Goal: Task Accomplishment & Management: Manage account settings

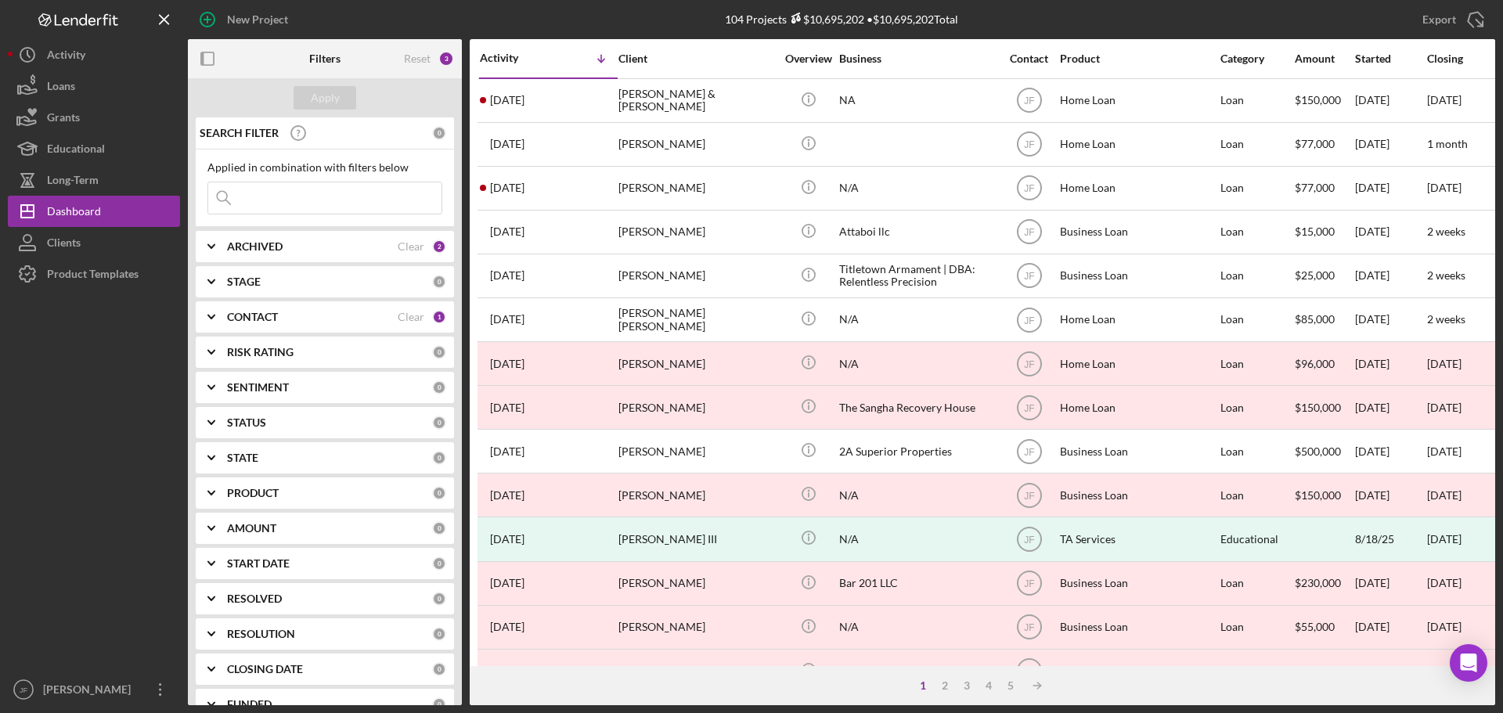
click at [352, 247] on div "ARCHIVED" at bounding box center [312, 246] width 171 height 13
click at [269, 342] on label "Archived" at bounding box center [337, 336] width 210 height 16
click at [224, 342] on input "Archived" at bounding box center [216, 336] width 16 height 16
checkbox input "false"
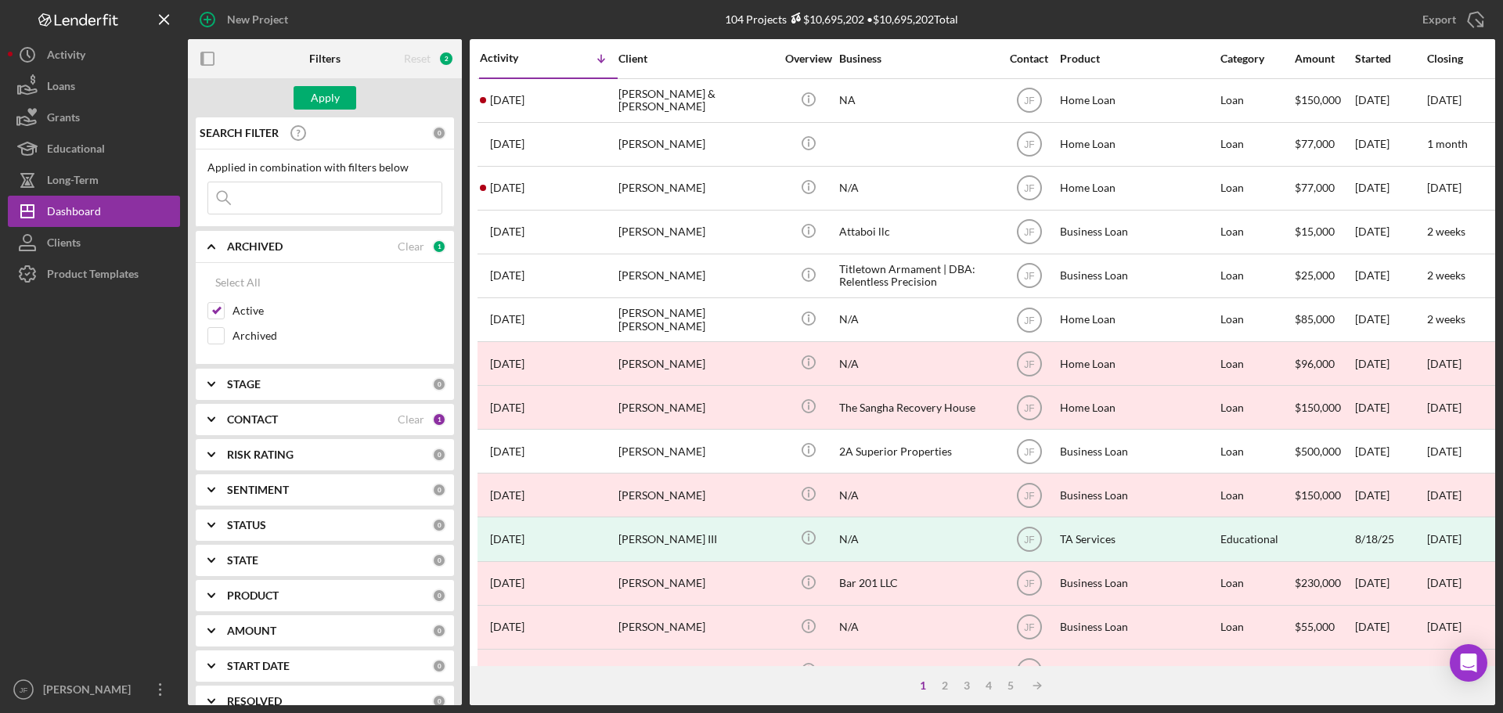
click at [329, 247] on div "ARCHIVED" at bounding box center [312, 246] width 171 height 13
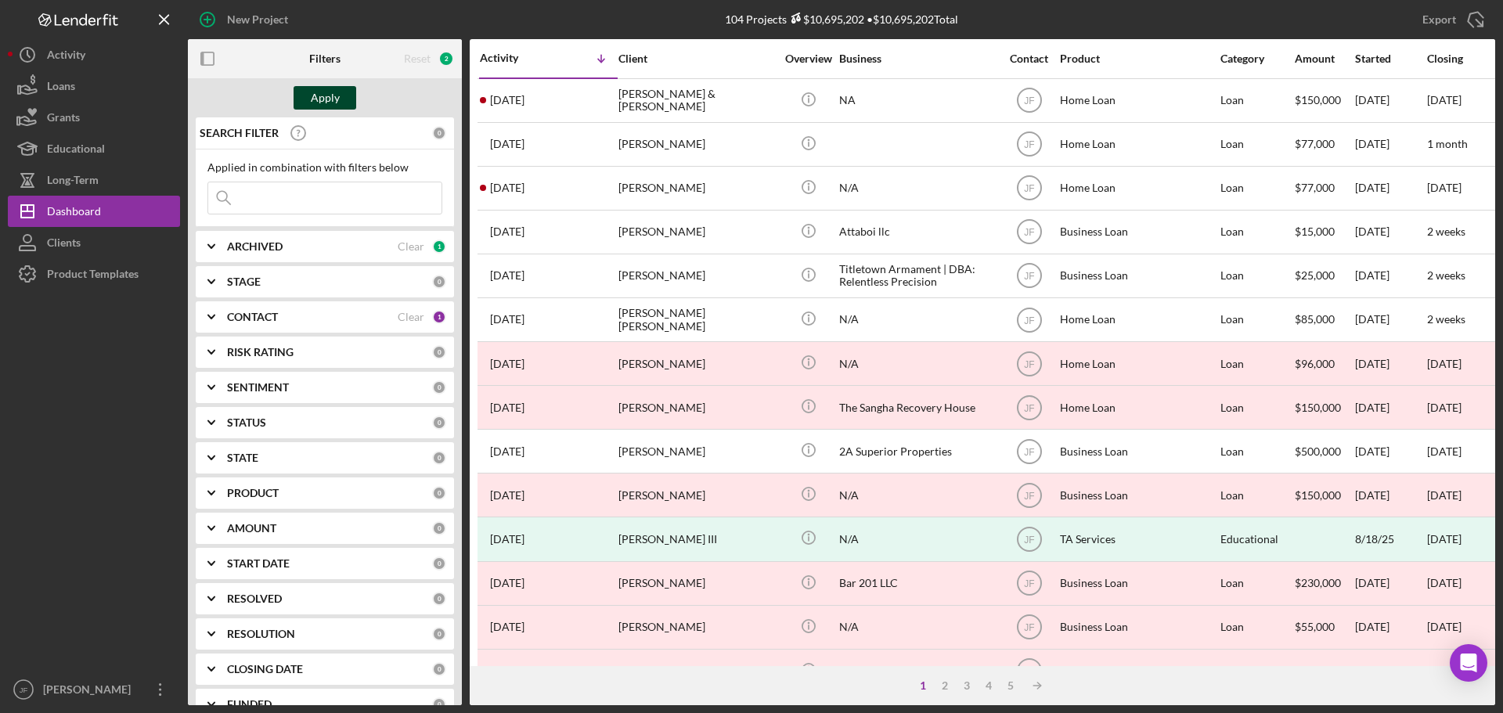
click at [333, 92] on div "Apply" at bounding box center [325, 97] width 29 height 23
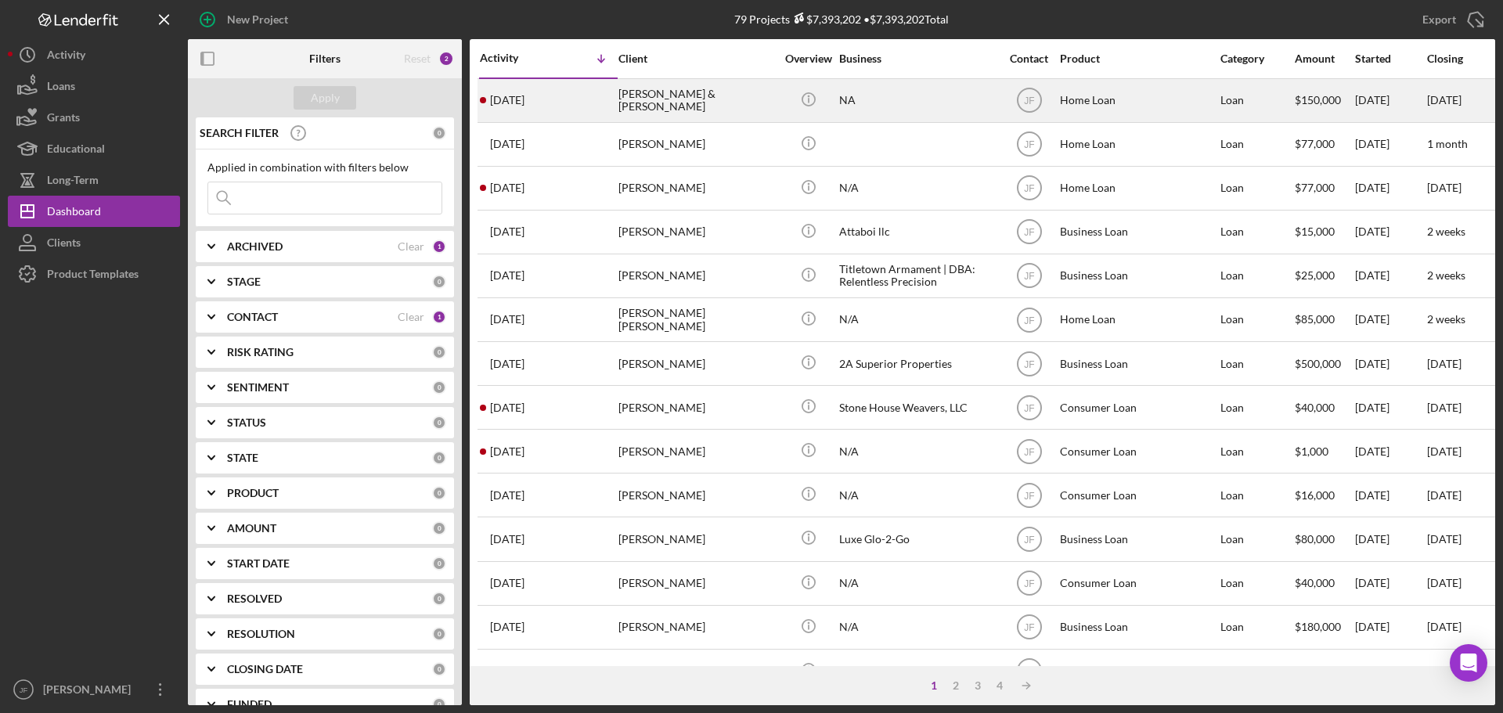
click at [956, 99] on div "NA" at bounding box center [917, 100] width 157 height 41
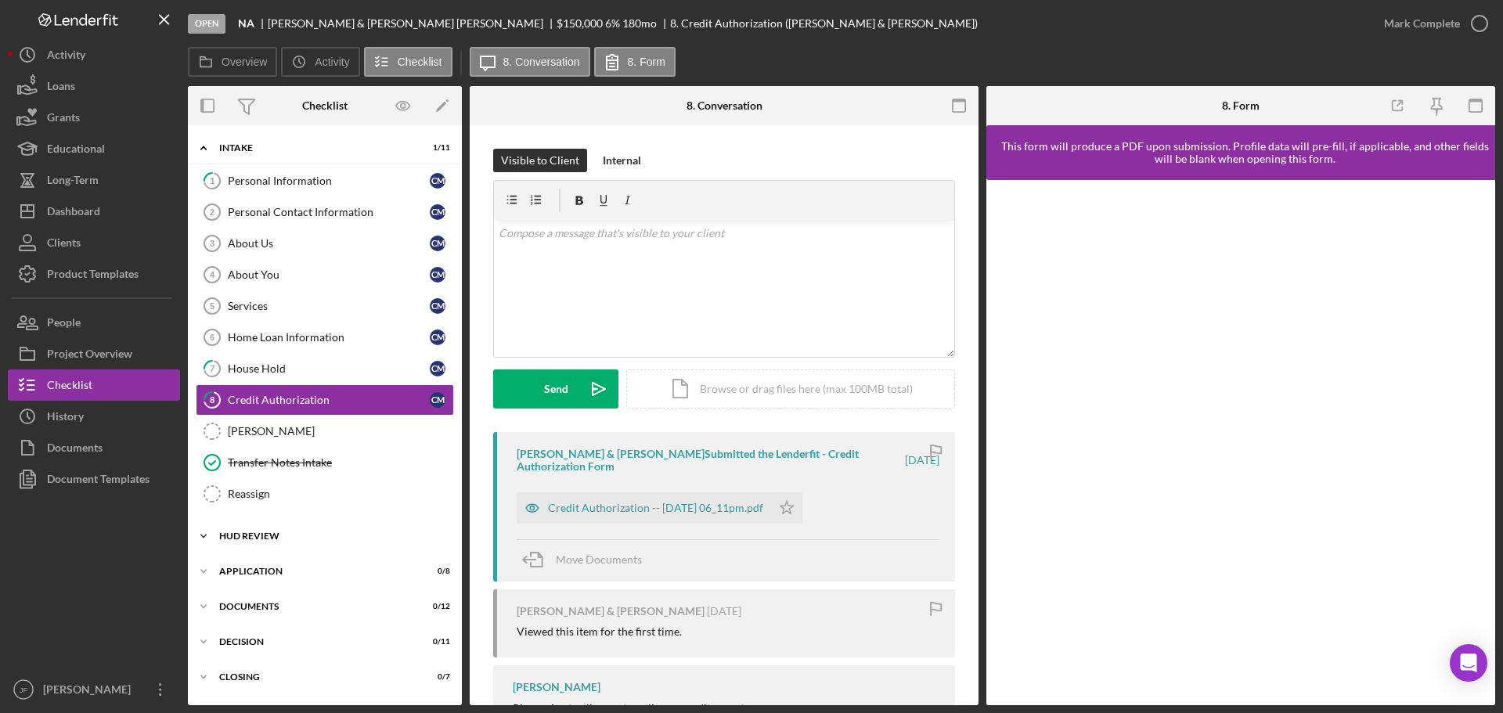
click at [298, 535] on div "HUD Review" at bounding box center [330, 535] width 223 height 9
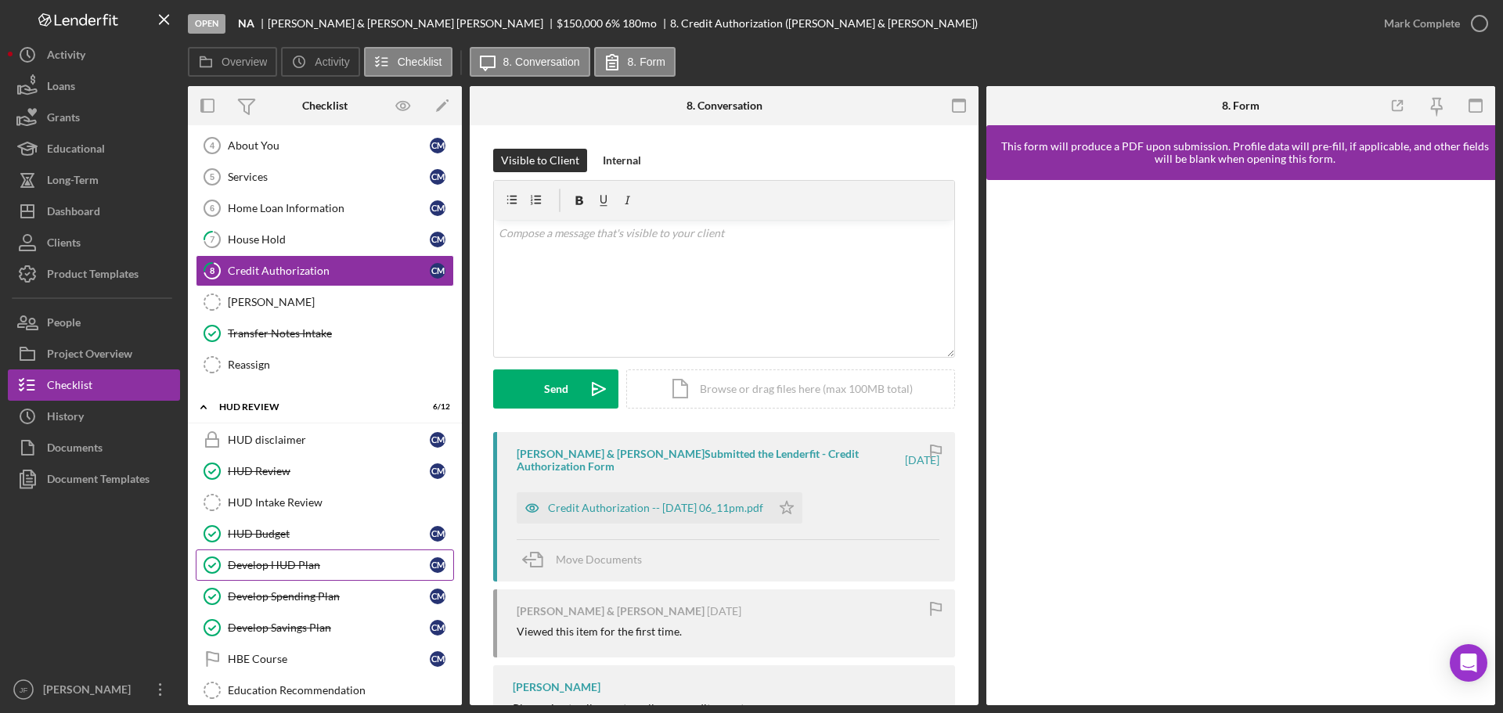
scroll to position [157, 0]
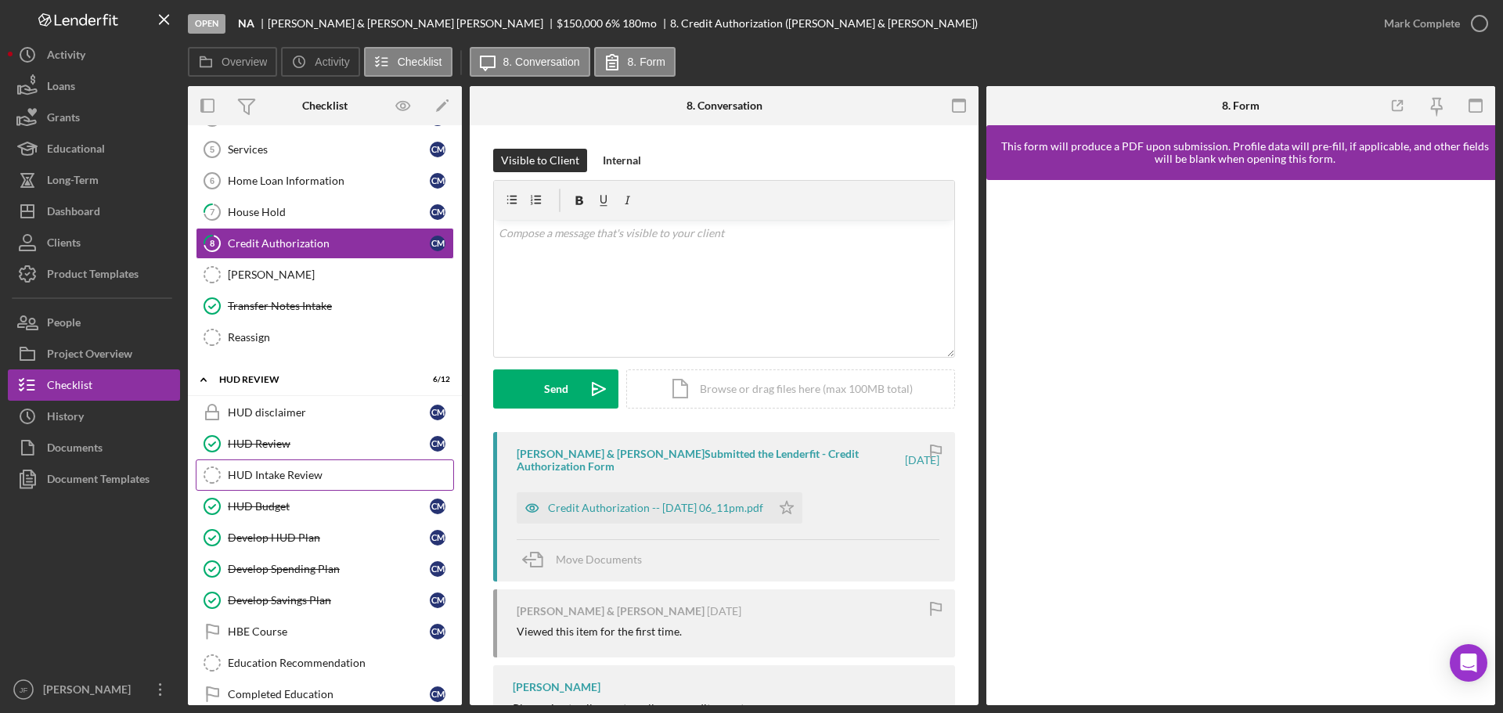
click at [326, 476] on div "HUD Intake Review" at bounding box center [340, 475] width 225 height 13
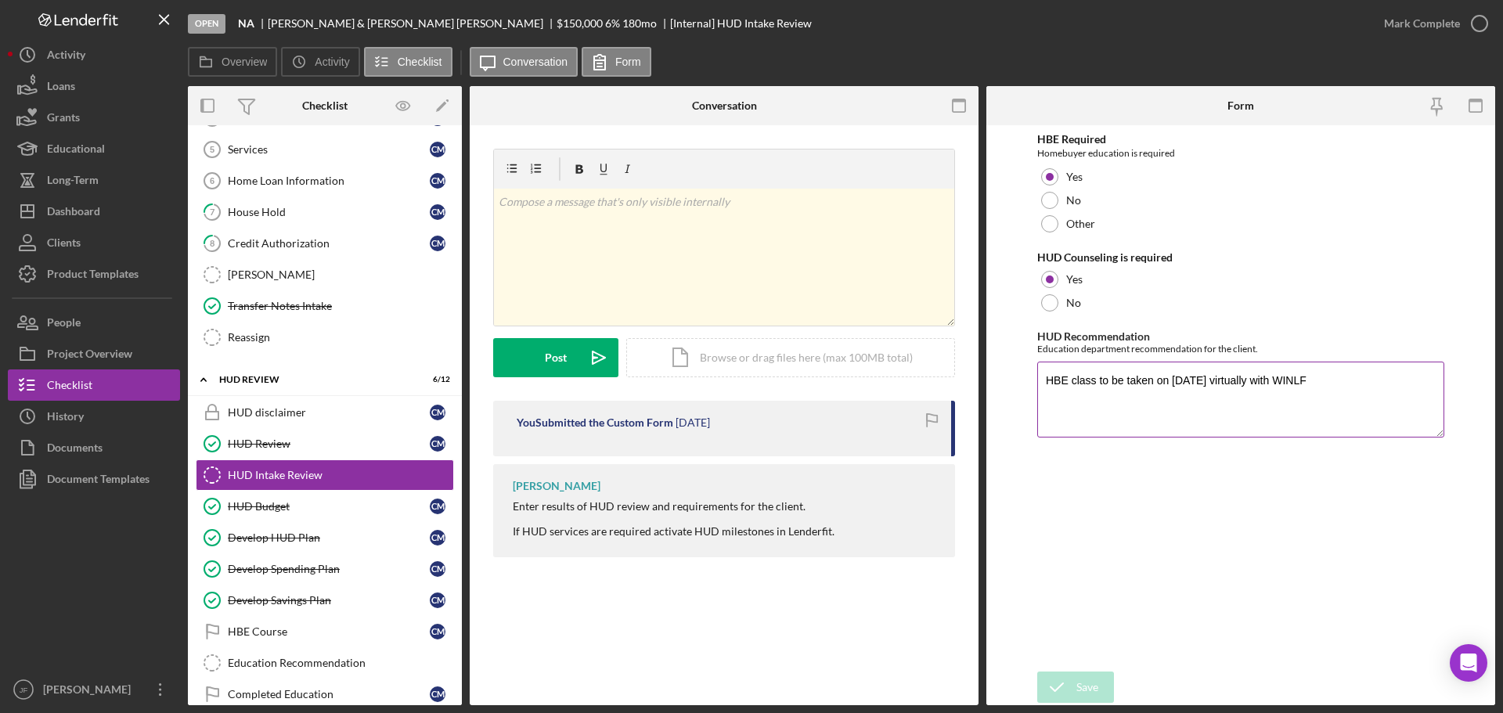
click at [1346, 384] on textarea "HBE class to be taken on [DATE] virtually with WINLF" at bounding box center [1240, 399] width 407 height 75
click at [1430, 25] on div "Mark Complete" at bounding box center [1422, 23] width 76 height 31
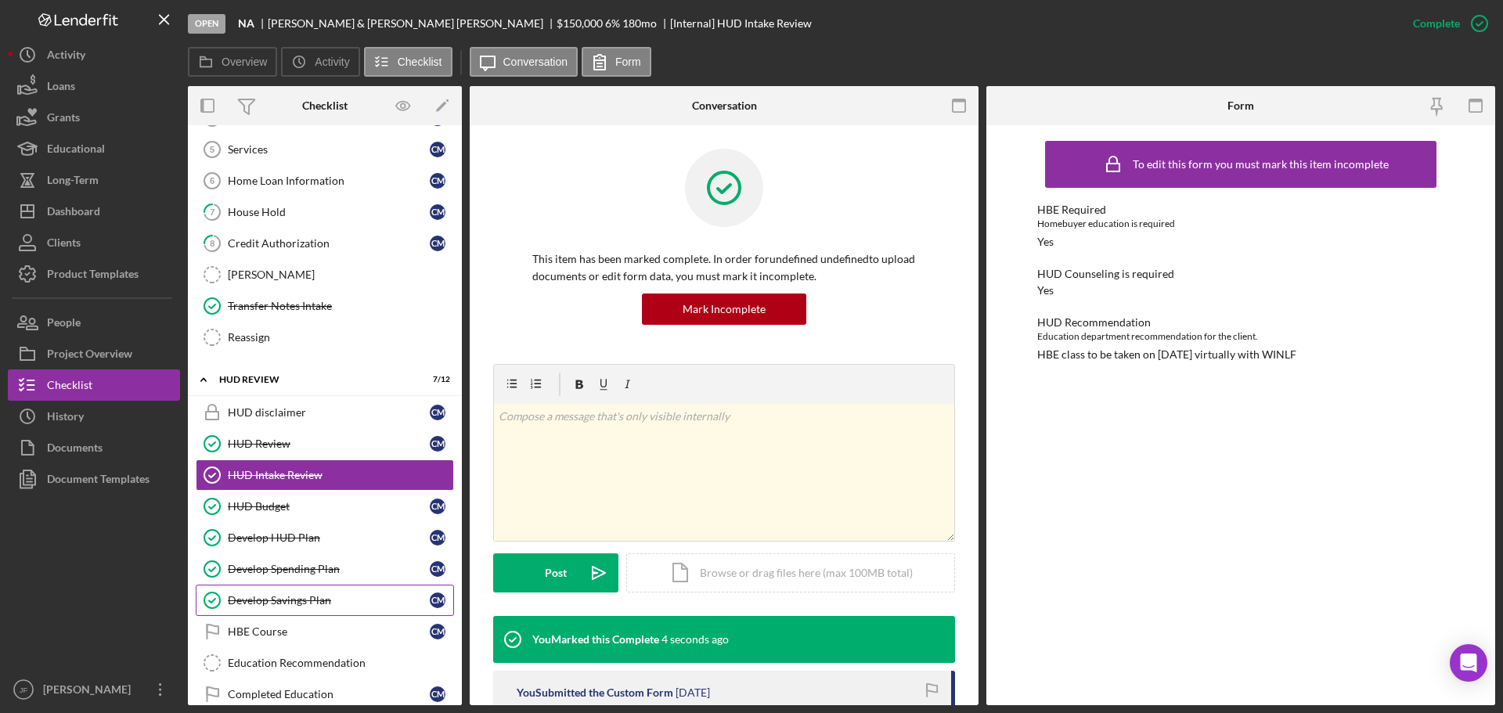
scroll to position [235, 0]
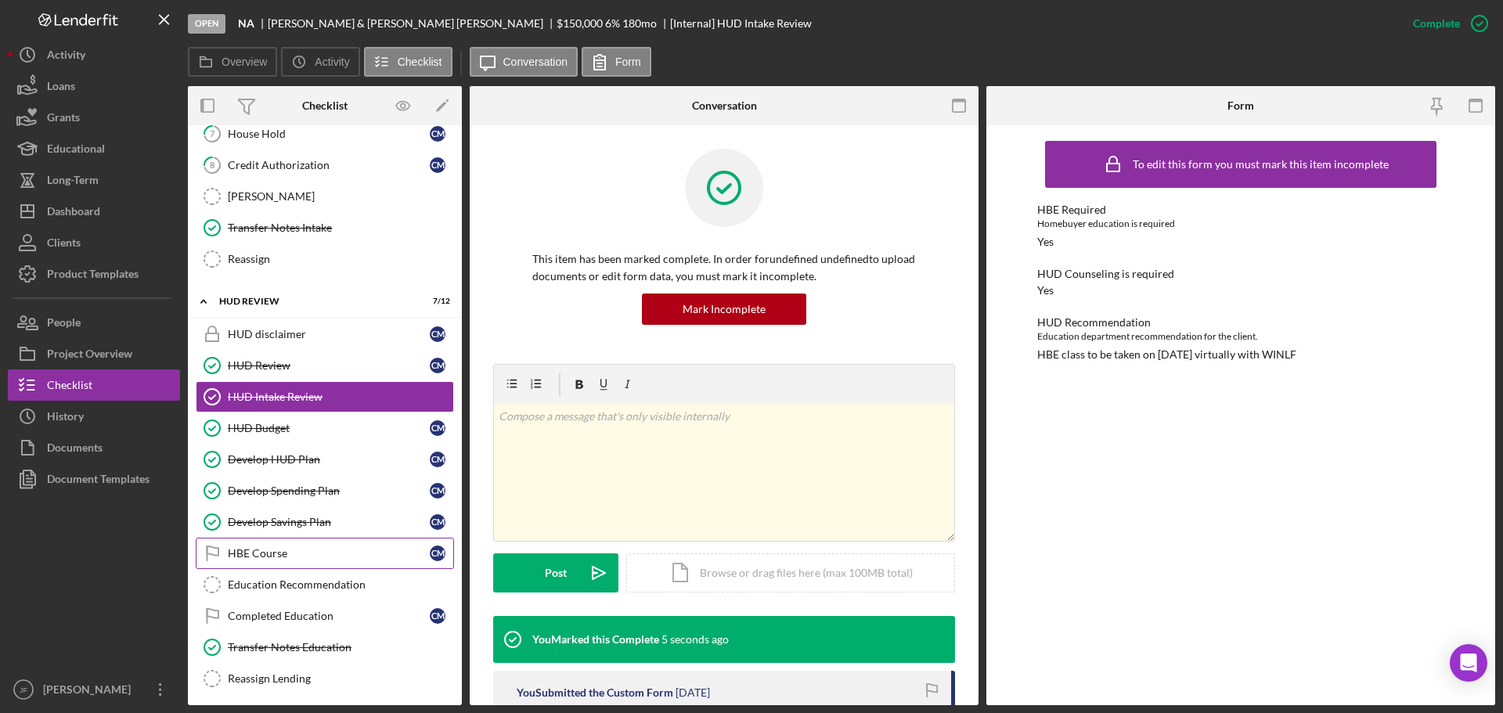
click at [294, 553] on div "HBE Course" at bounding box center [329, 553] width 202 height 13
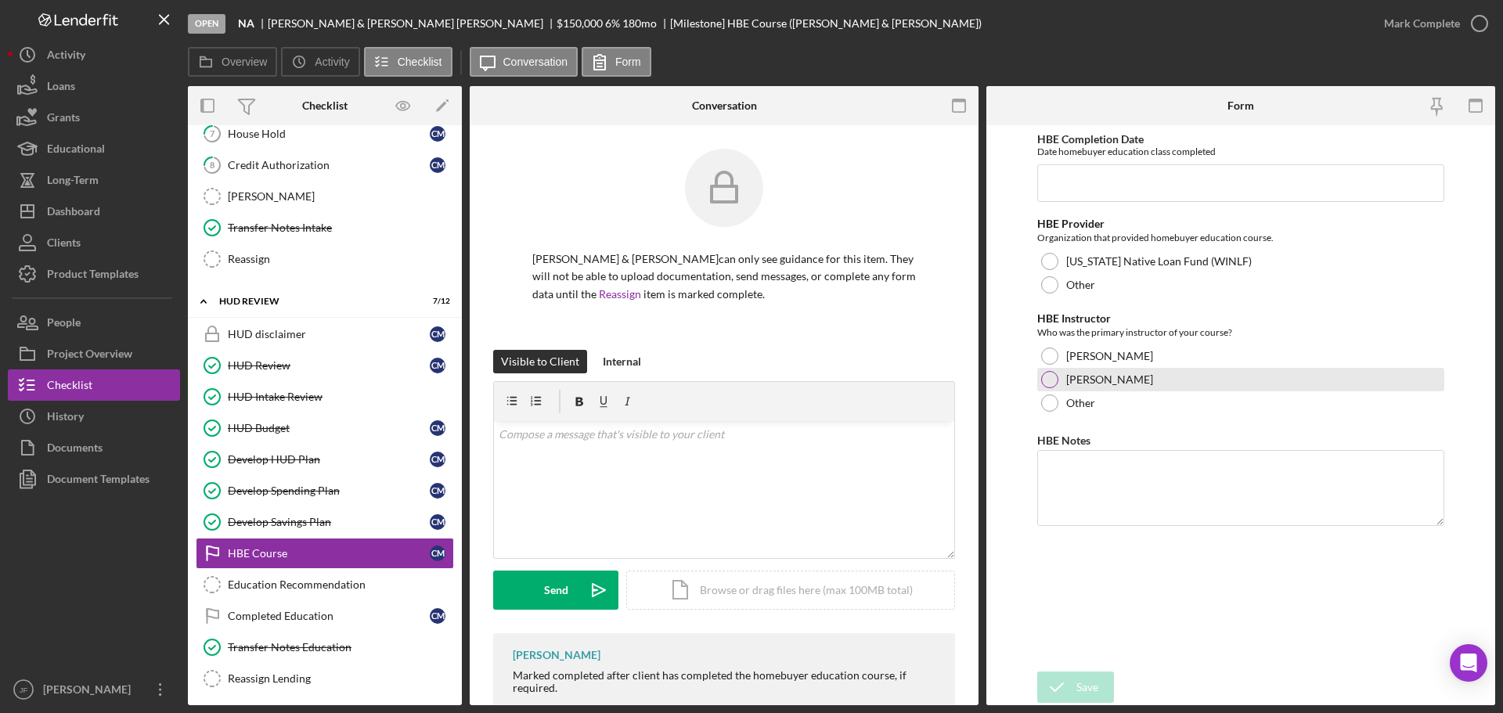
click at [1052, 384] on div at bounding box center [1049, 379] width 17 height 17
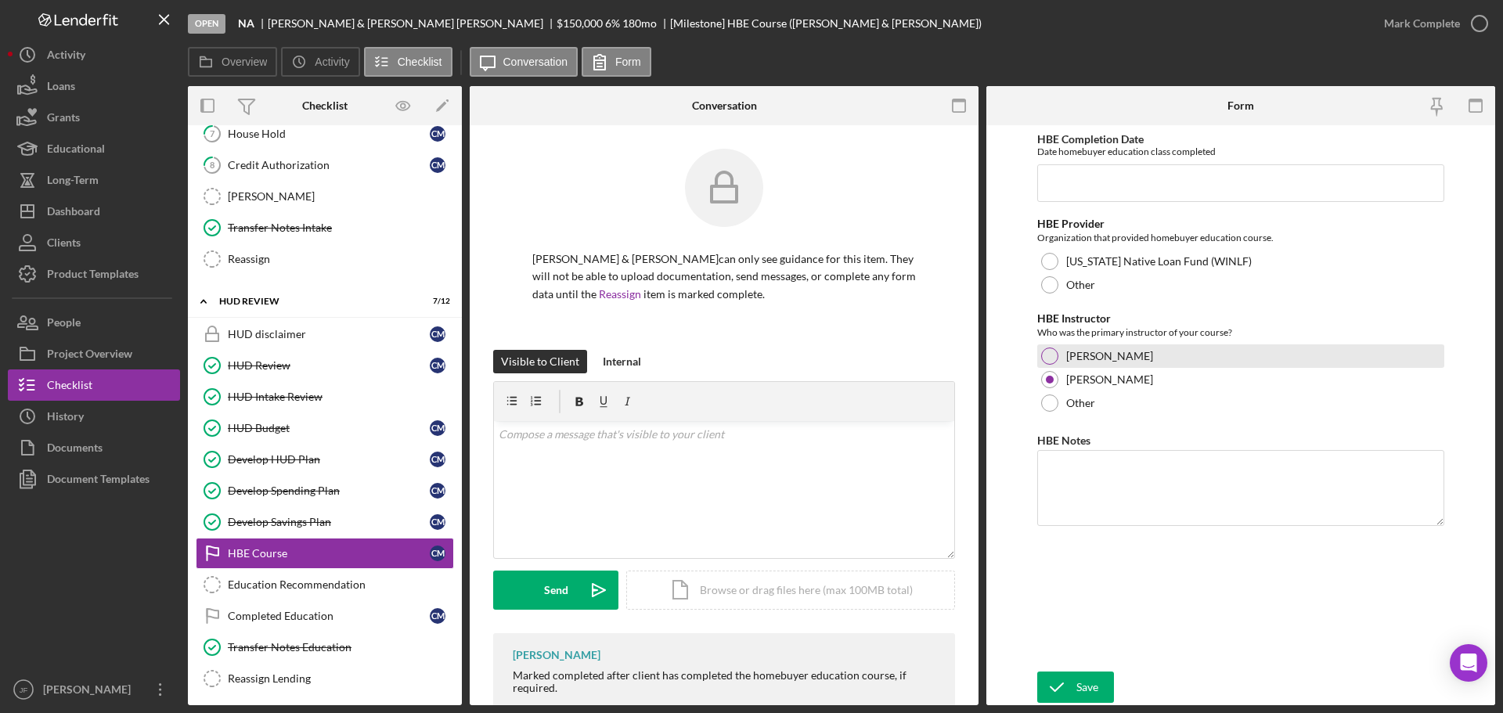
click at [1047, 358] on div at bounding box center [1049, 356] width 17 height 17
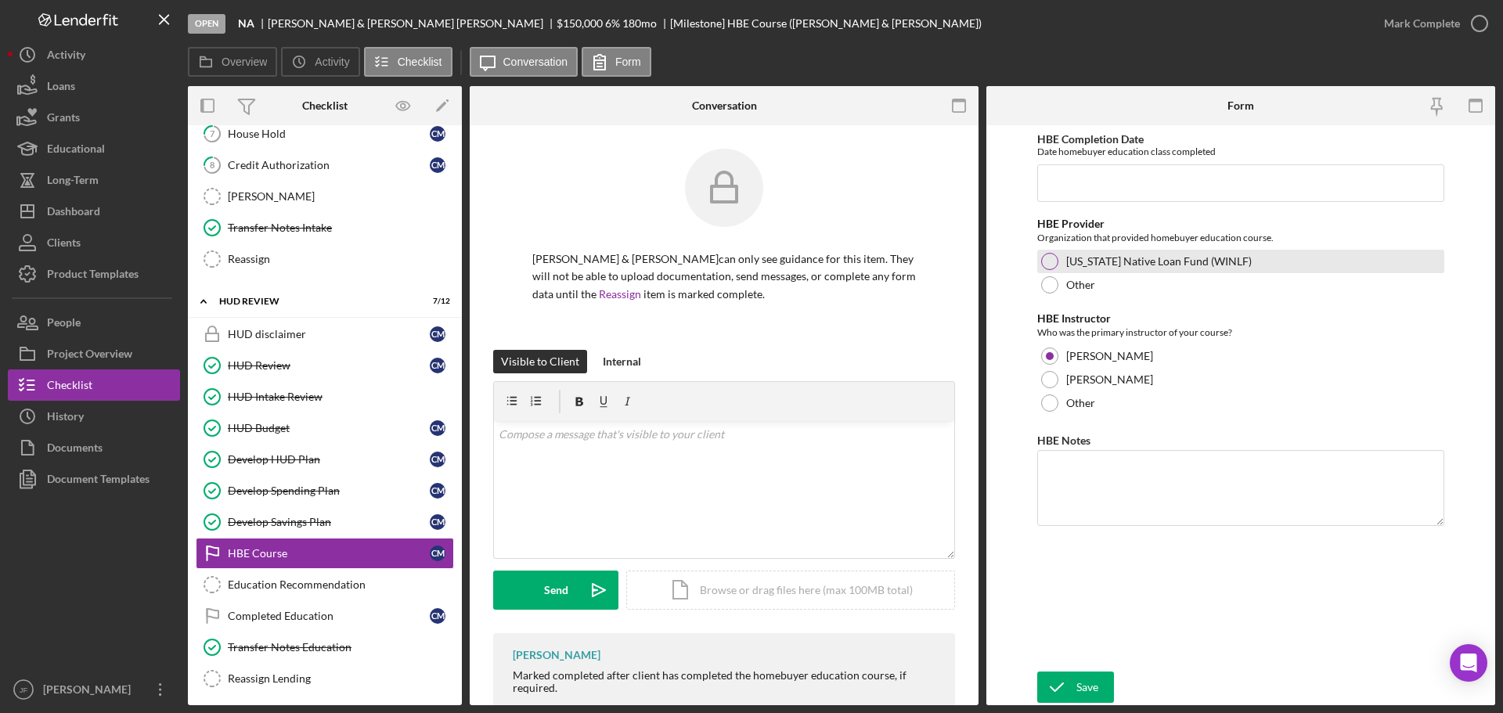
click at [1042, 257] on div at bounding box center [1049, 261] width 17 height 17
click at [1058, 187] on input "HBE Completion Date" at bounding box center [1240, 183] width 407 height 38
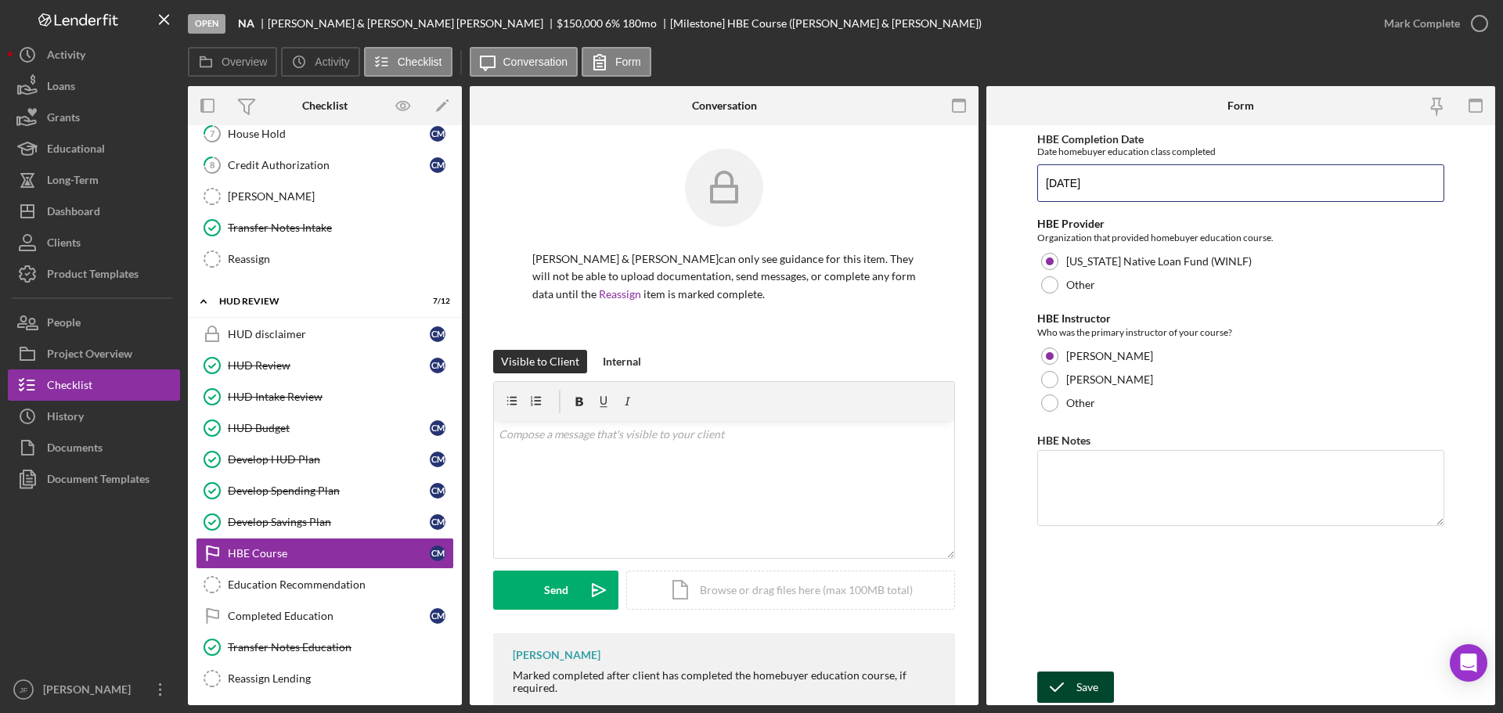
type input "[DATE]"
click at [1093, 692] on div "Save" at bounding box center [1087, 687] width 22 height 31
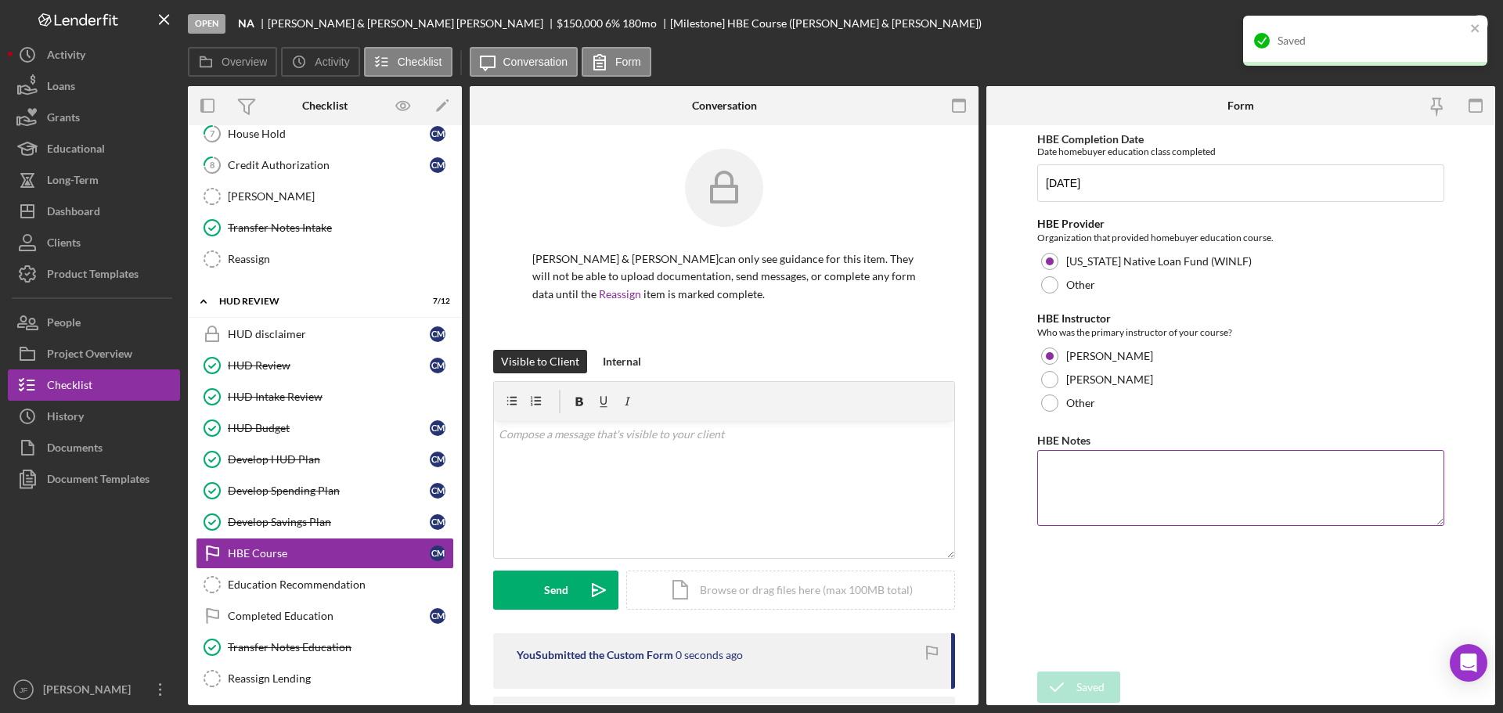
click at [1097, 493] on textarea "HBE Notes" at bounding box center [1240, 487] width 407 height 75
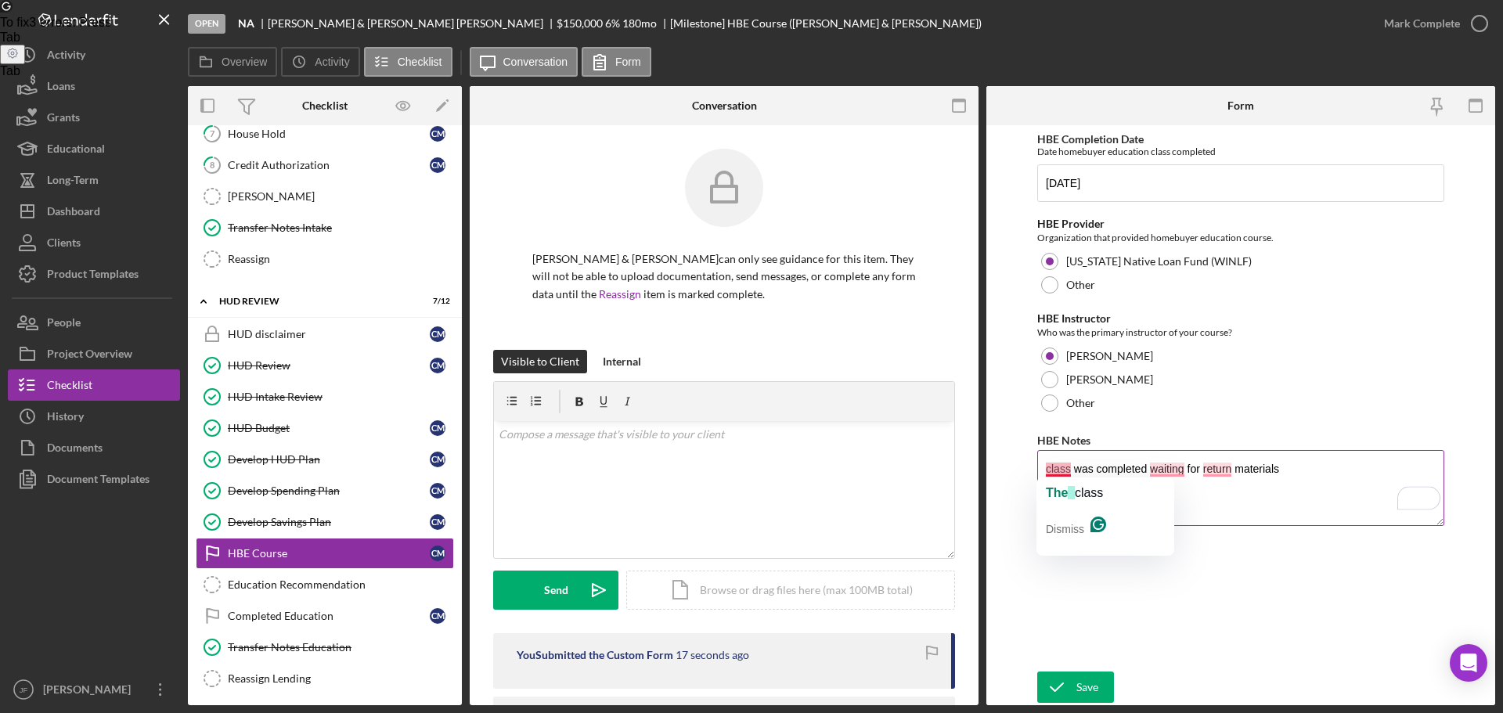
click at [1046, 474] on textarea "class was completed waiting for return materials" at bounding box center [1240, 487] width 407 height 75
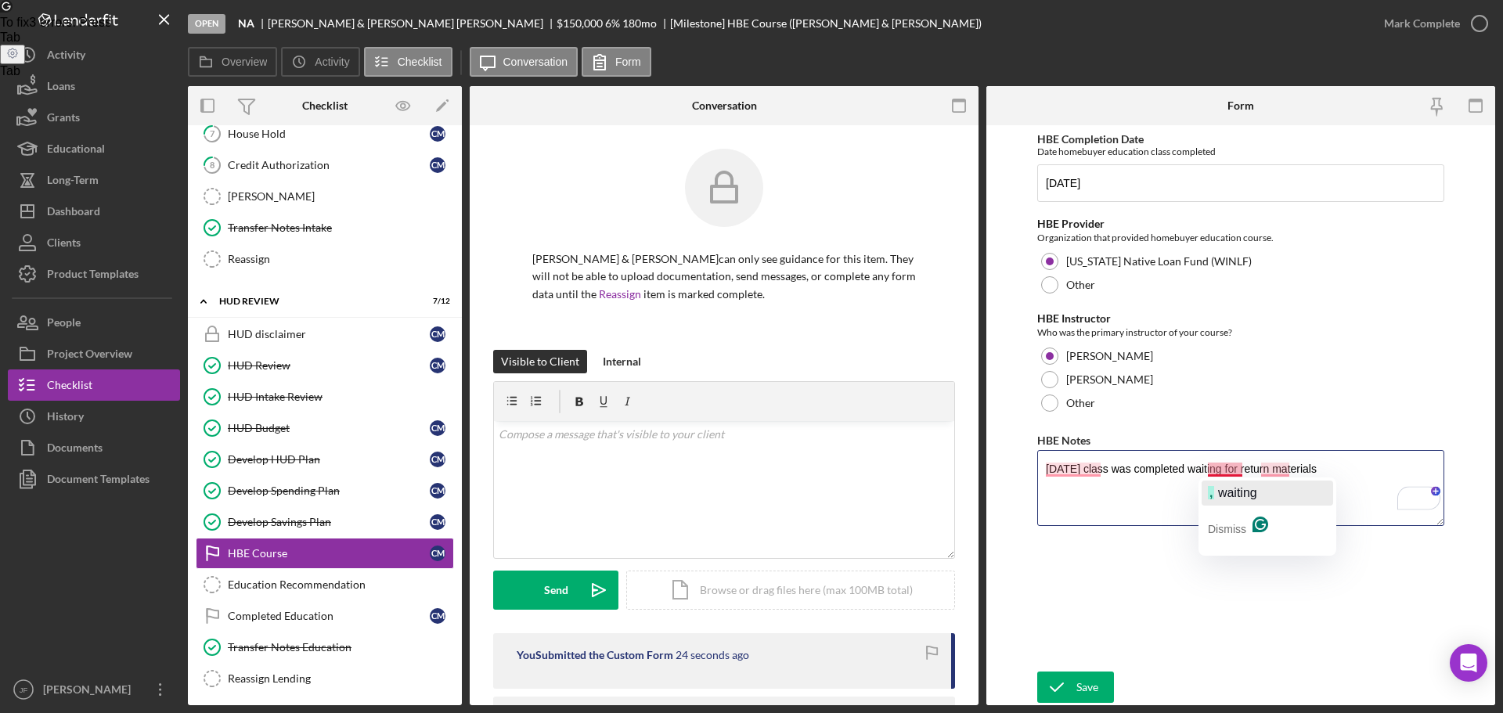
click at [1226, 486] on span "waiting" at bounding box center [1237, 492] width 39 height 13
click at [1353, 466] on textarea "[DATE] class was completed, waiting for return materials" at bounding box center [1240, 487] width 407 height 75
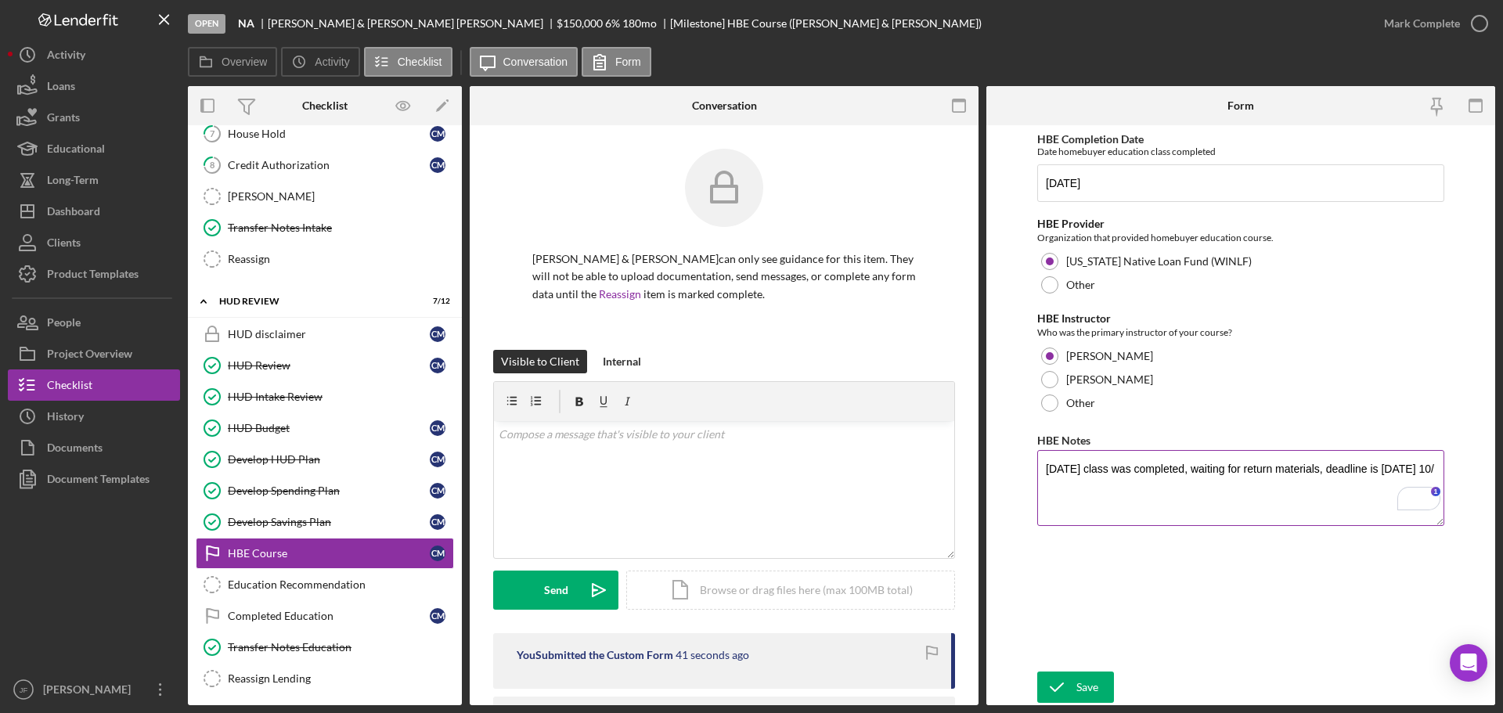
click at [1093, 494] on textarea "[DATE] class was completed, waiting for return materials, deadline is [DATE] 10/" at bounding box center [1240, 487] width 407 height 75
type textarea "[DATE] class was completed, waiting for return materials, deadline is [DATE]"
click at [1093, 689] on div "Save" at bounding box center [1087, 687] width 22 height 31
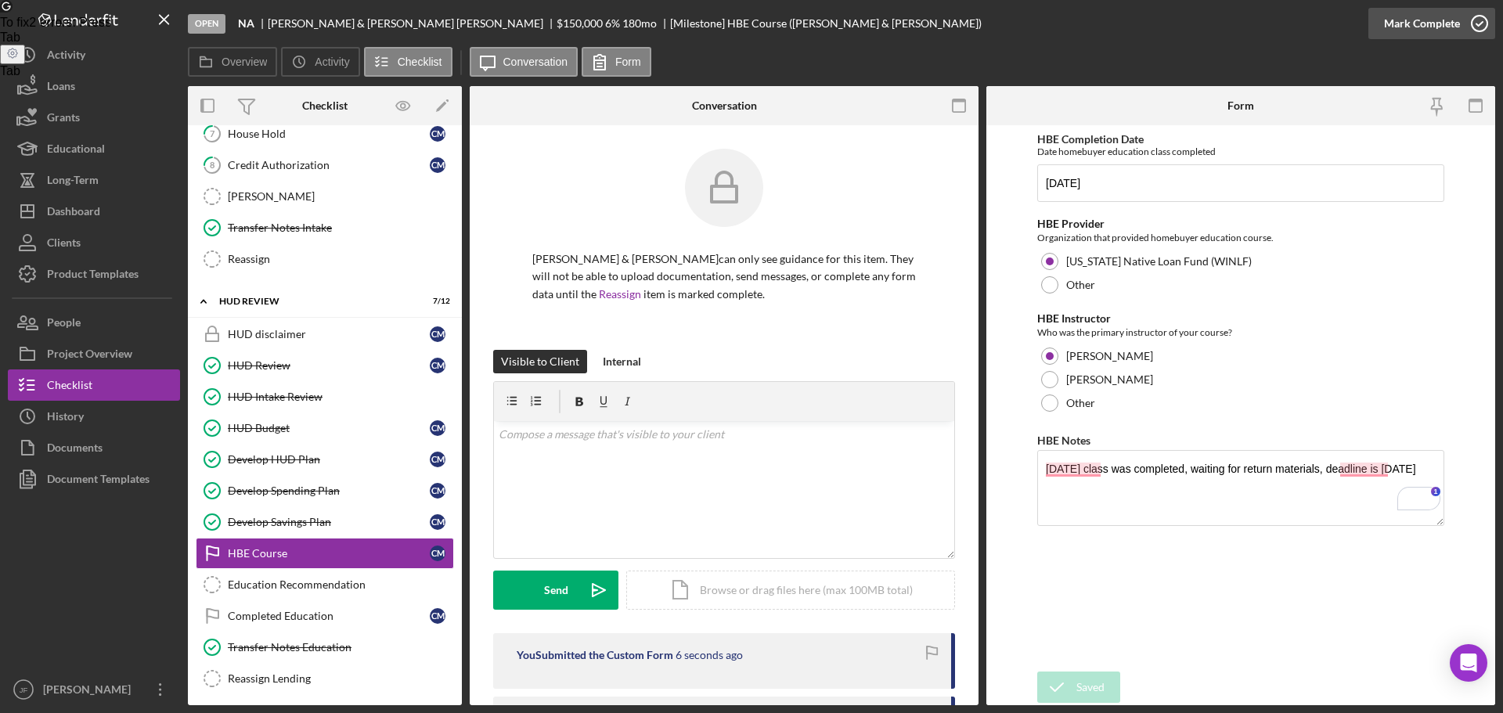
click at [1413, 20] on div "Mark Complete" at bounding box center [1422, 23] width 76 height 31
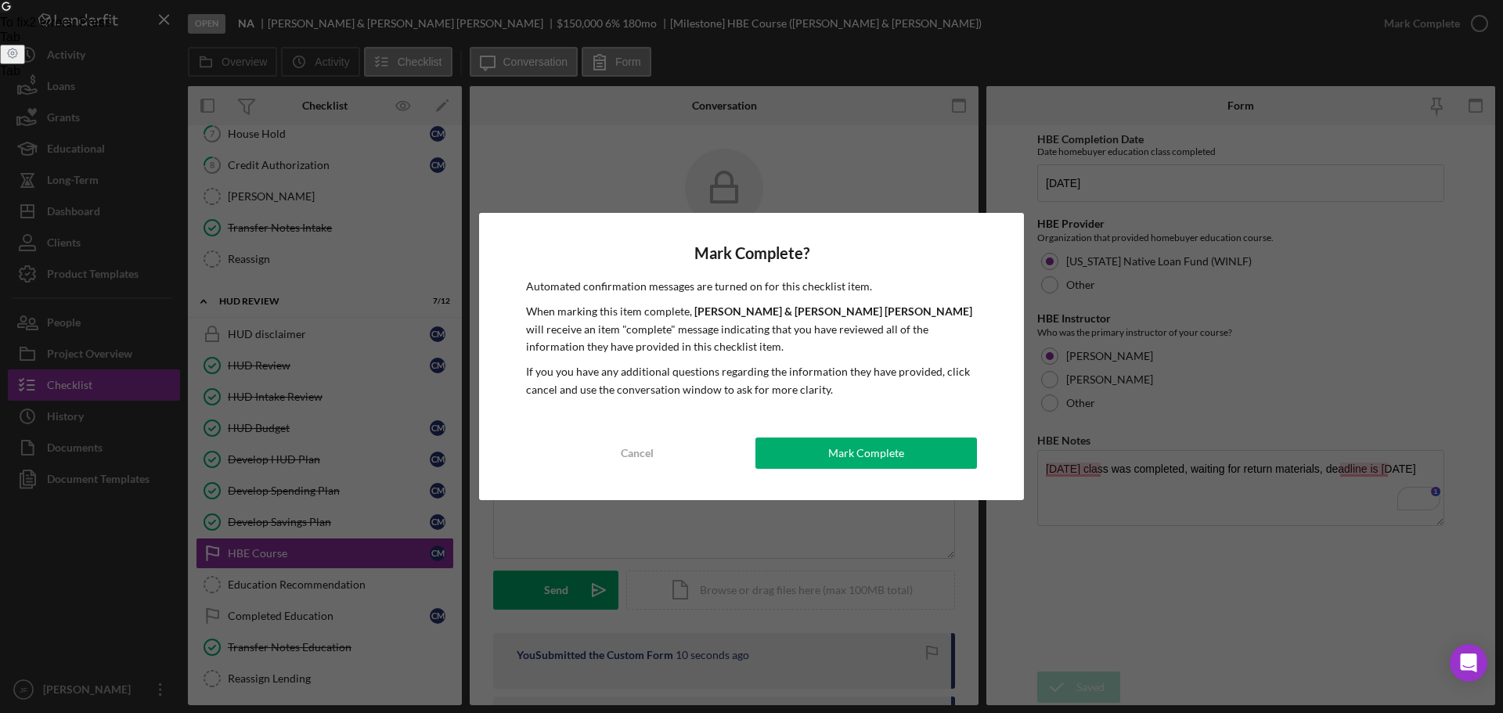
drag, startPoint x: 819, startPoint y: 444, endPoint x: 1100, endPoint y: 585, distance: 313.6
click at [1100, 585] on div "Mark Complete? Automated confirmation messages are turned on for this checklist…" at bounding box center [751, 356] width 1503 height 713
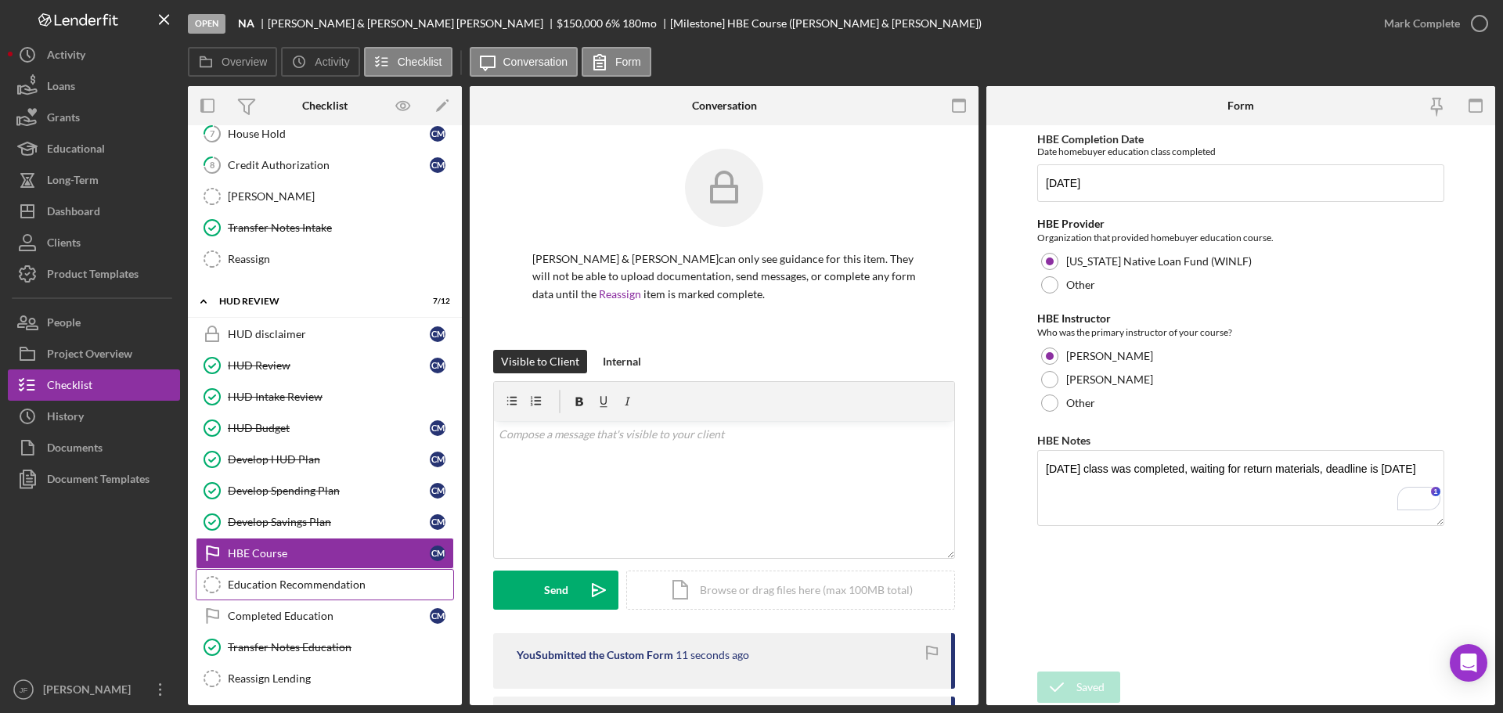
click at [268, 579] on div "Education Recommendation" at bounding box center [340, 584] width 225 height 13
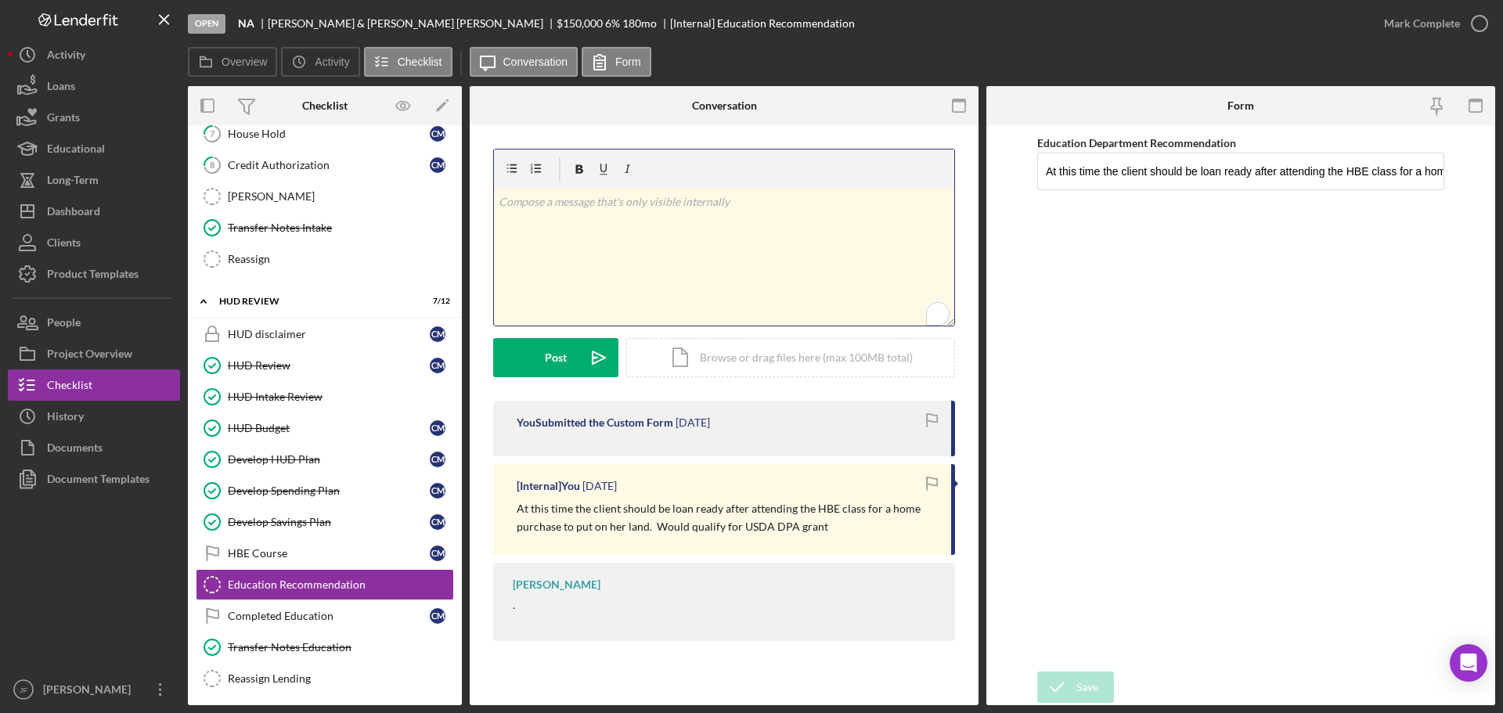
click at [701, 207] on p "To enrich screen reader interactions, please activate Accessibility in Grammarl…" at bounding box center [725, 201] width 452 height 17
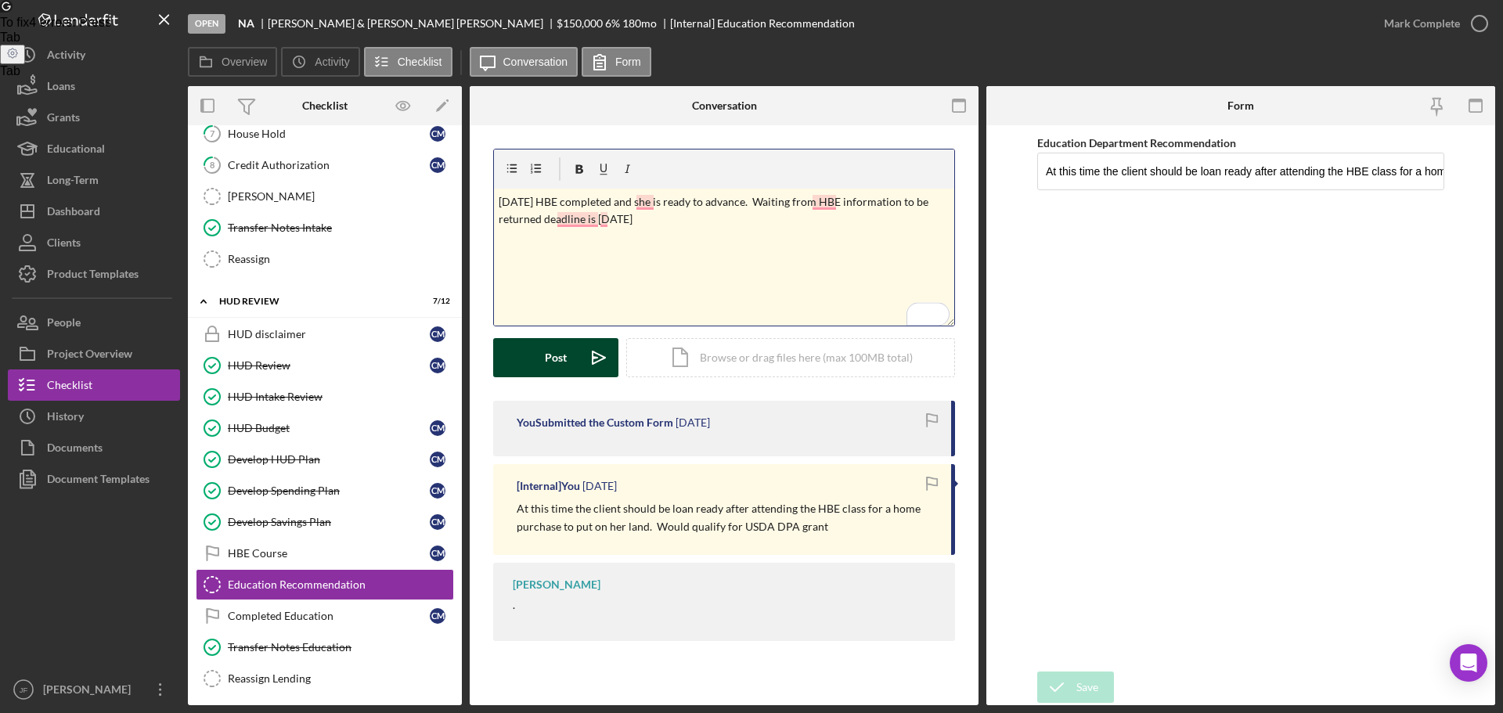
click at [525, 343] on button "Post Icon/icon-invite-send" at bounding box center [555, 357] width 125 height 39
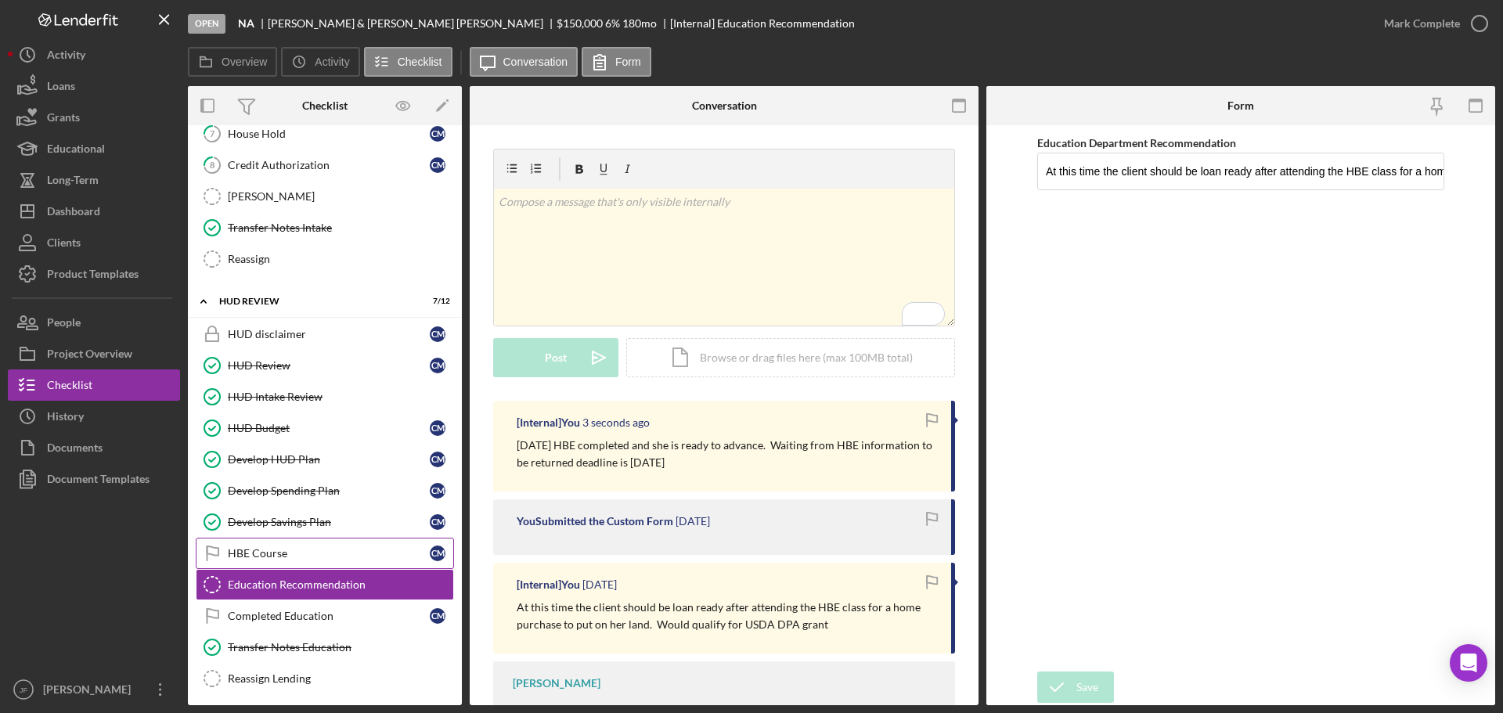
click at [348, 559] on div "HBE Course" at bounding box center [329, 553] width 202 height 13
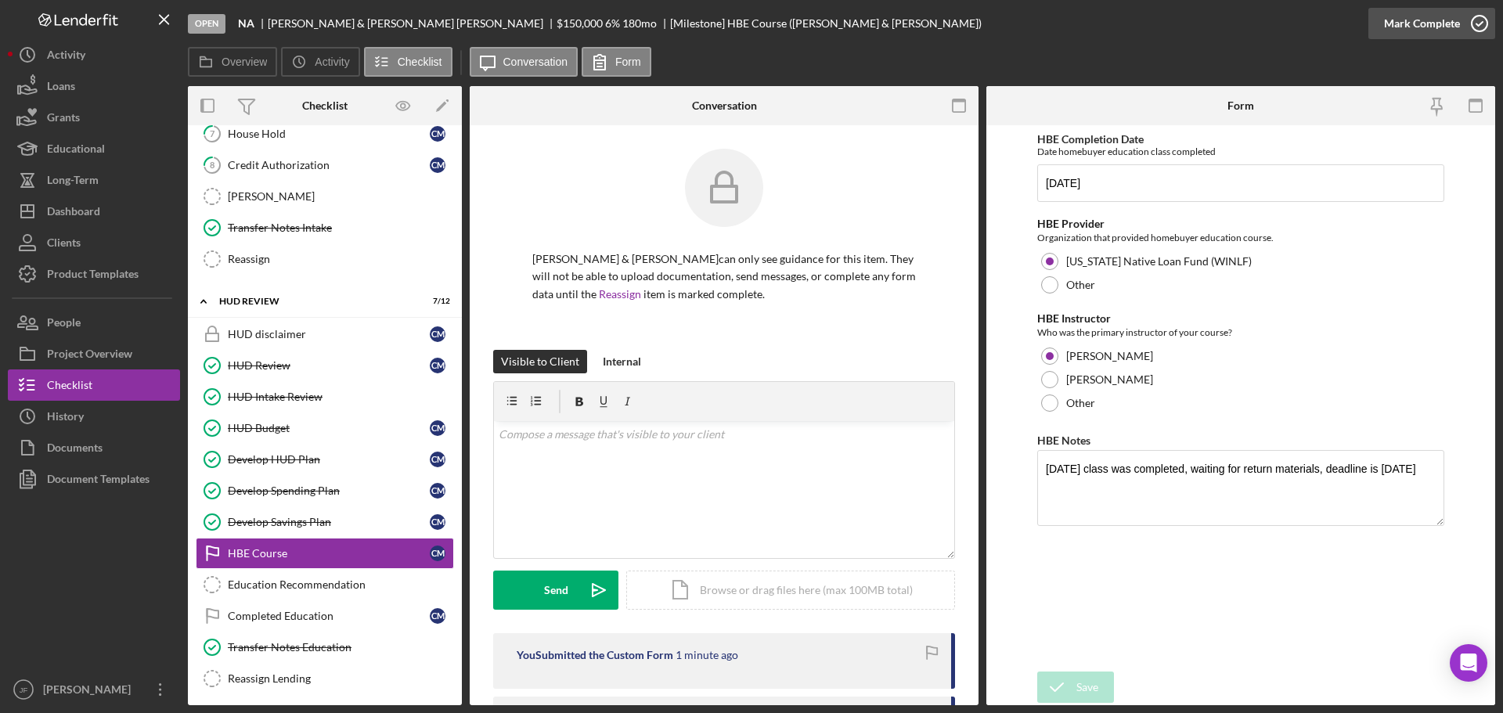
click at [1388, 34] on div "Mark Complete" at bounding box center [1422, 23] width 76 height 31
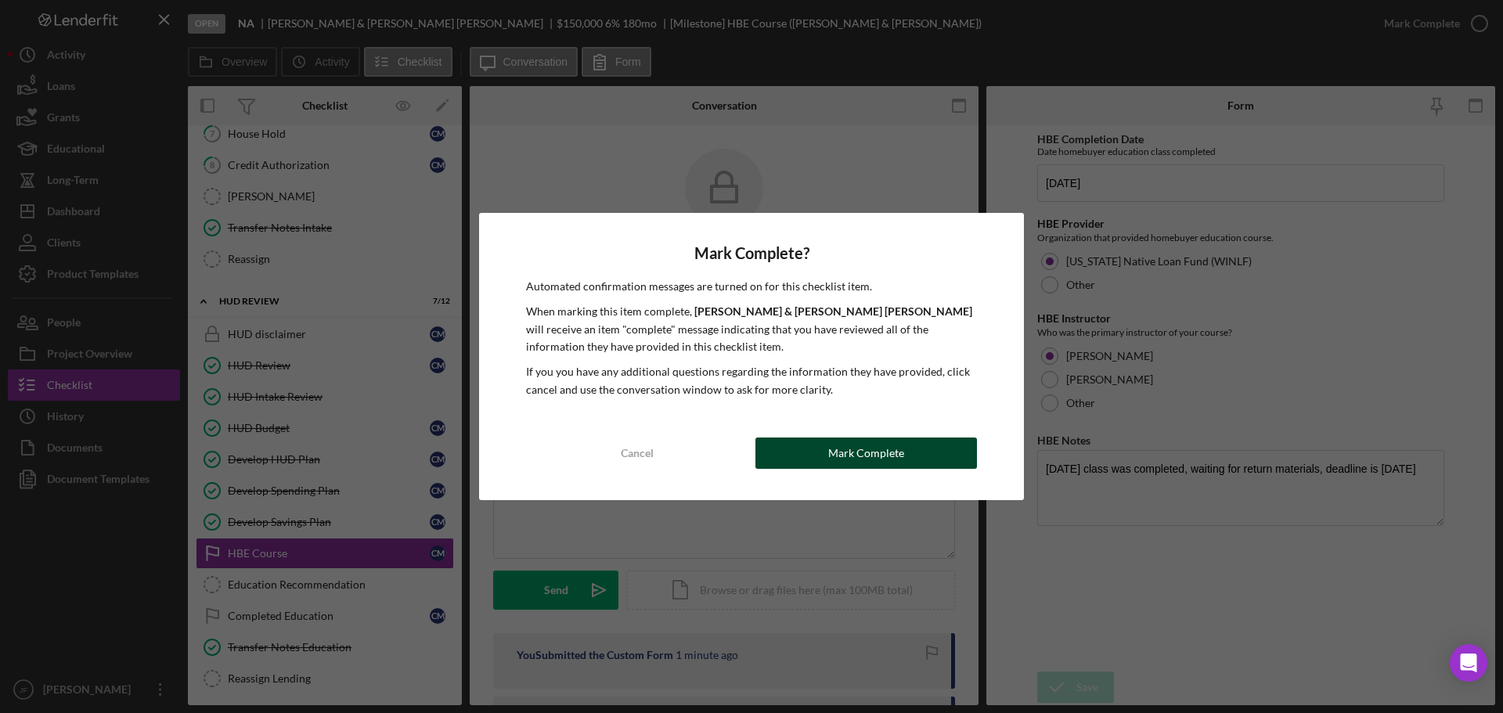
click at [858, 453] on div "Mark Complete" at bounding box center [866, 453] width 76 height 31
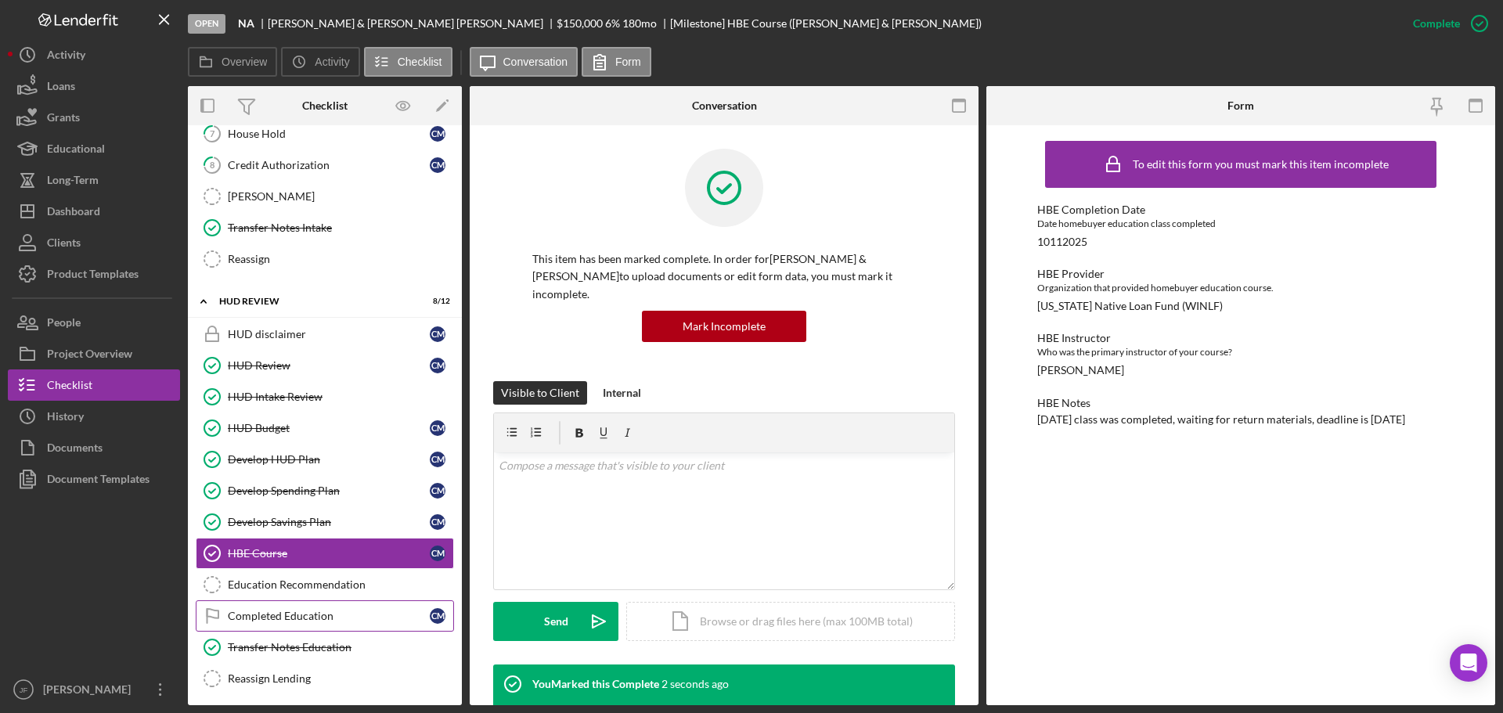
click at [288, 620] on div "Completed Education" at bounding box center [329, 616] width 202 height 13
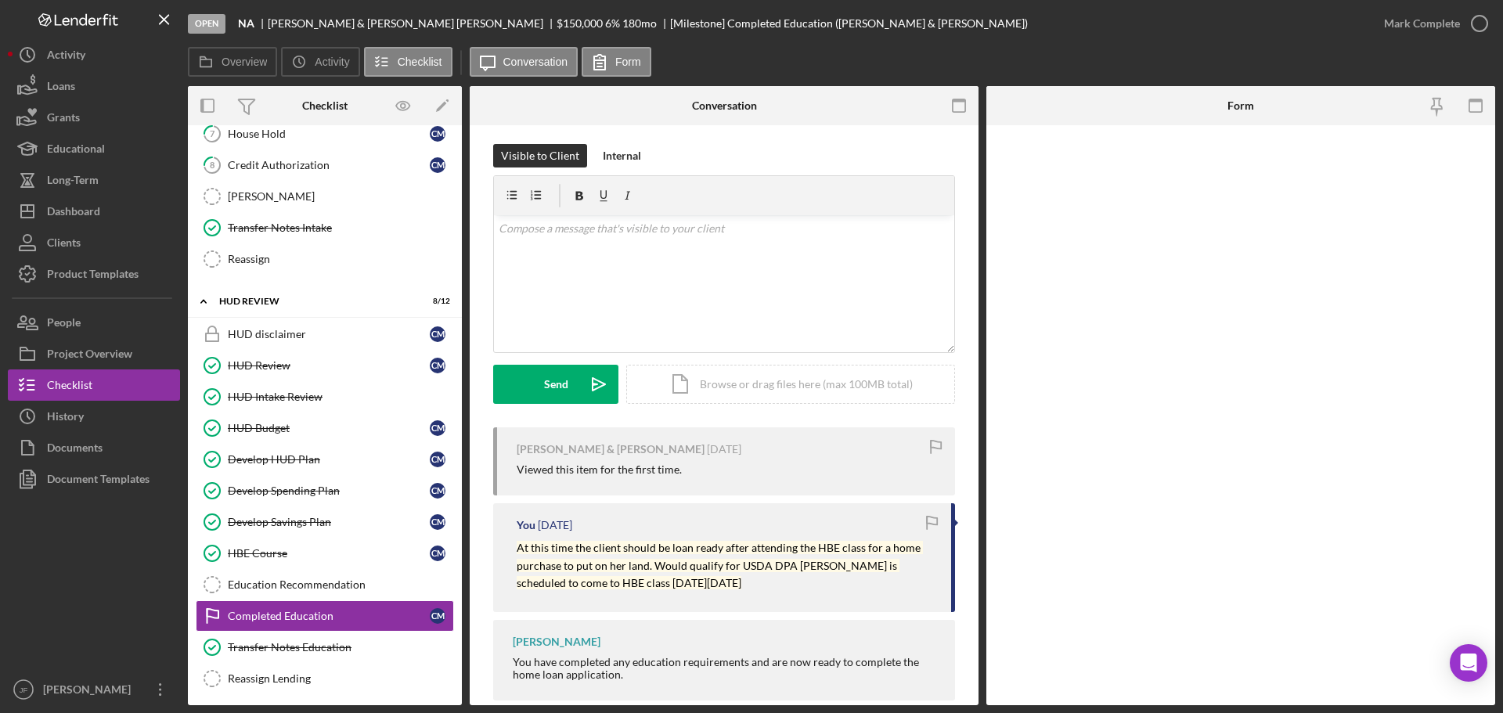
scroll to position [232, 0]
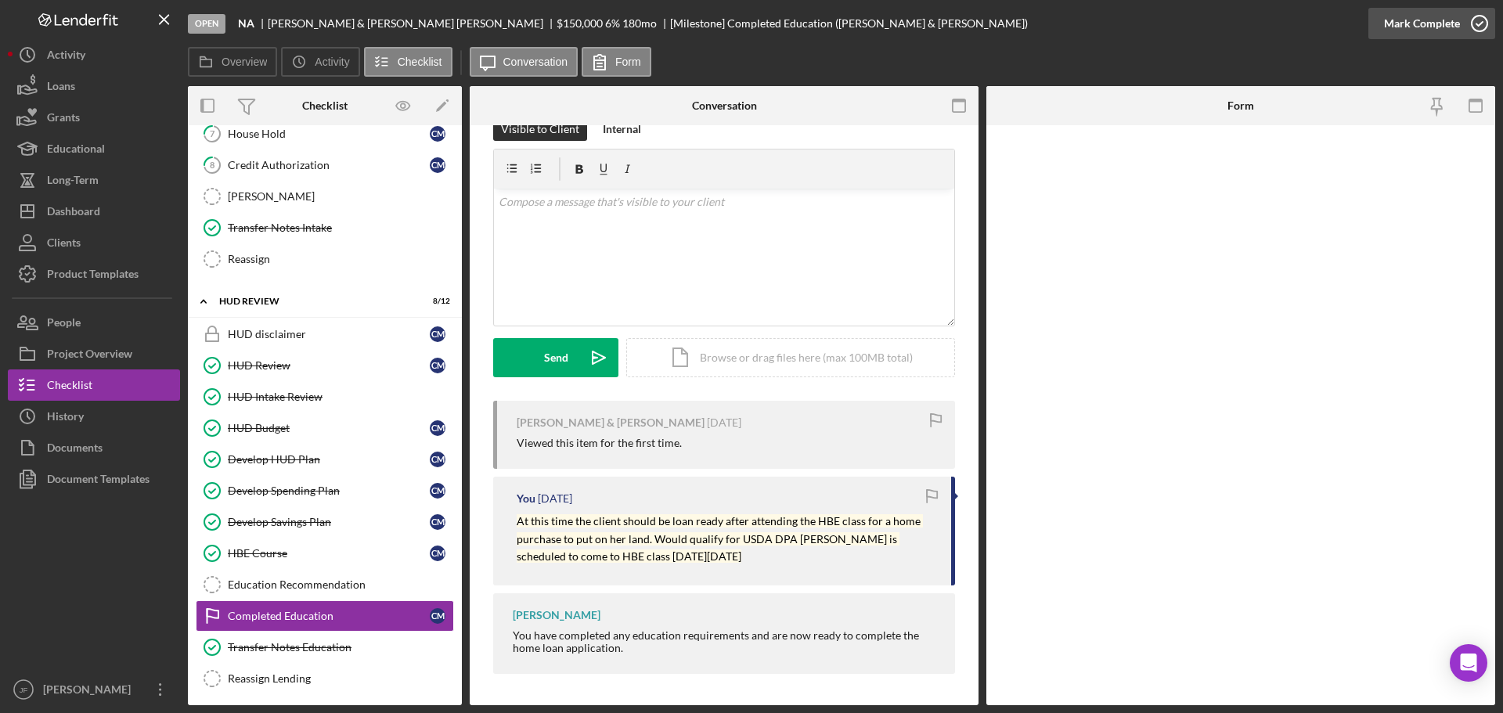
click at [1425, 26] on div "Mark Complete" at bounding box center [1422, 23] width 76 height 31
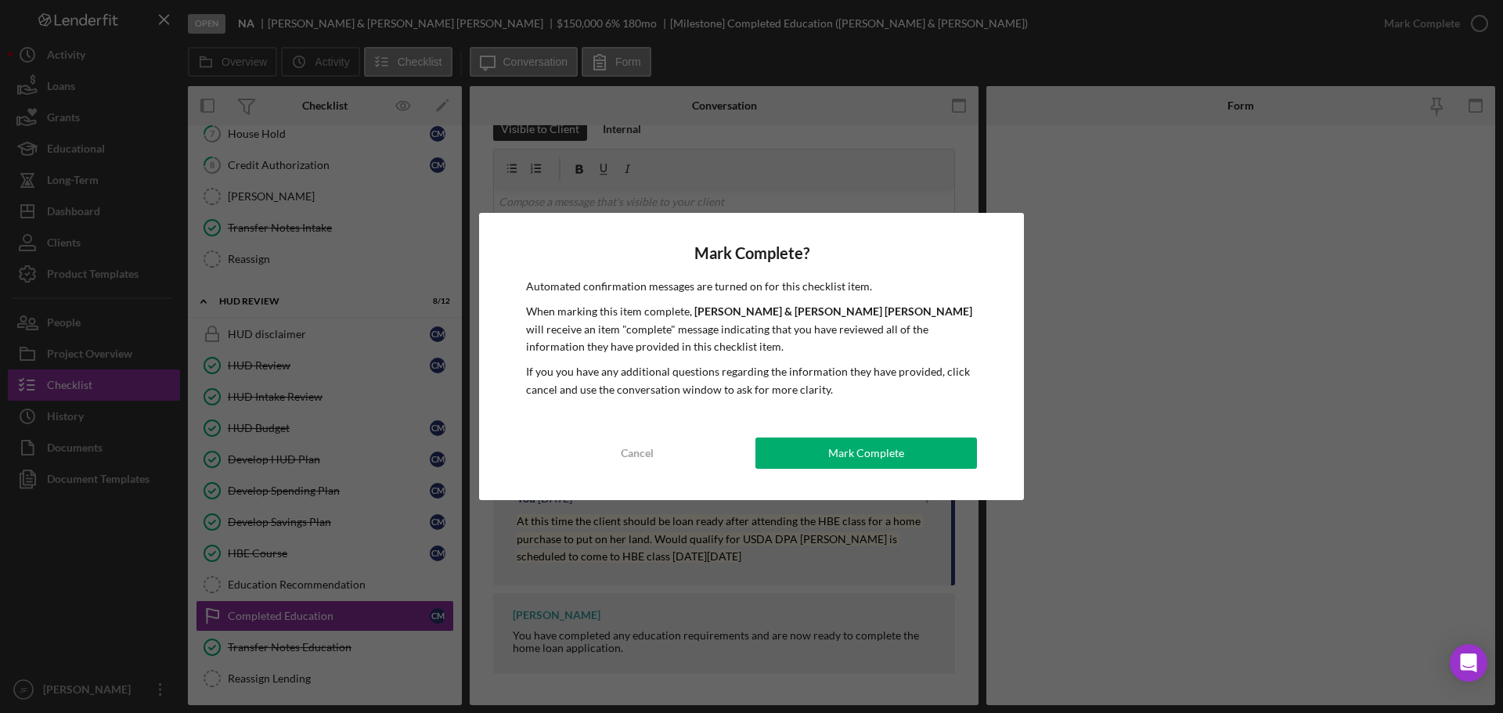
click at [801, 434] on div "Mark Complete? Automated confirmation messages are turned on for this checklist…" at bounding box center [751, 356] width 545 height 287
click at [798, 444] on button "Mark Complete" at bounding box center [866, 453] width 222 height 31
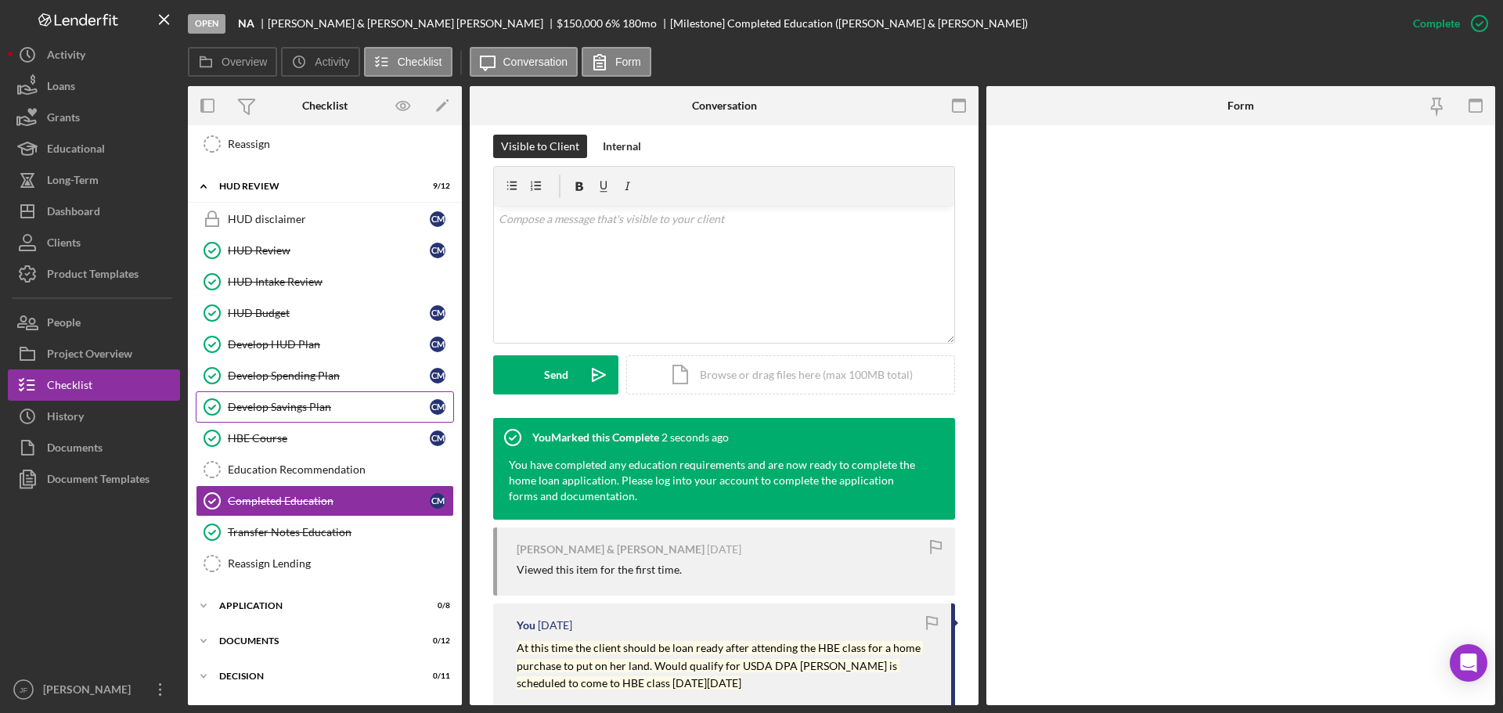
scroll to position [380, 0]
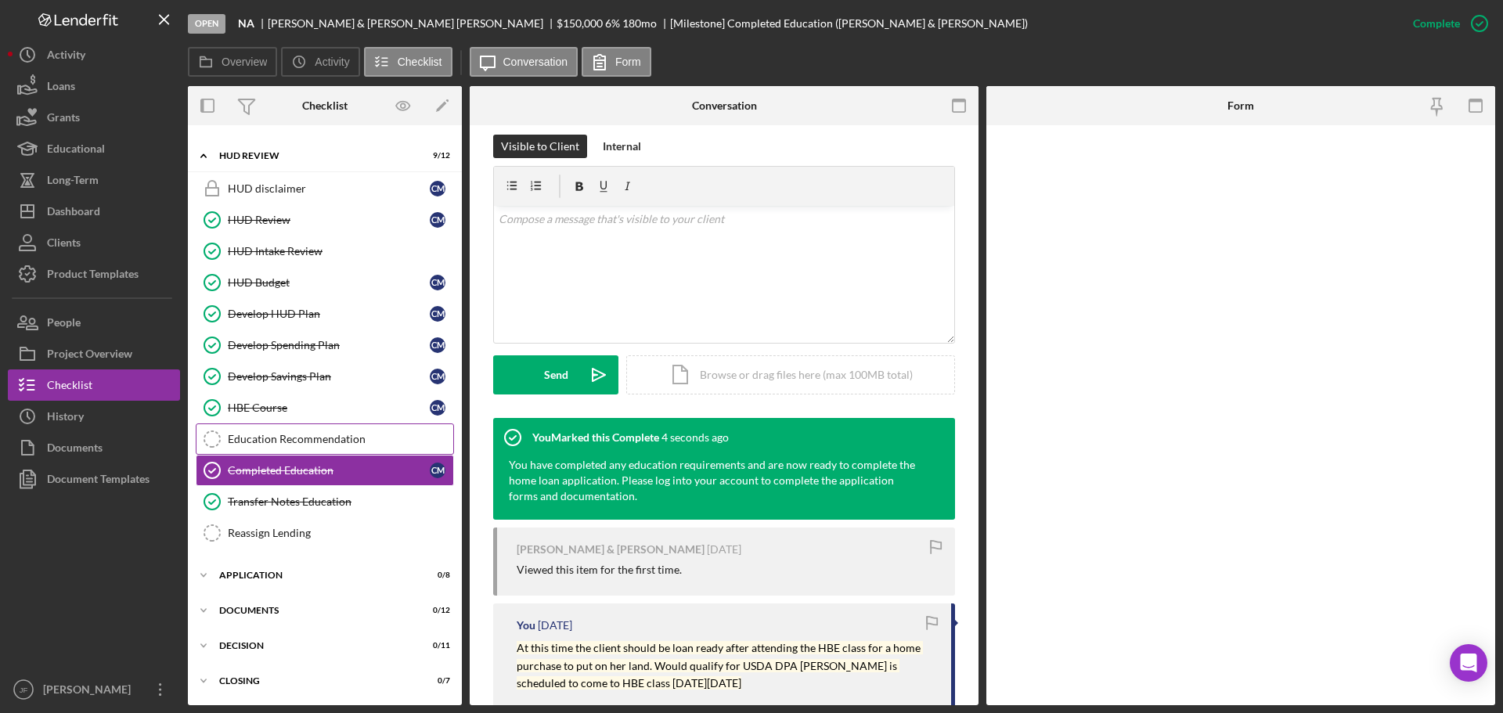
click at [304, 435] on div "Education Recommendation" at bounding box center [340, 439] width 225 height 13
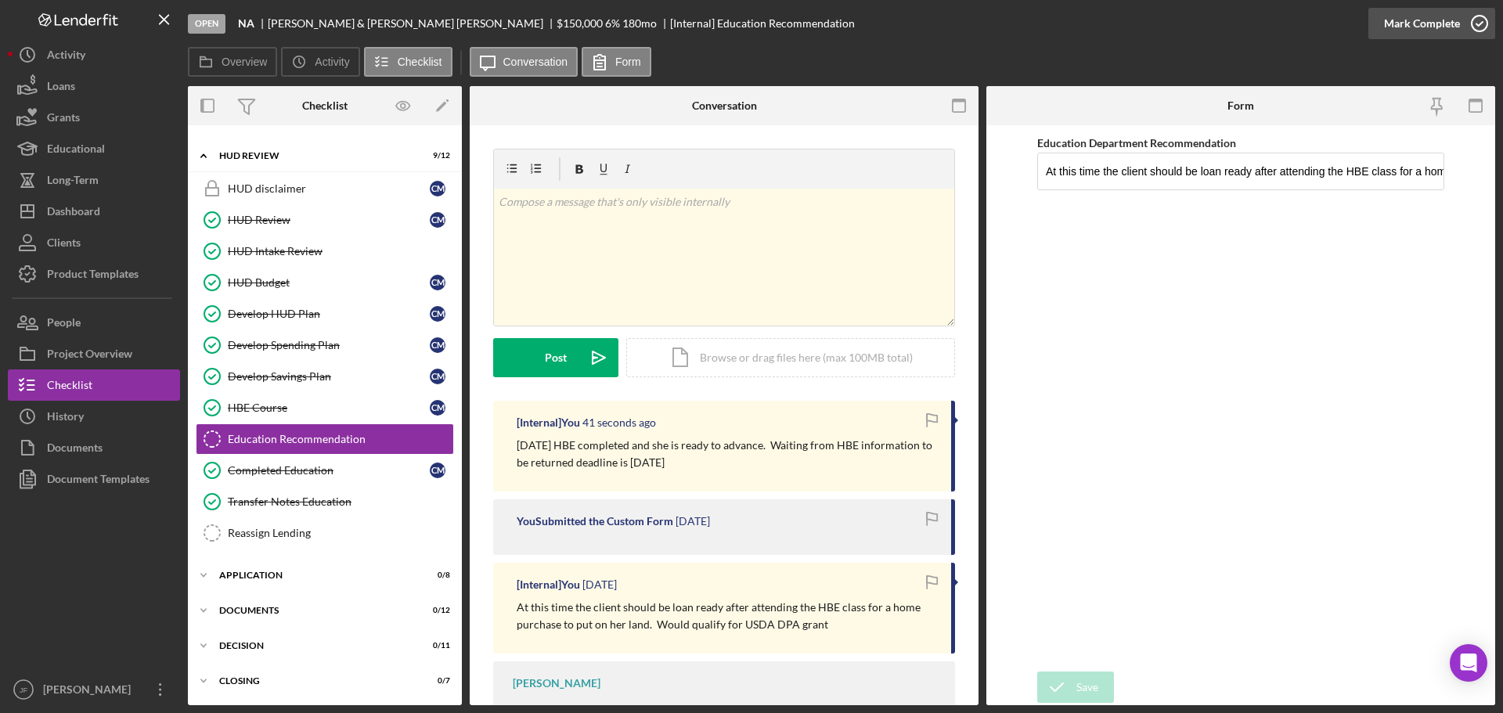
click at [1412, 20] on div "Mark Complete" at bounding box center [1422, 23] width 76 height 31
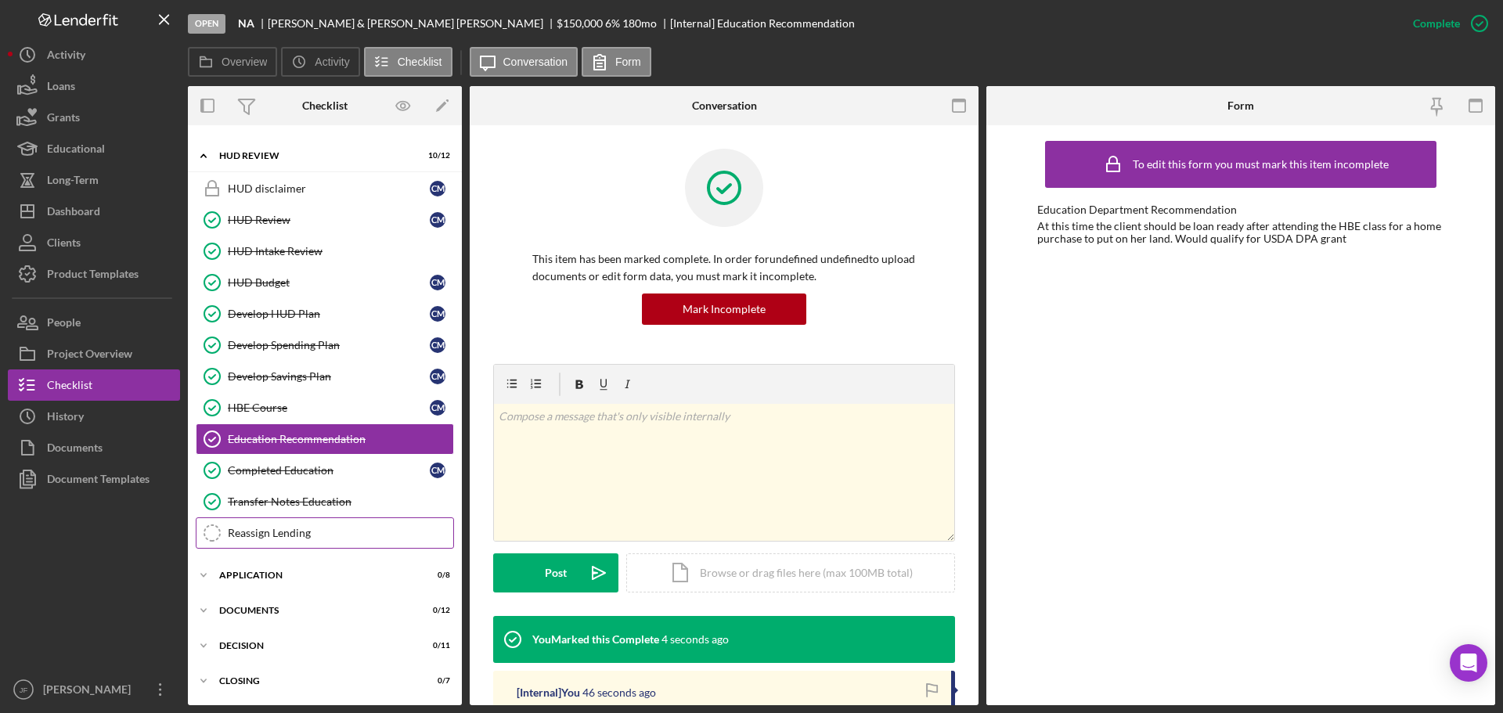
click at [333, 532] on div "Reassign Lending" at bounding box center [340, 533] width 225 height 13
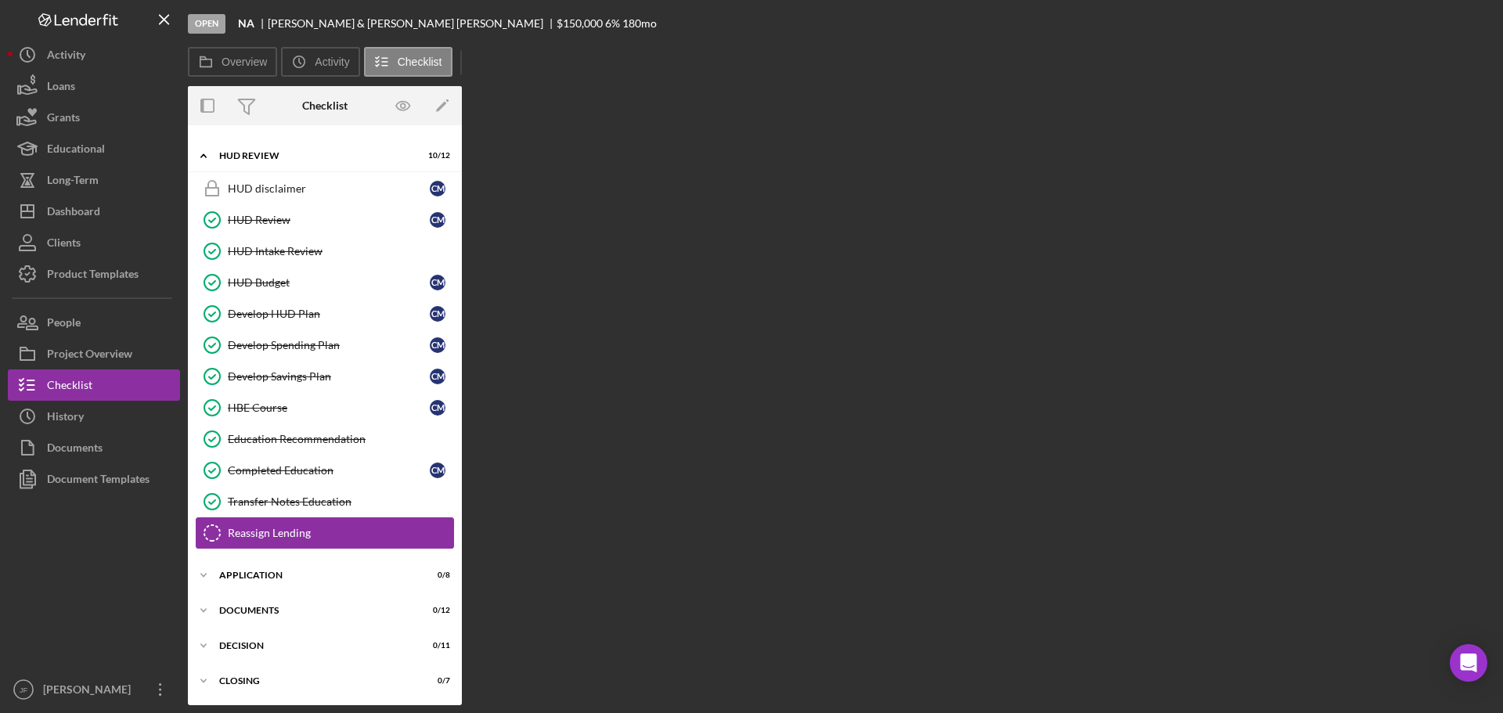
scroll to position [380, 0]
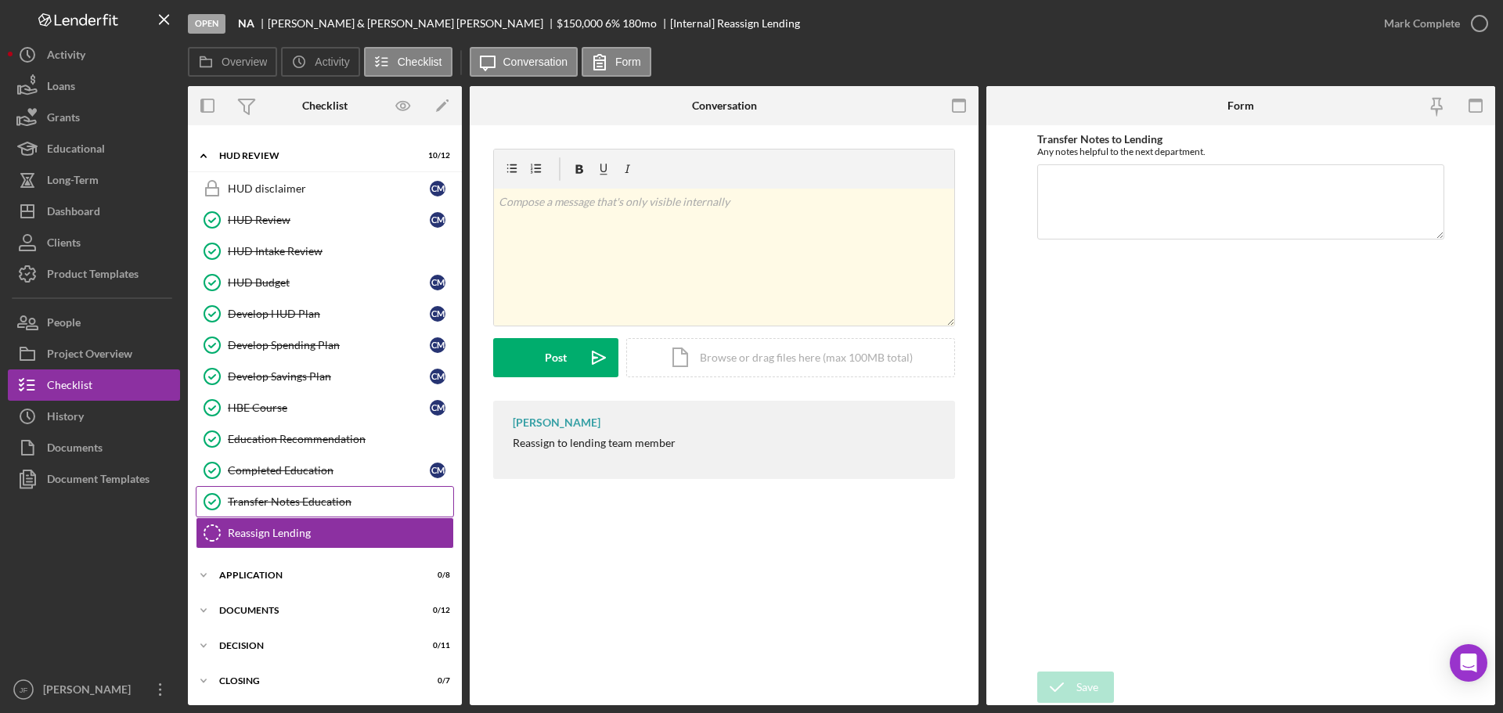
click at [283, 508] on div "Transfer Notes Education" at bounding box center [340, 501] width 225 height 13
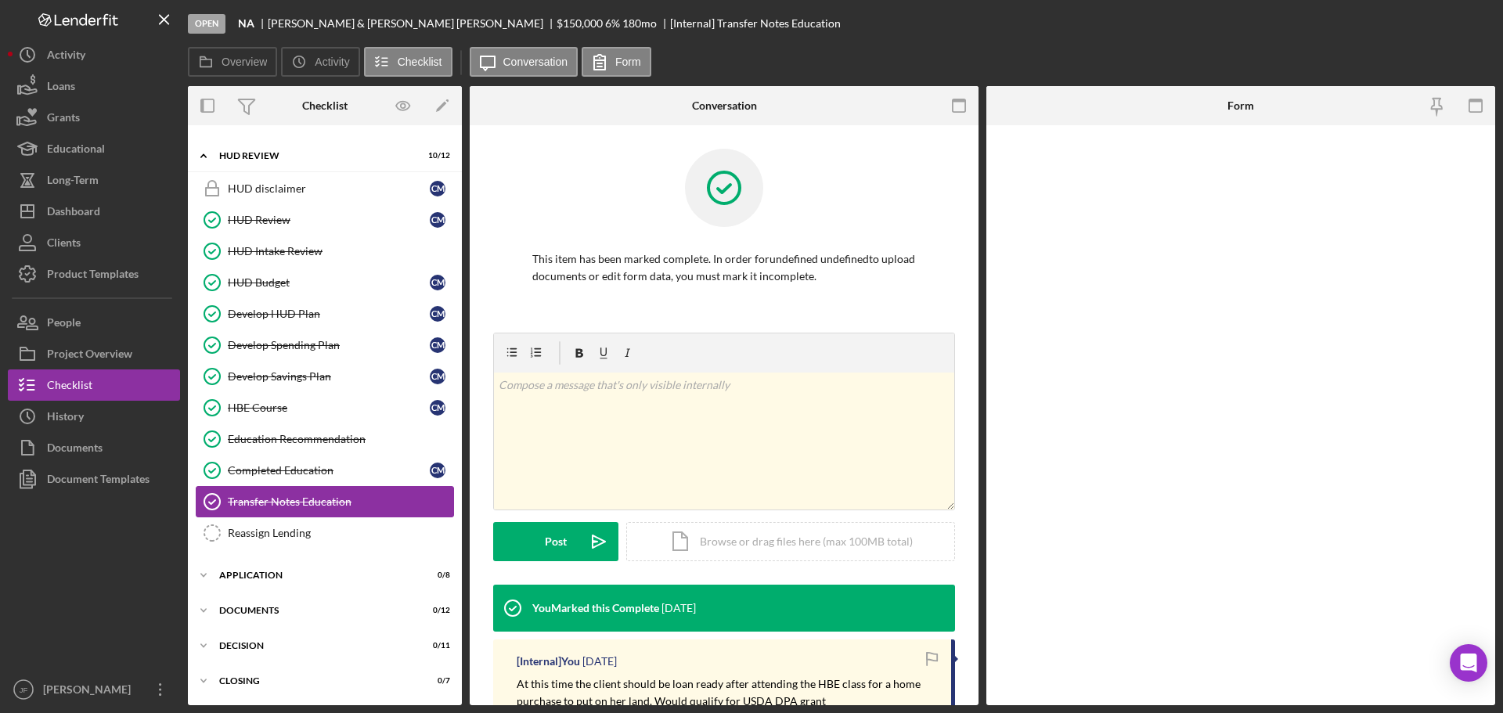
scroll to position [380, 0]
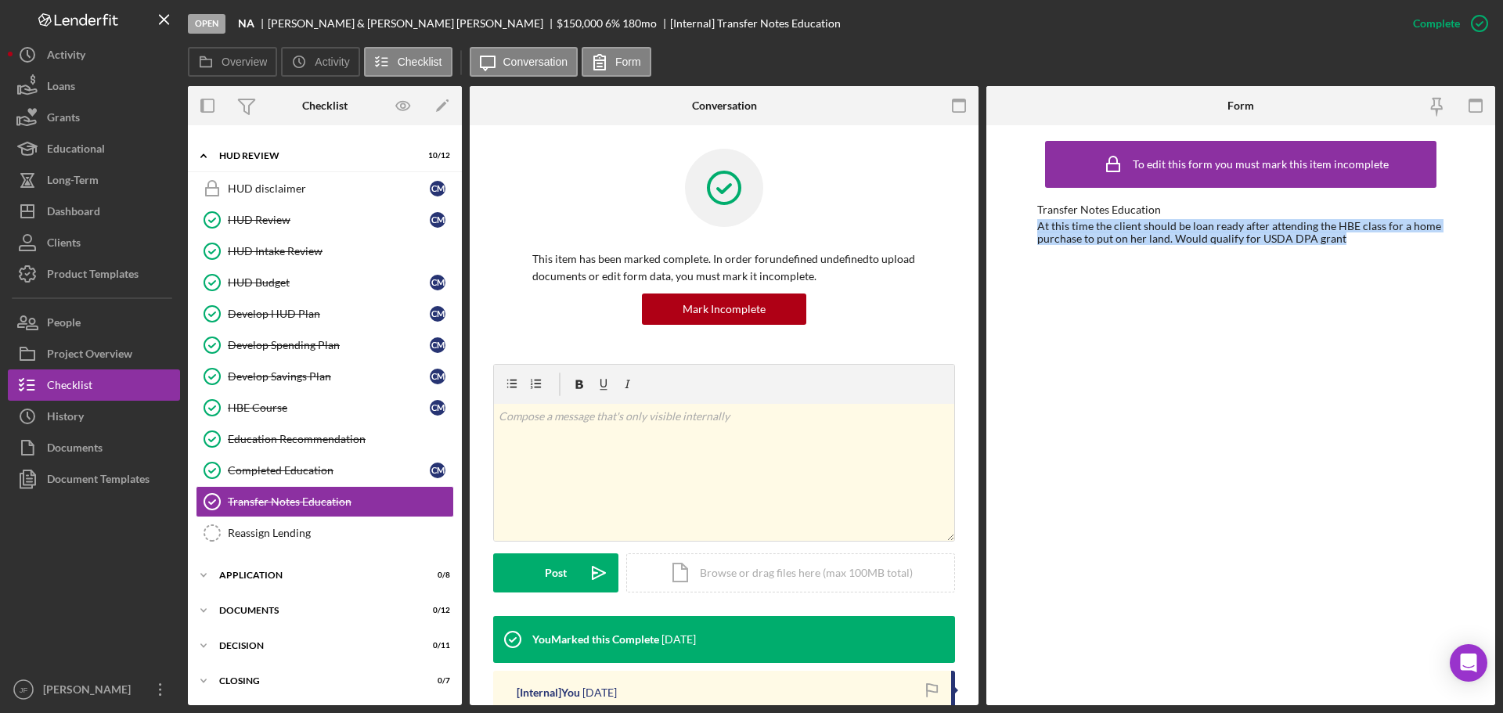
drag, startPoint x: 1345, startPoint y: 242, endPoint x: 1026, endPoint y: 220, distance: 320.1
click at [1026, 220] on div "To edit this form you must mark this item incomplete Transfer Notes Education A…" at bounding box center [1240, 415] width 509 height 580
copy div "At this time the client should be loan ready after attending the HBE class for …"
click at [279, 538] on div "Reassign Lending" at bounding box center [340, 533] width 225 height 13
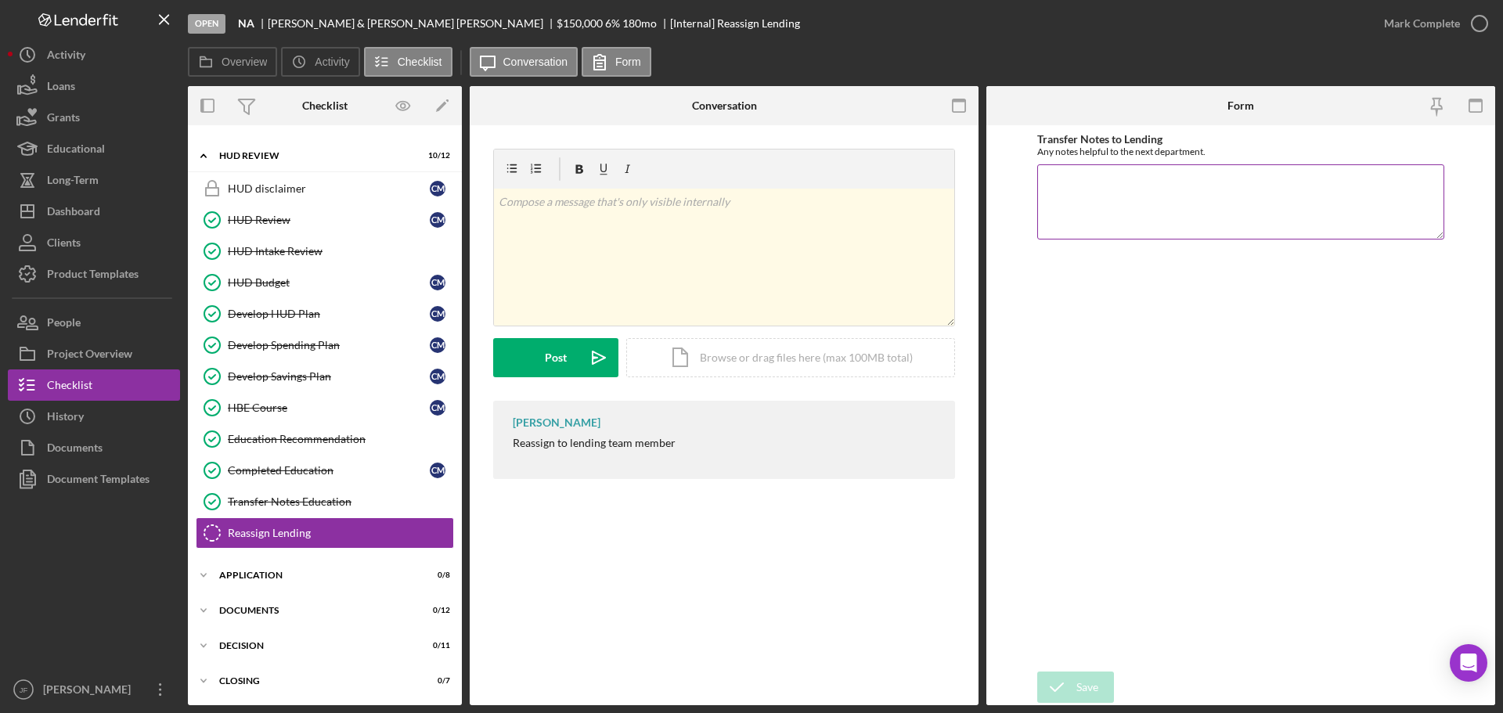
click at [1144, 218] on textarea "Transfer Notes to Lending" at bounding box center [1240, 201] width 407 height 75
paste textarea "At this time the client should be loan ready after attending the HBE class for …"
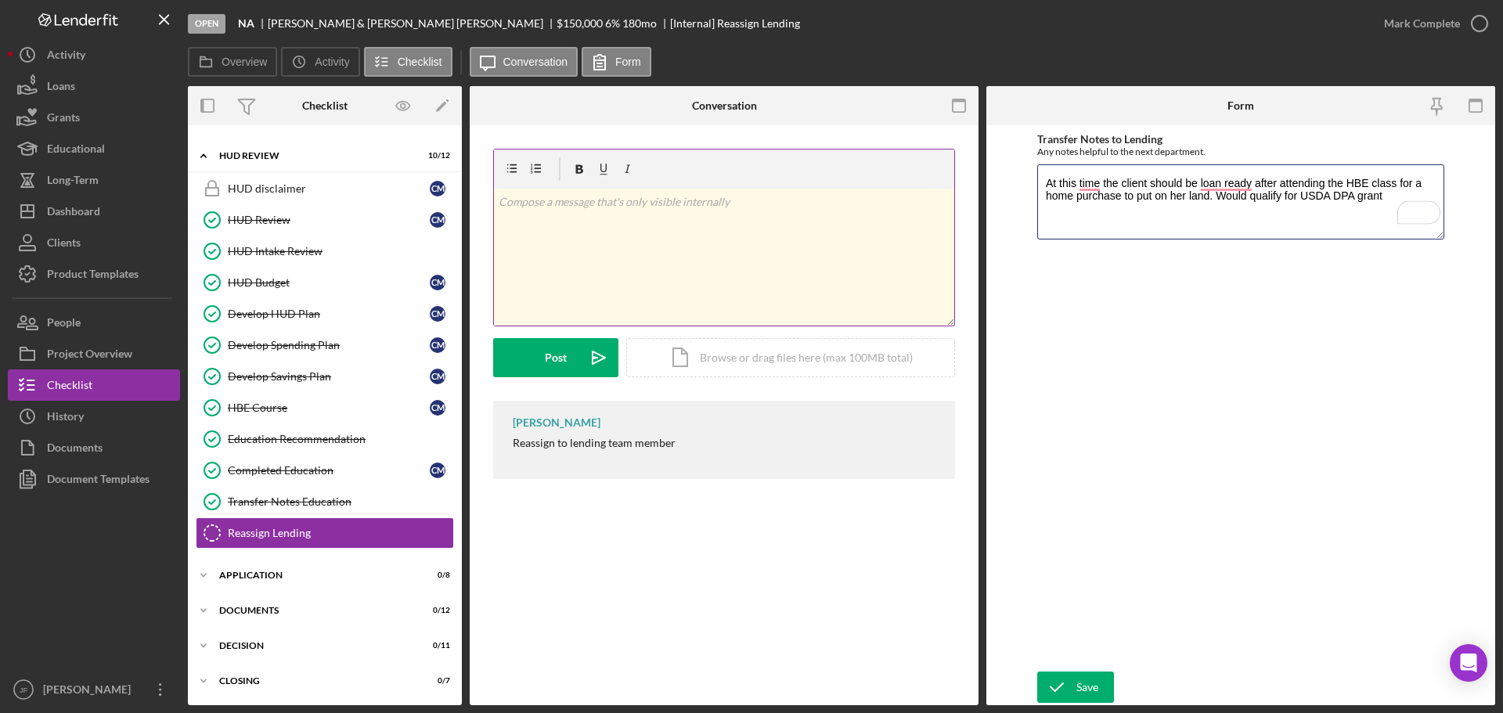
type textarea "At this time the client should be loan ready after attending the HBE class for …"
click at [732, 258] on div "v Color teal Color pink Remove color Add row above Add row below Add column bef…" at bounding box center [724, 257] width 460 height 137
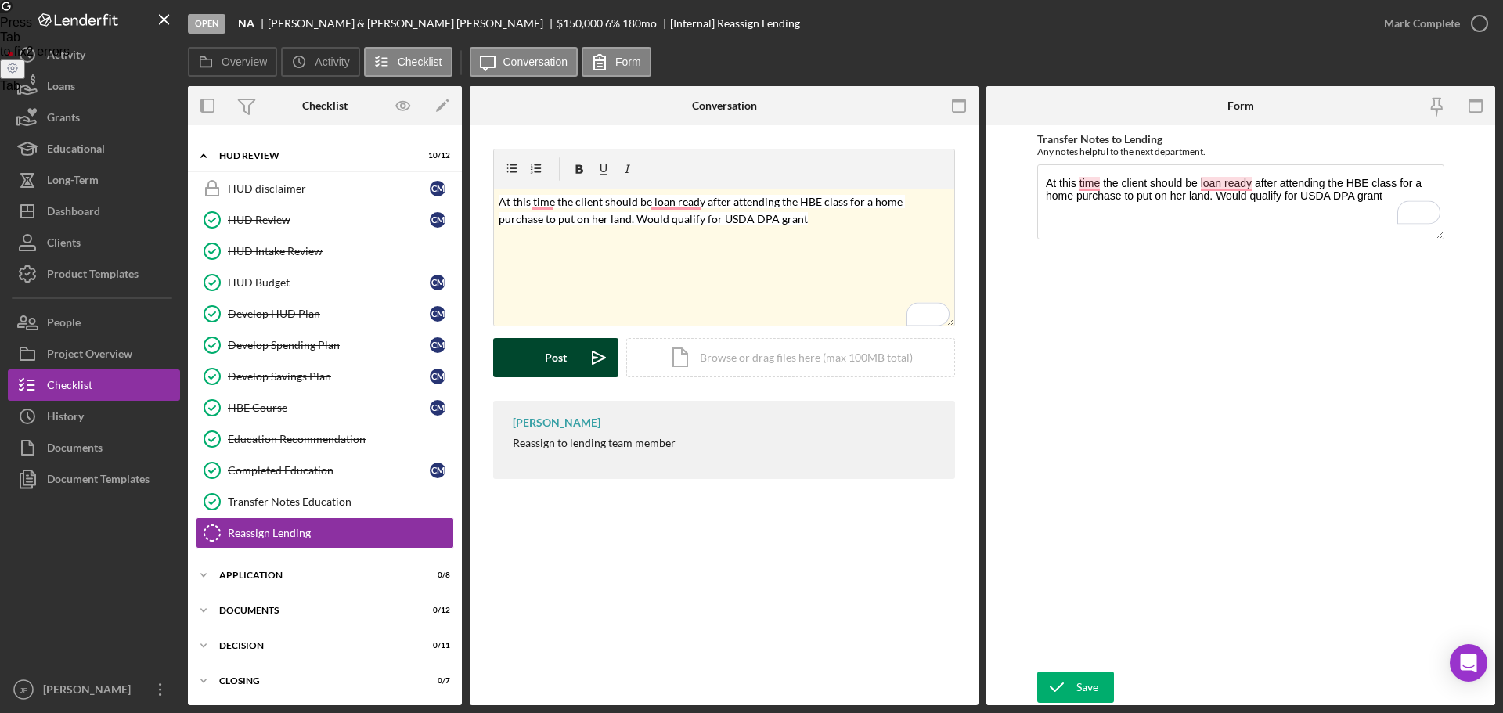
click at [546, 356] on div "Post" at bounding box center [556, 357] width 22 height 39
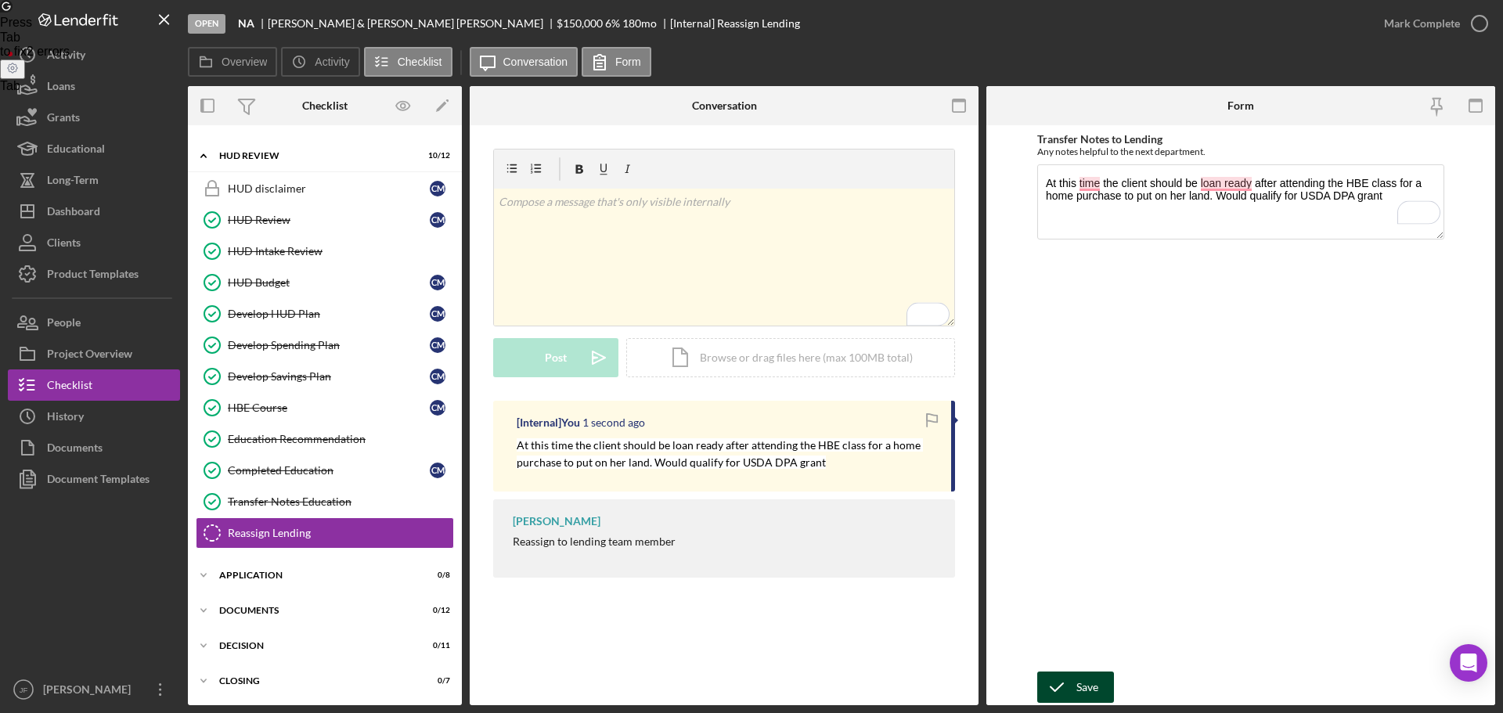
click at [1097, 681] on div "Save" at bounding box center [1087, 687] width 22 height 31
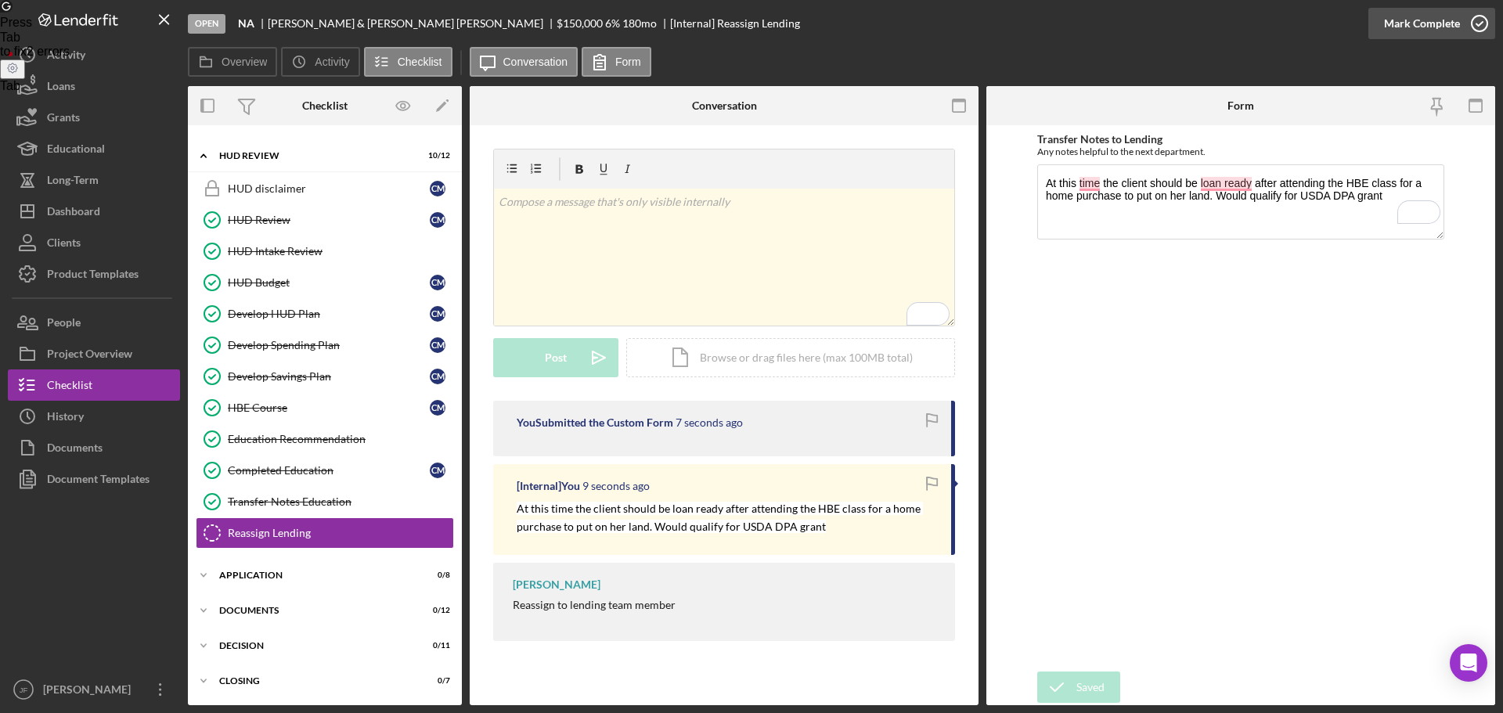
click at [1428, 28] on div "Mark Complete" at bounding box center [1422, 23] width 76 height 31
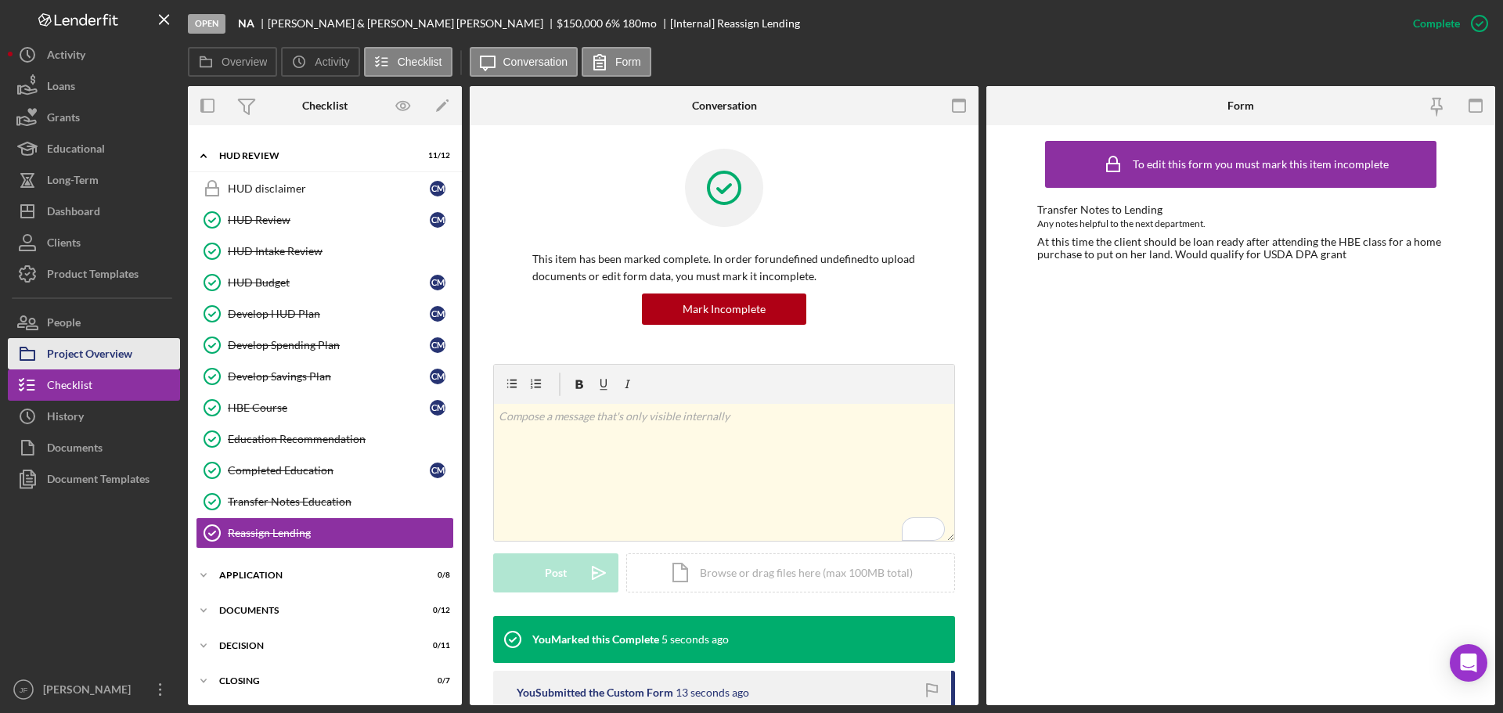
click at [73, 350] on div "Project Overview" at bounding box center [89, 355] width 85 height 35
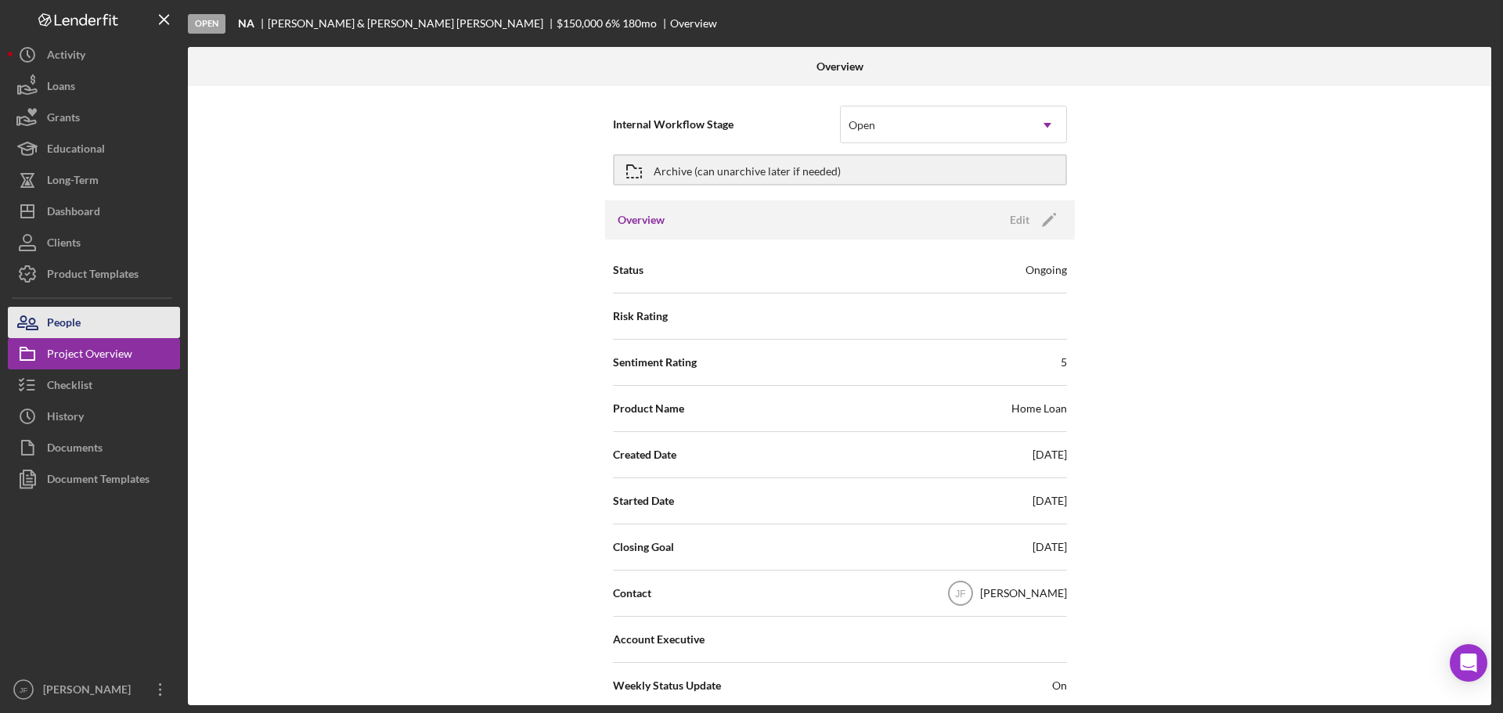
click at [72, 321] on div "People" at bounding box center [64, 324] width 34 height 35
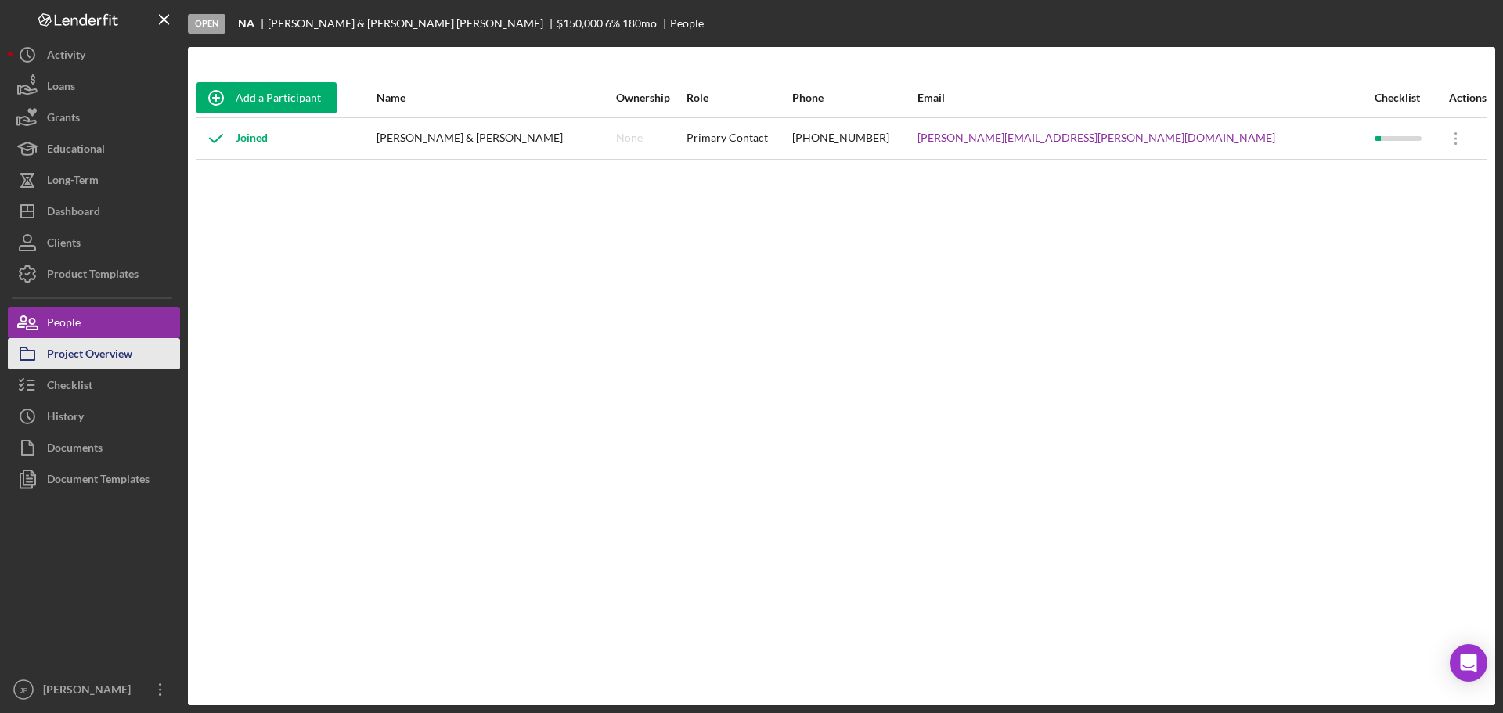
click at [76, 346] on div "Project Overview" at bounding box center [89, 355] width 85 height 35
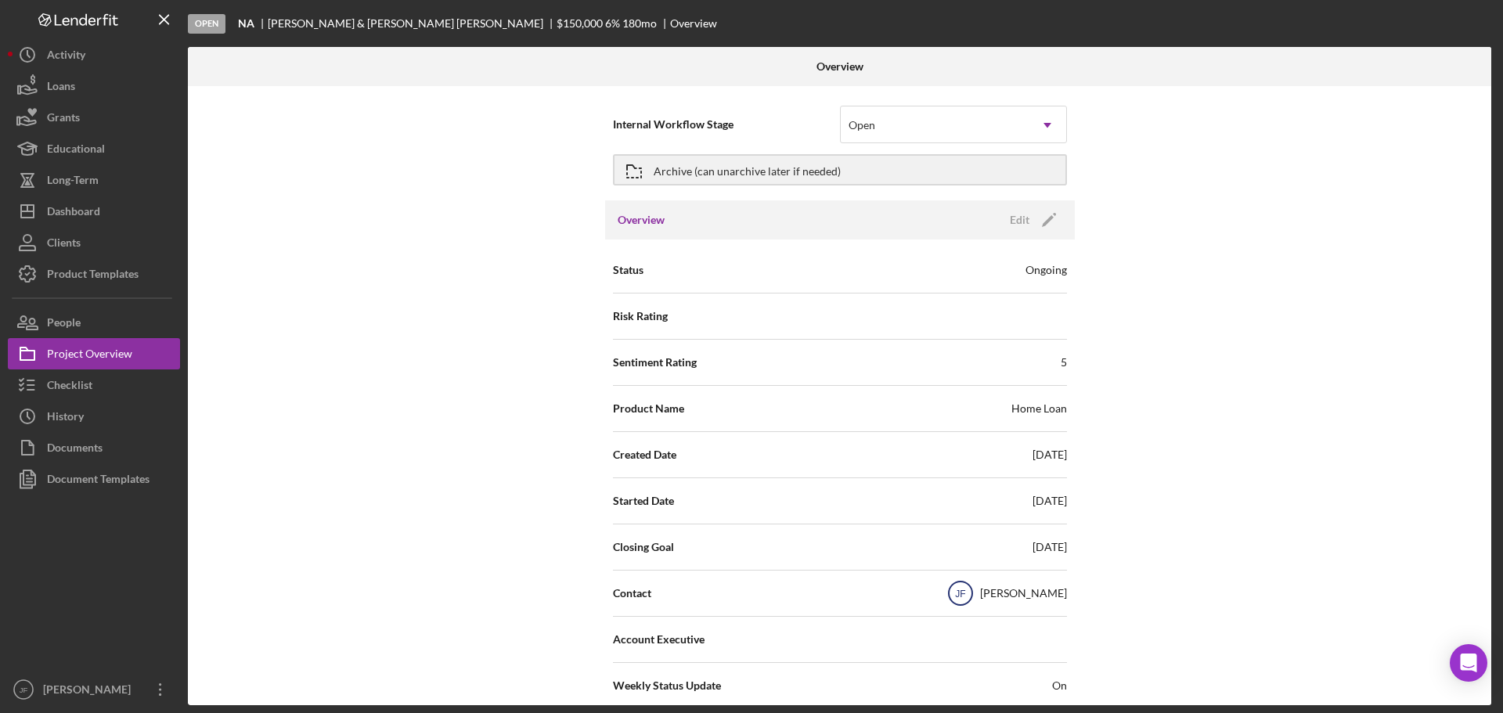
click at [974, 598] on icon "JF" at bounding box center [960, 593] width 39 height 39
click at [965, 595] on text "JF" at bounding box center [960, 594] width 10 height 11
click at [60, 315] on div "People" at bounding box center [64, 324] width 34 height 35
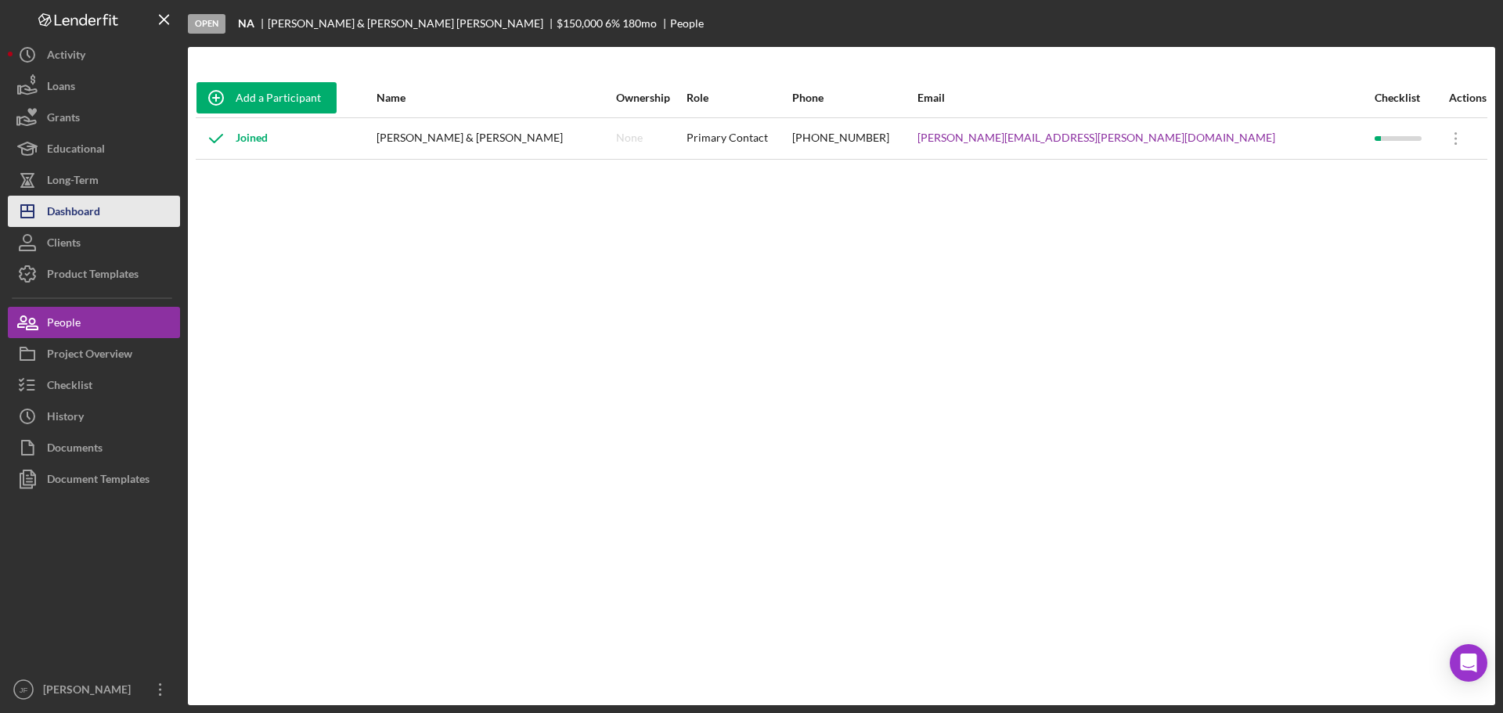
click at [74, 219] on div "Dashboard" at bounding box center [73, 213] width 53 height 35
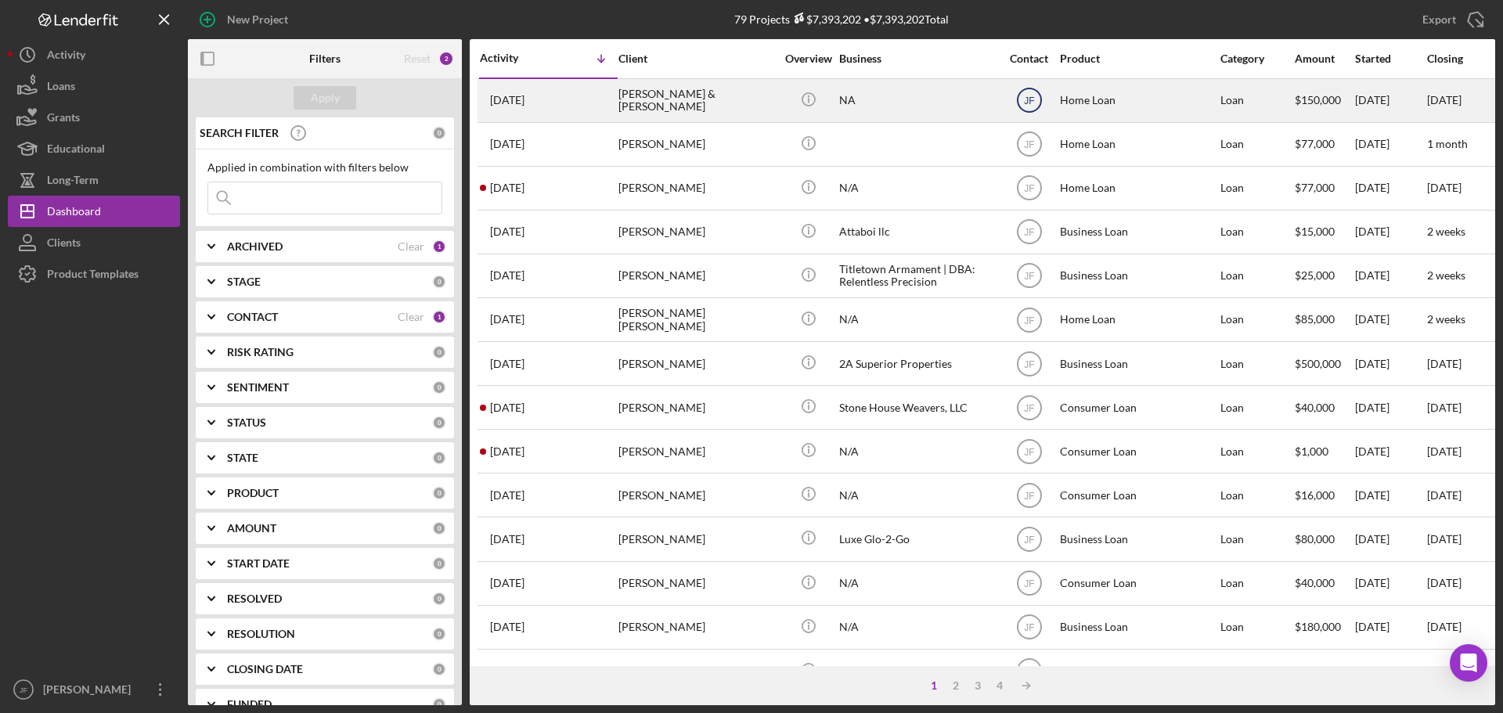
click at [1016, 96] on icon "JF" at bounding box center [1029, 100] width 39 height 39
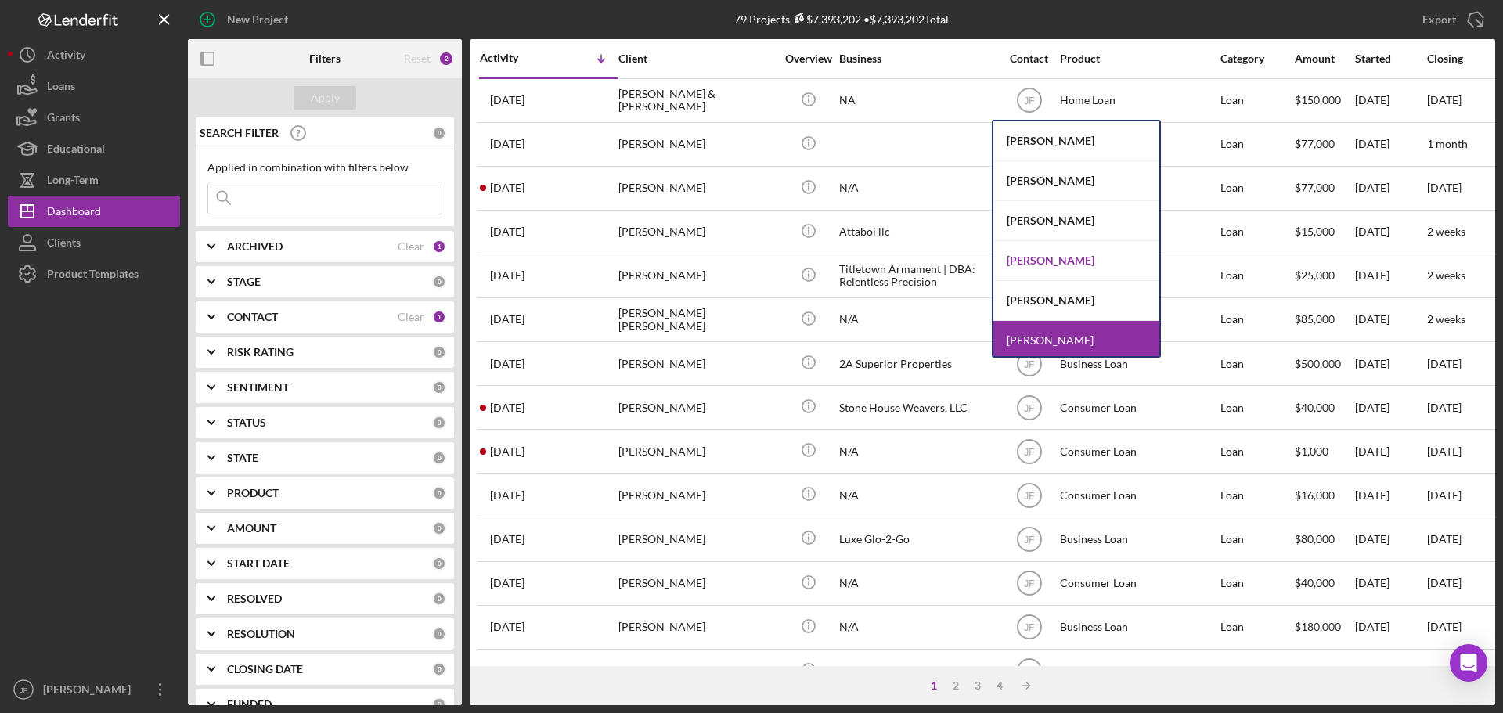
click at [1016, 254] on div "[PERSON_NAME]" at bounding box center [1076, 261] width 166 height 40
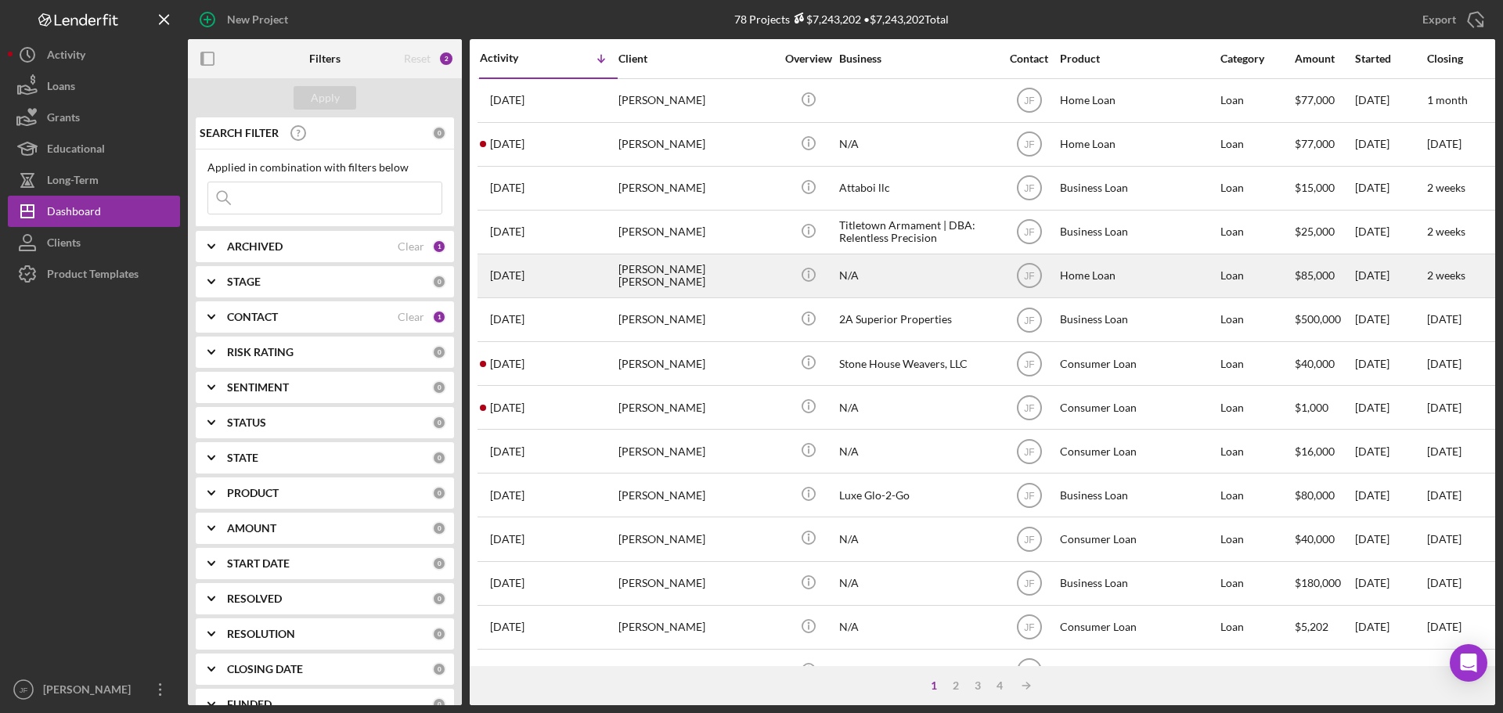
click at [721, 273] on div "[PERSON_NAME] [PERSON_NAME]" at bounding box center [696, 275] width 157 height 41
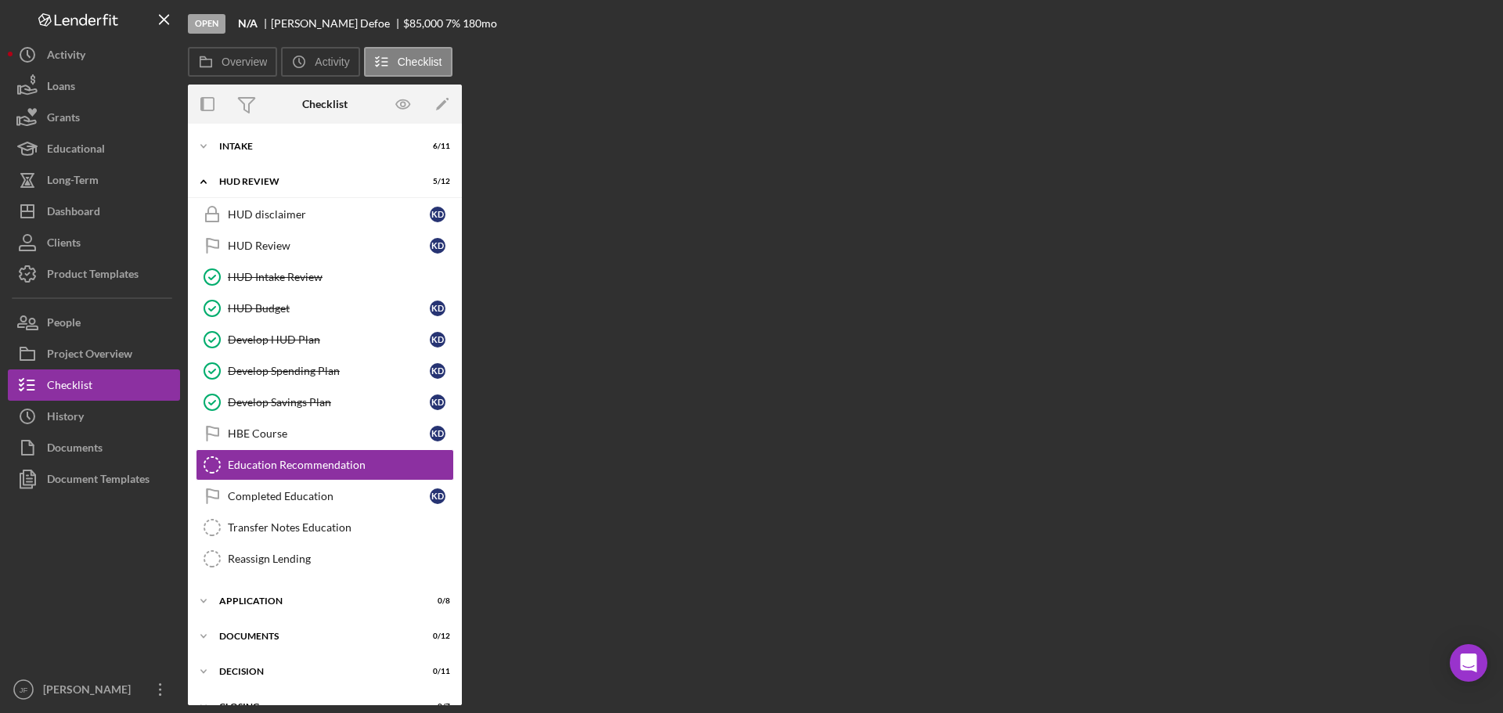
scroll to position [26, 0]
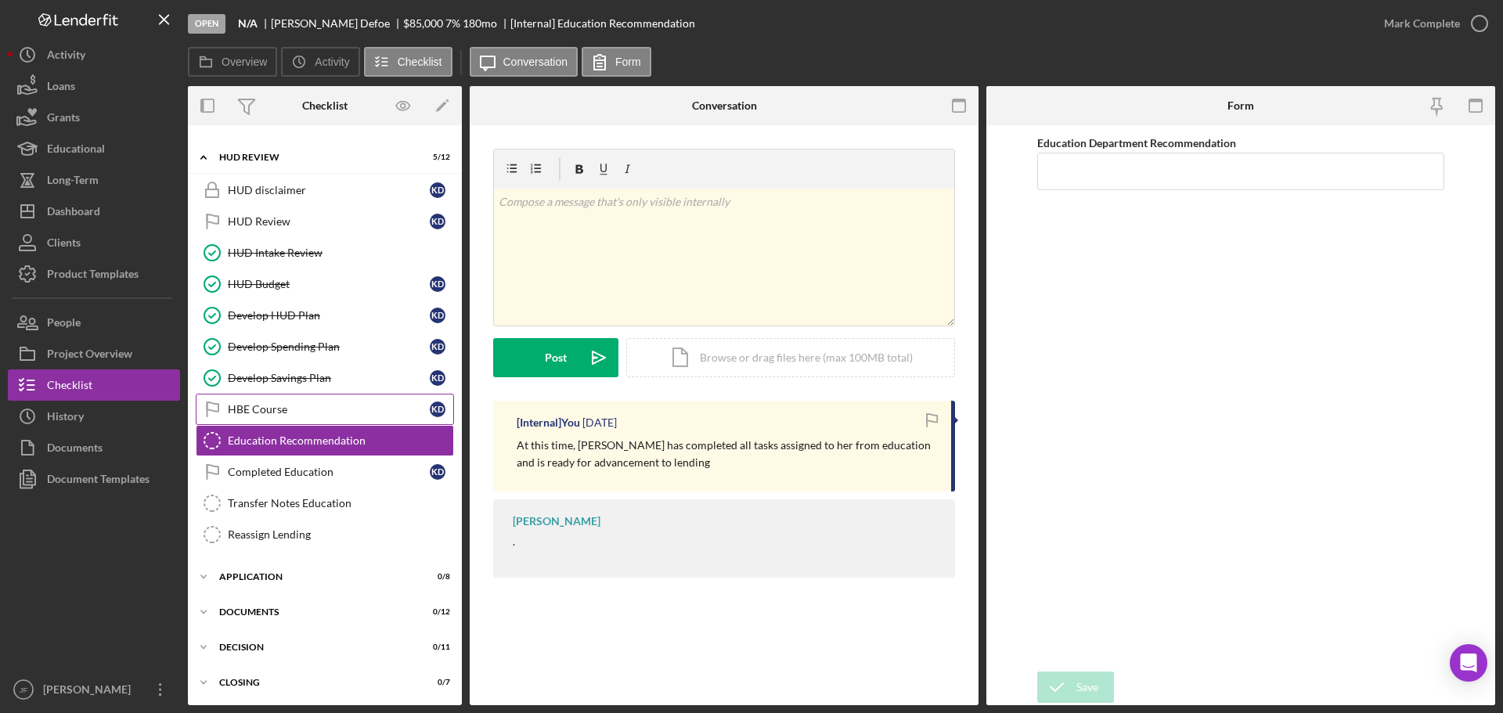
click at [287, 416] on link "HBE Course HBE Course K D" at bounding box center [325, 409] width 258 height 31
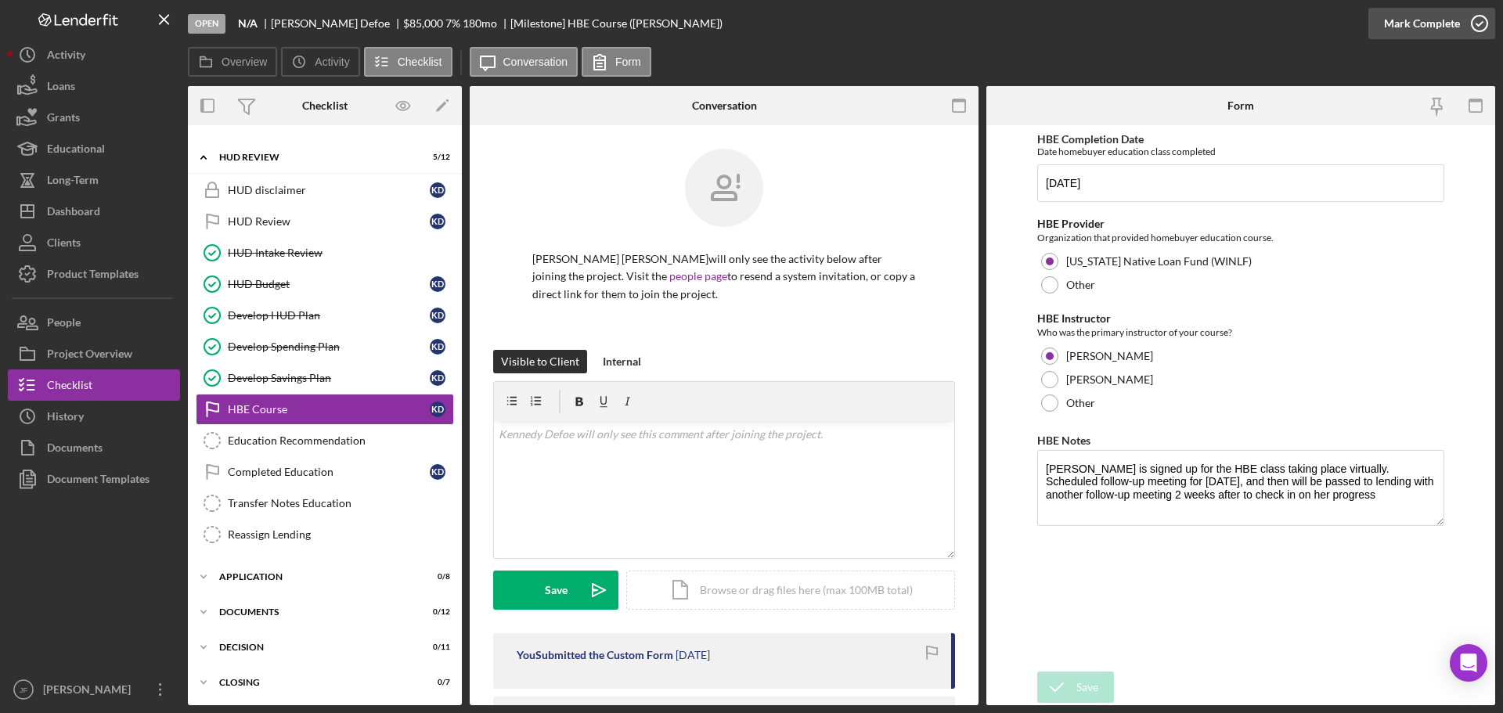
click at [1427, 19] on div "Mark Complete" at bounding box center [1422, 23] width 76 height 31
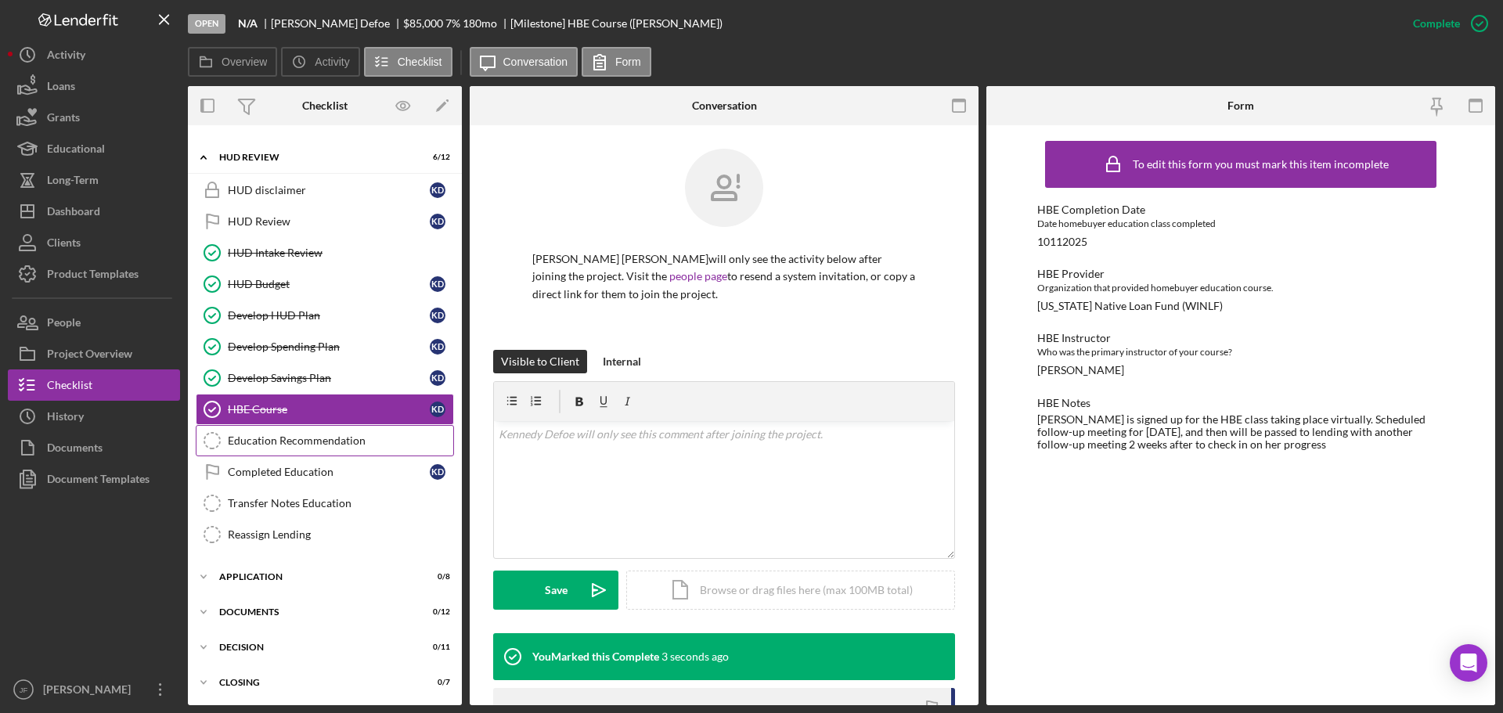
click at [311, 434] on div "Education Recommendation" at bounding box center [340, 440] width 225 height 13
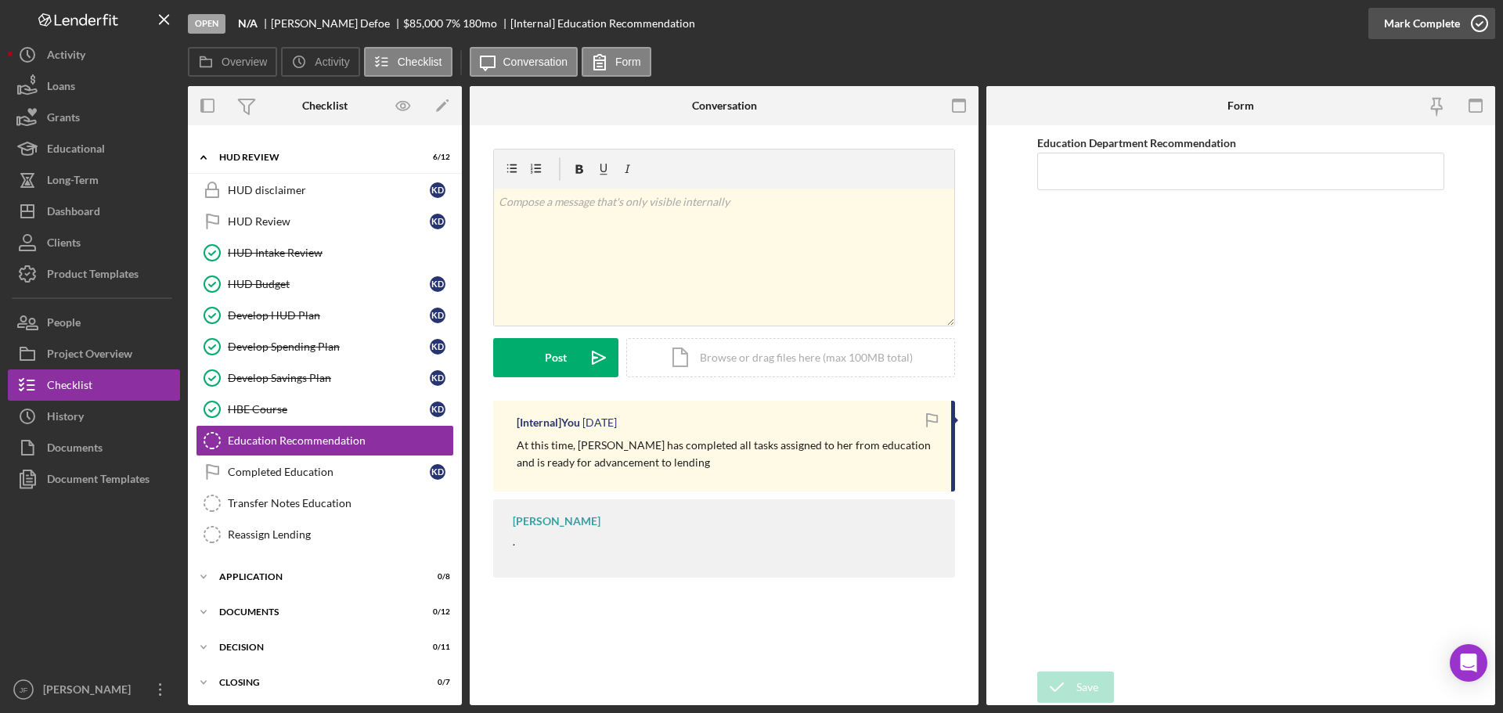
click at [1433, 21] on div "Mark Complete" at bounding box center [1422, 23] width 76 height 31
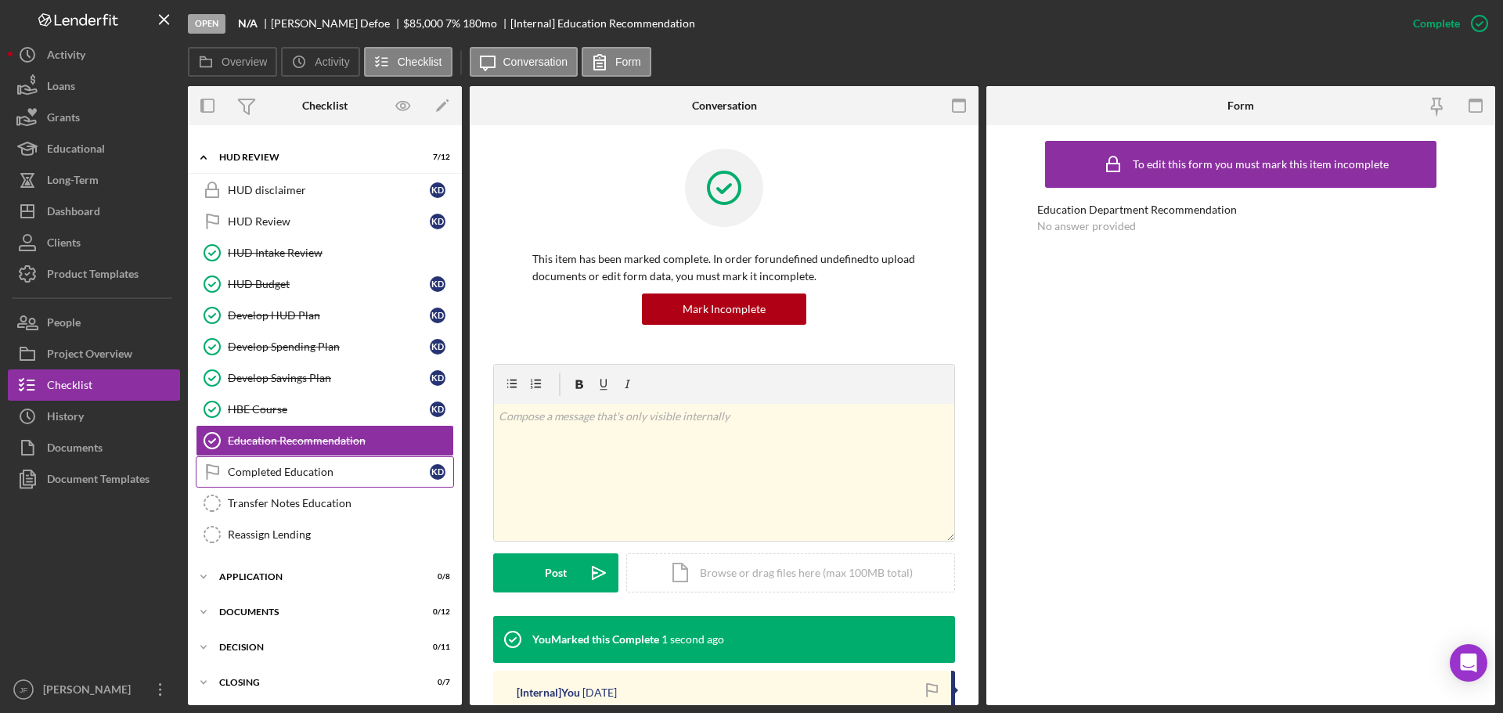
click at [327, 481] on link "Completed Education Completed Education K D" at bounding box center [325, 471] width 258 height 31
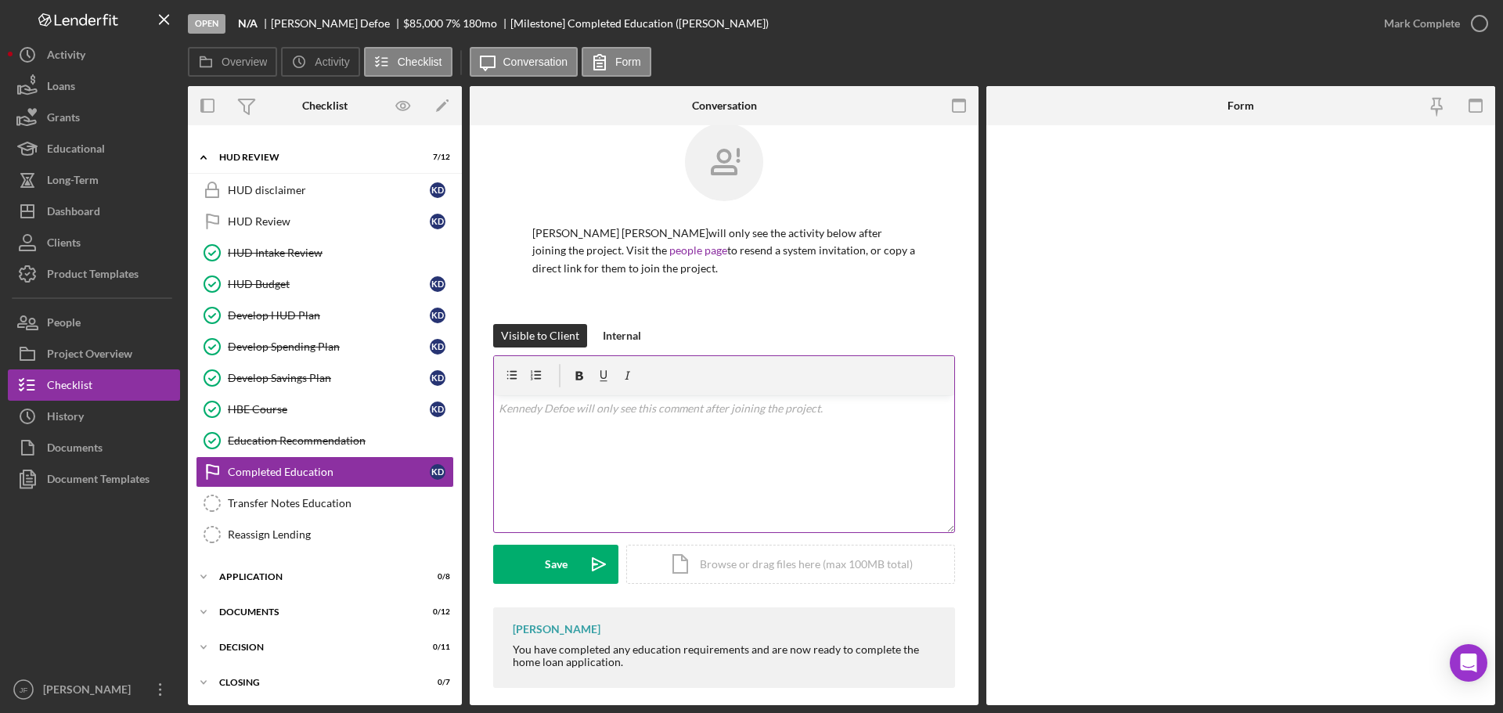
scroll to position [40, 0]
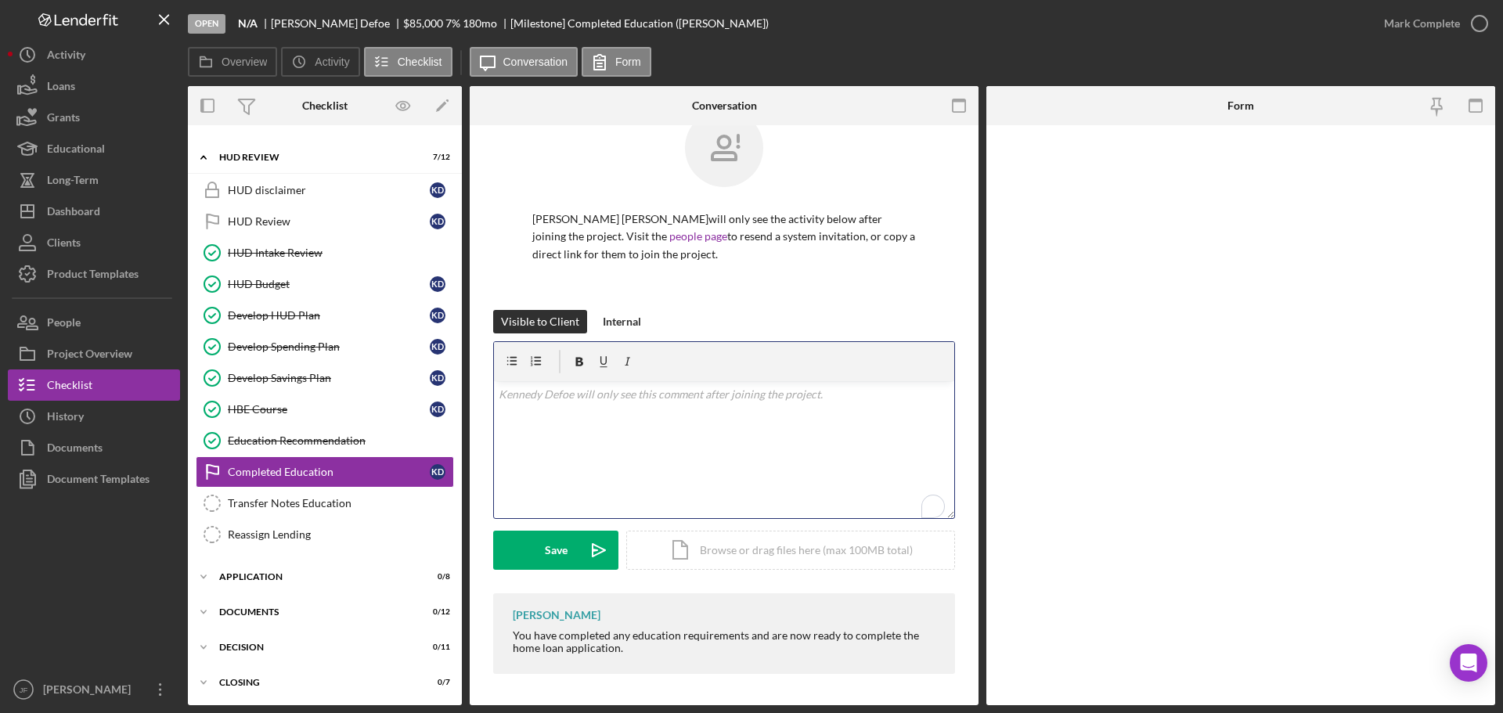
click at [602, 432] on div "v Color teal Color pink Remove color Add row above Add row below Add column bef…" at bounding box center [724, 449] width 460 height 137
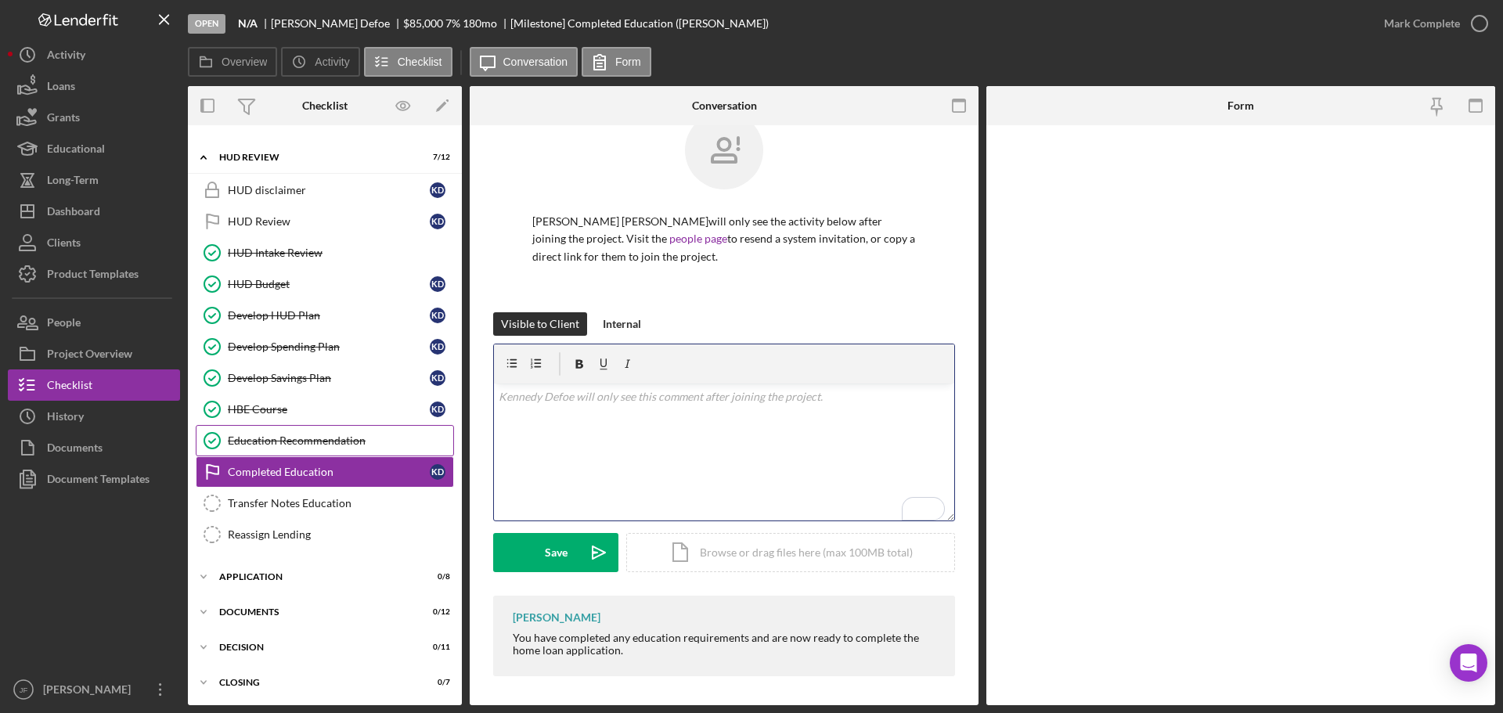
click at [316, 435] on div "Education Recommendation" at bounding box center [340, 440] width 225 height 13
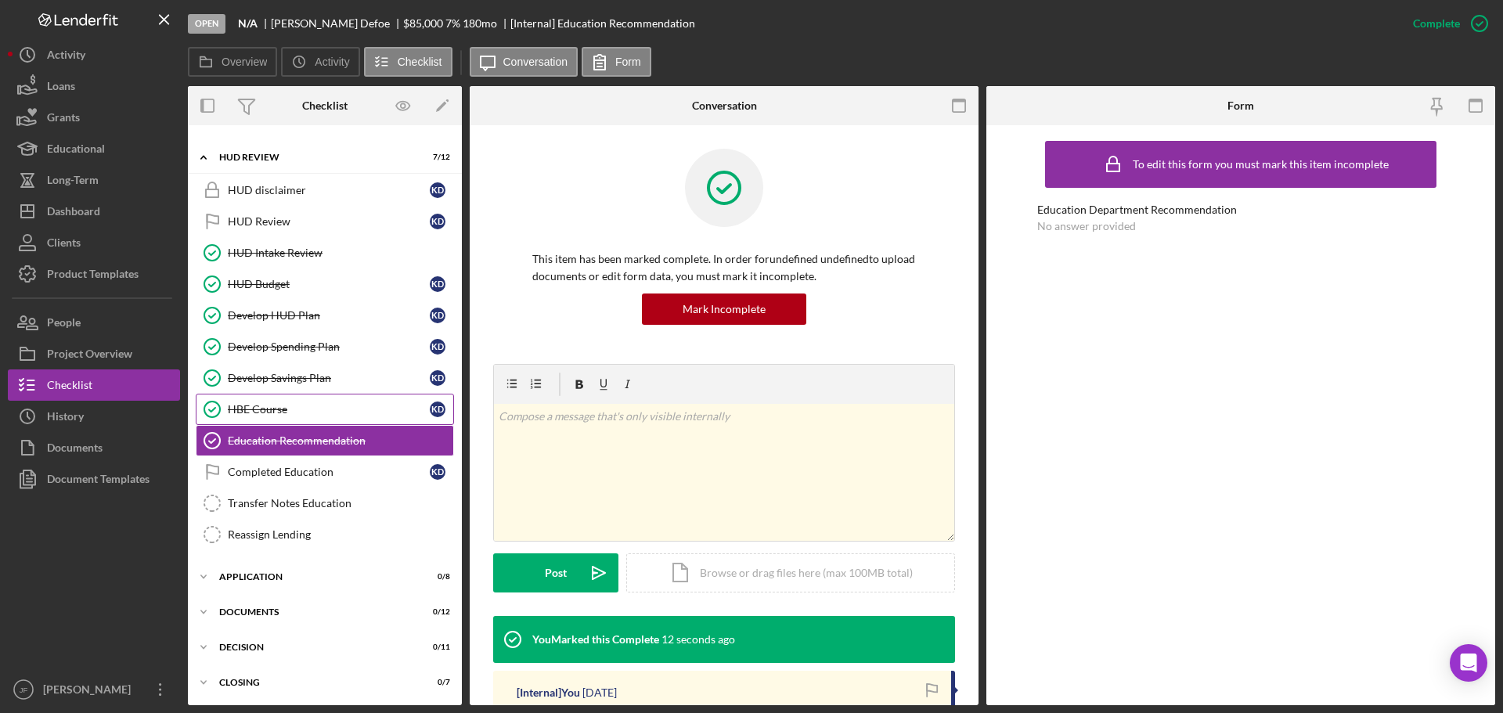
click at [312, 412] on div "HBE Course" at bounding box center [329, 409] width 202 height 13
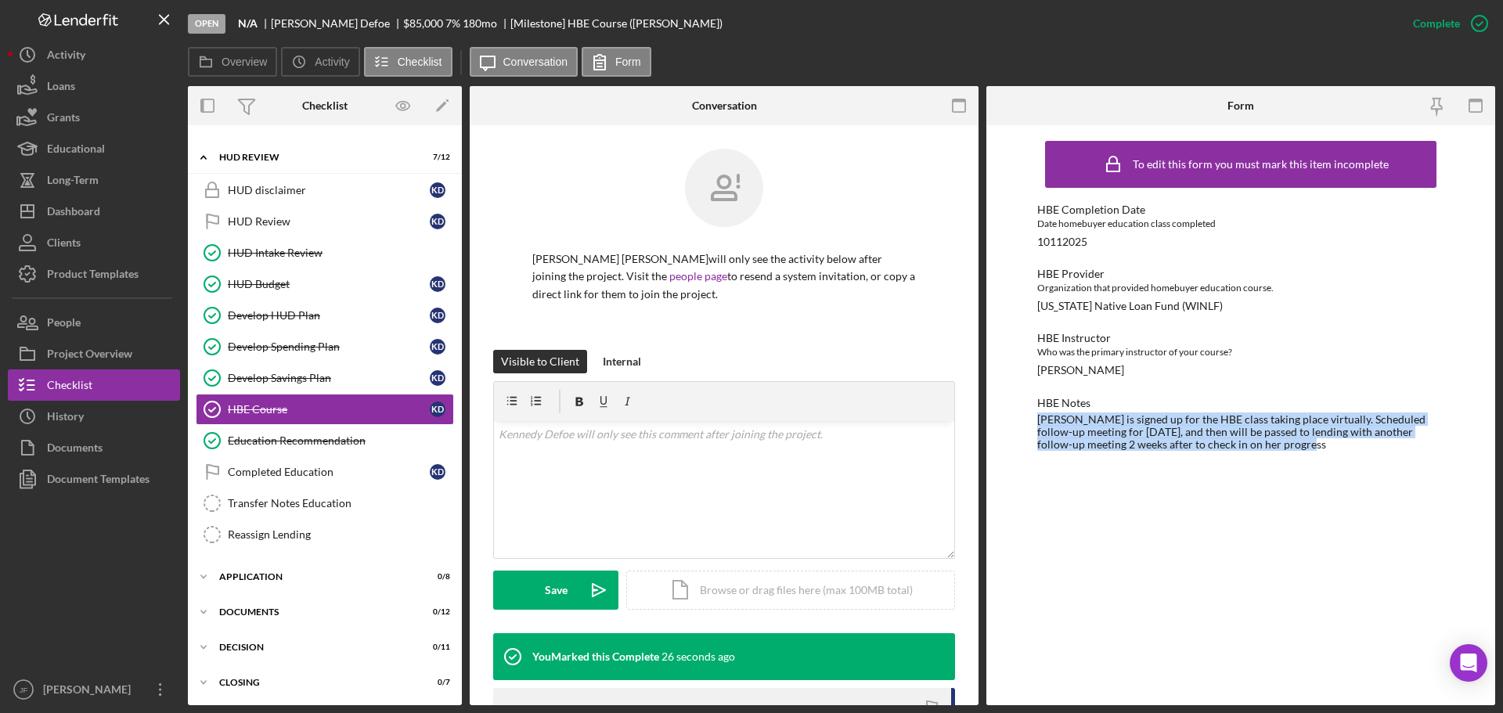
drag, startPoint x: 1276, startPoint y: 443, endPoint x: 1037, endPoint y: 410, distance: 241.0
click at [1037, 410] on div "HBE Notes [PERSON_NAME] is signed up for the HBE class taking place virtually. …" at bounding box center [1240, 424] width 407 height 54
copy div "[PERSON_NAME] is signed up for the HBE class taking place virtually. Scheduled …"
click at [322, 480] on link "Completed Education Completed Education K D" at bounding box center [325, 471] width 258 height 31
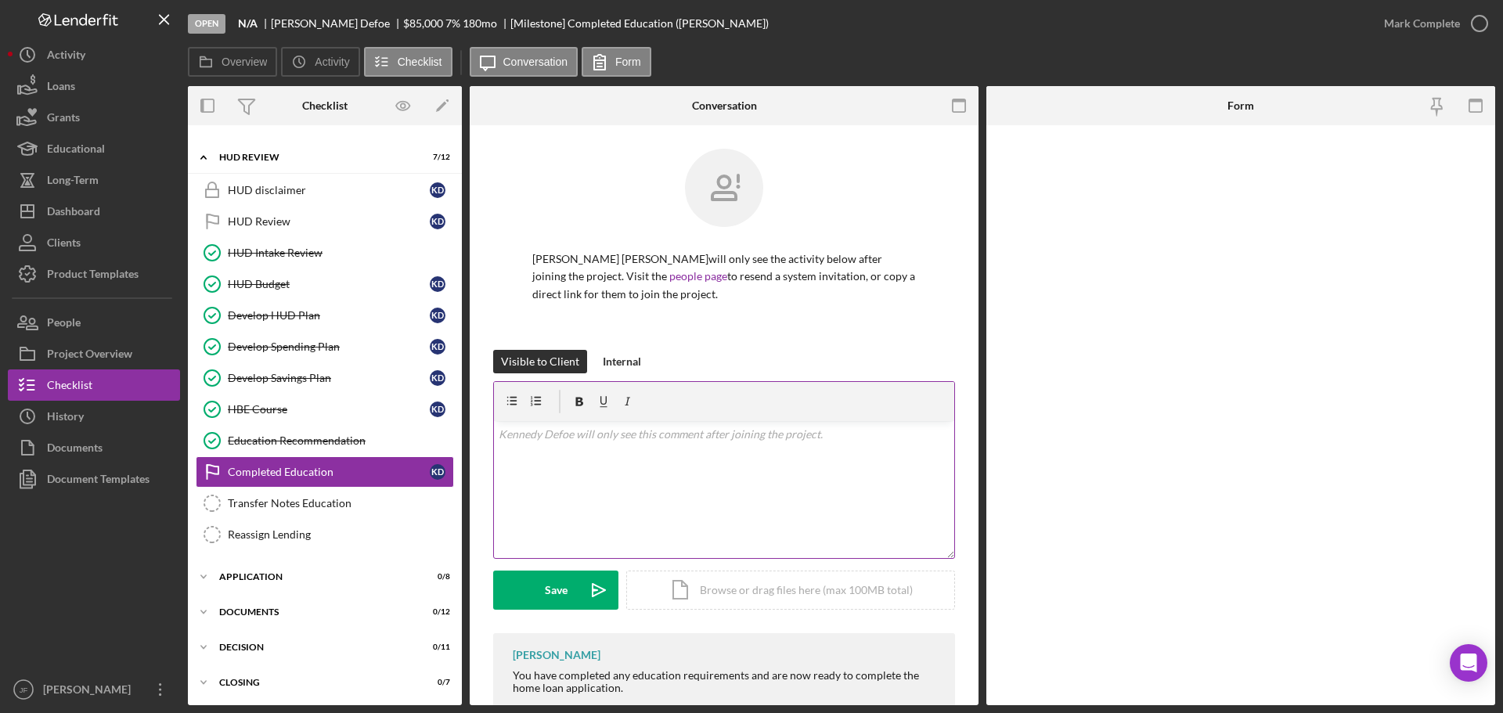
click at [618, 516] on div "v Color teal Color pink Remove color Add row above Add row below Add column bef…" at bounding box center [724, 489] width 460 height 137
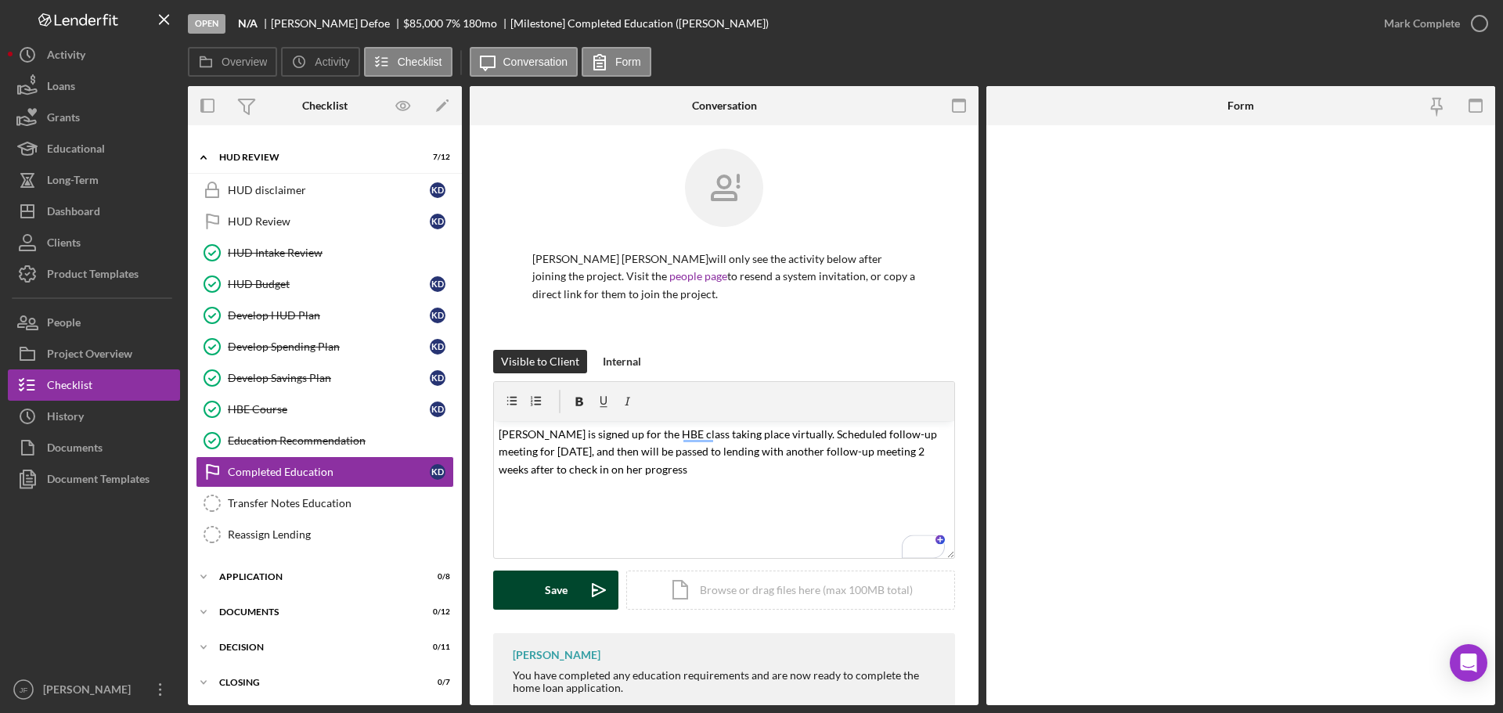
click at [556, 597] on div "Save" at bounding box center [556, 590] width 23 height 39
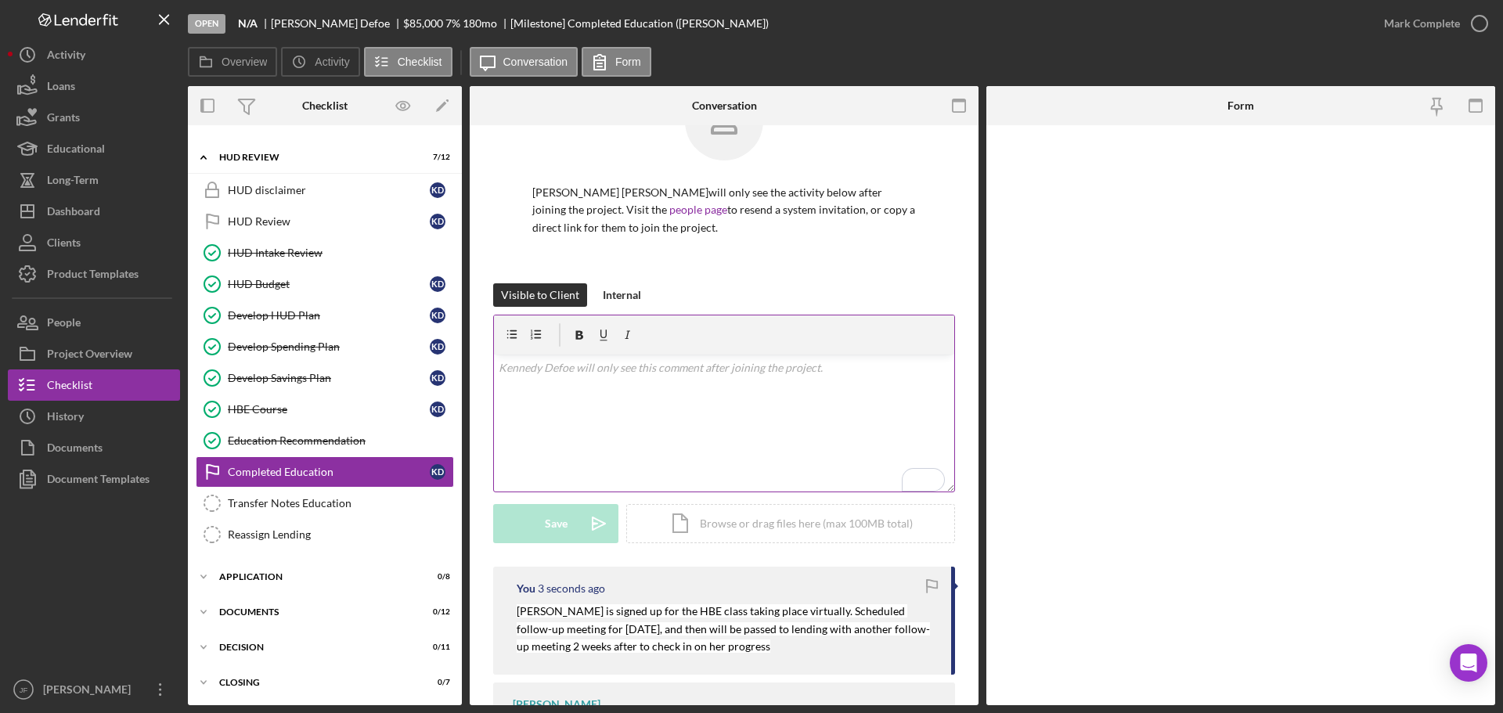
scroll to position [157, 0]
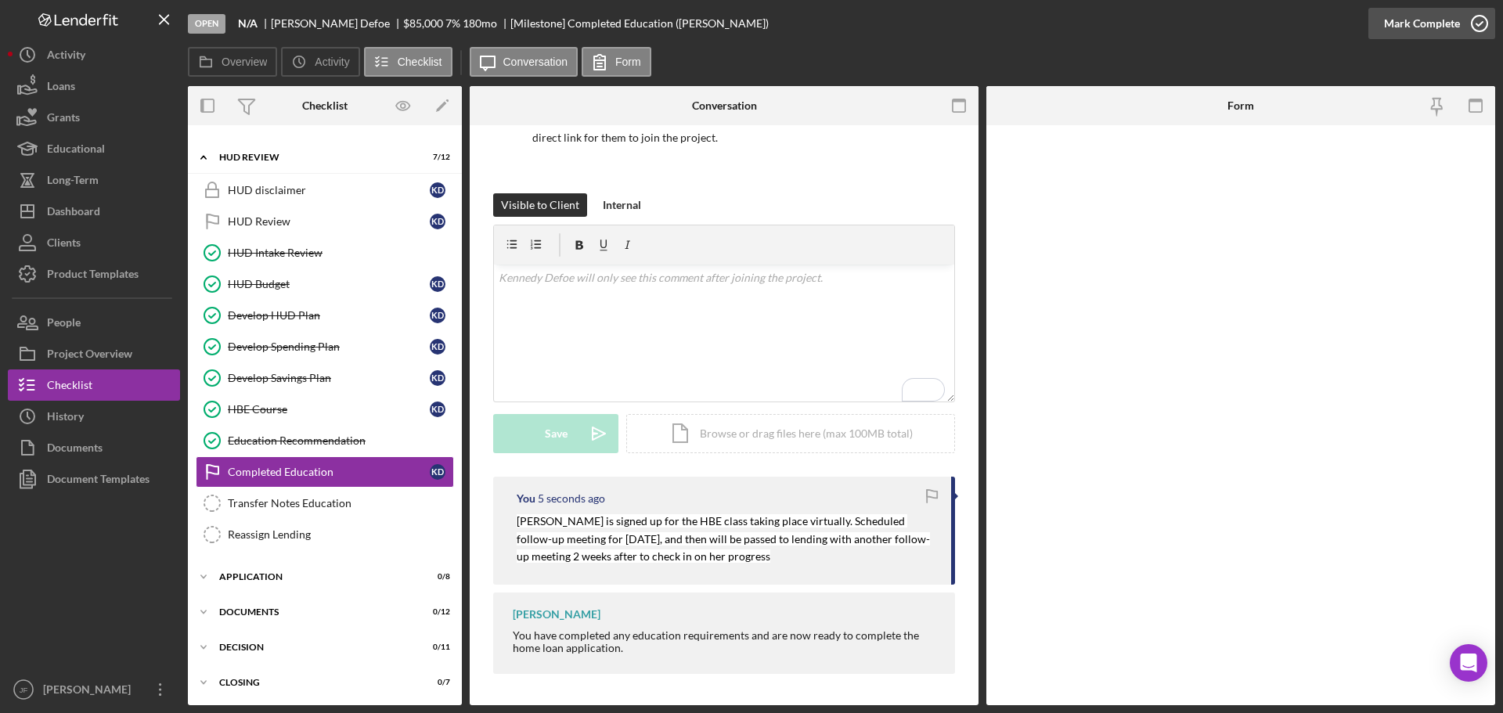
click at [1443, 24] on div "Mark Complete" at bounding box center [1422, 23] width 76 height 31
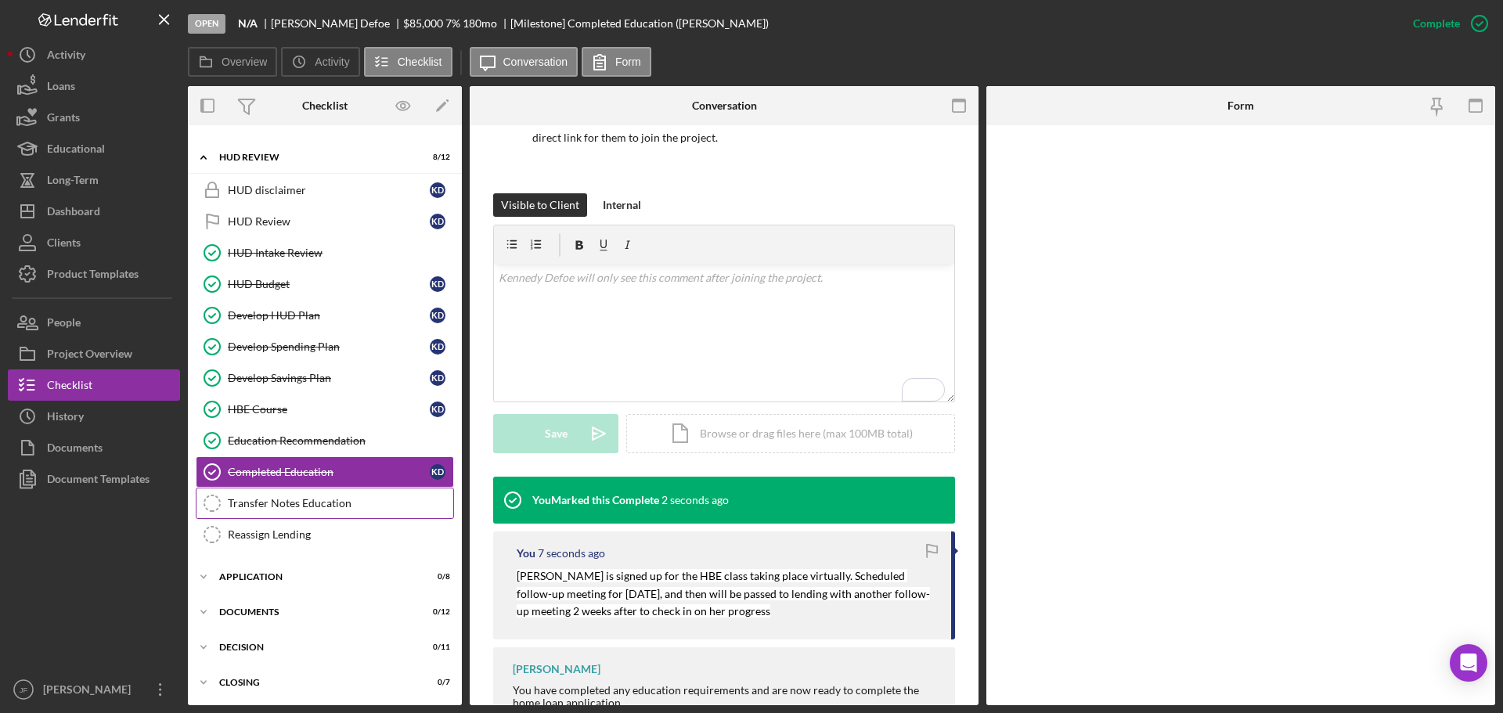
click at [306, 508] on div "Transfer Notes Education" at bounding box center [340, 503] width 225 height 13
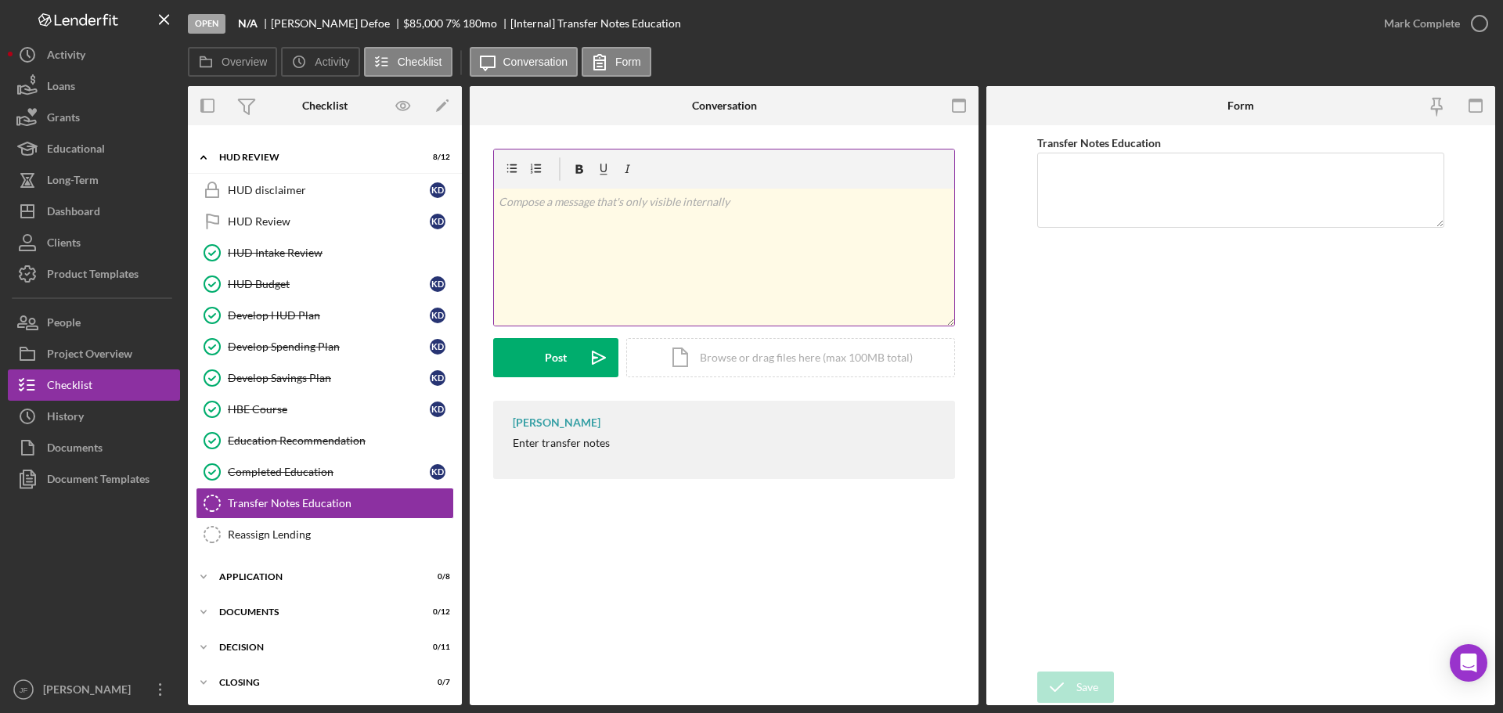
click at [597, 258] on div "v Color teal Color pink Remove color Add row above Add row below Add column bef…" at bounding box center [724, 257] width 460 height 137
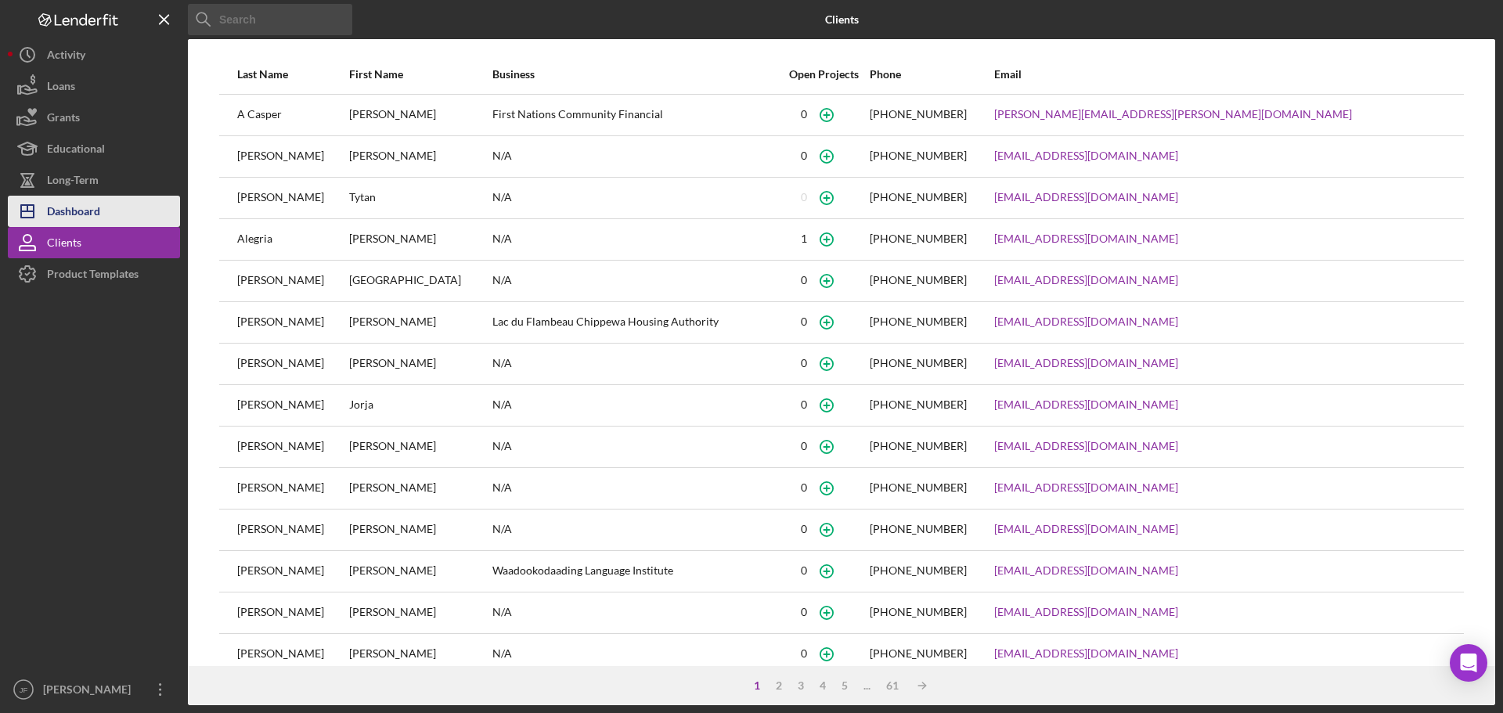
click at [88, 210] on div "Dashboard" at bounding box center [73, 213] width 53 height 35
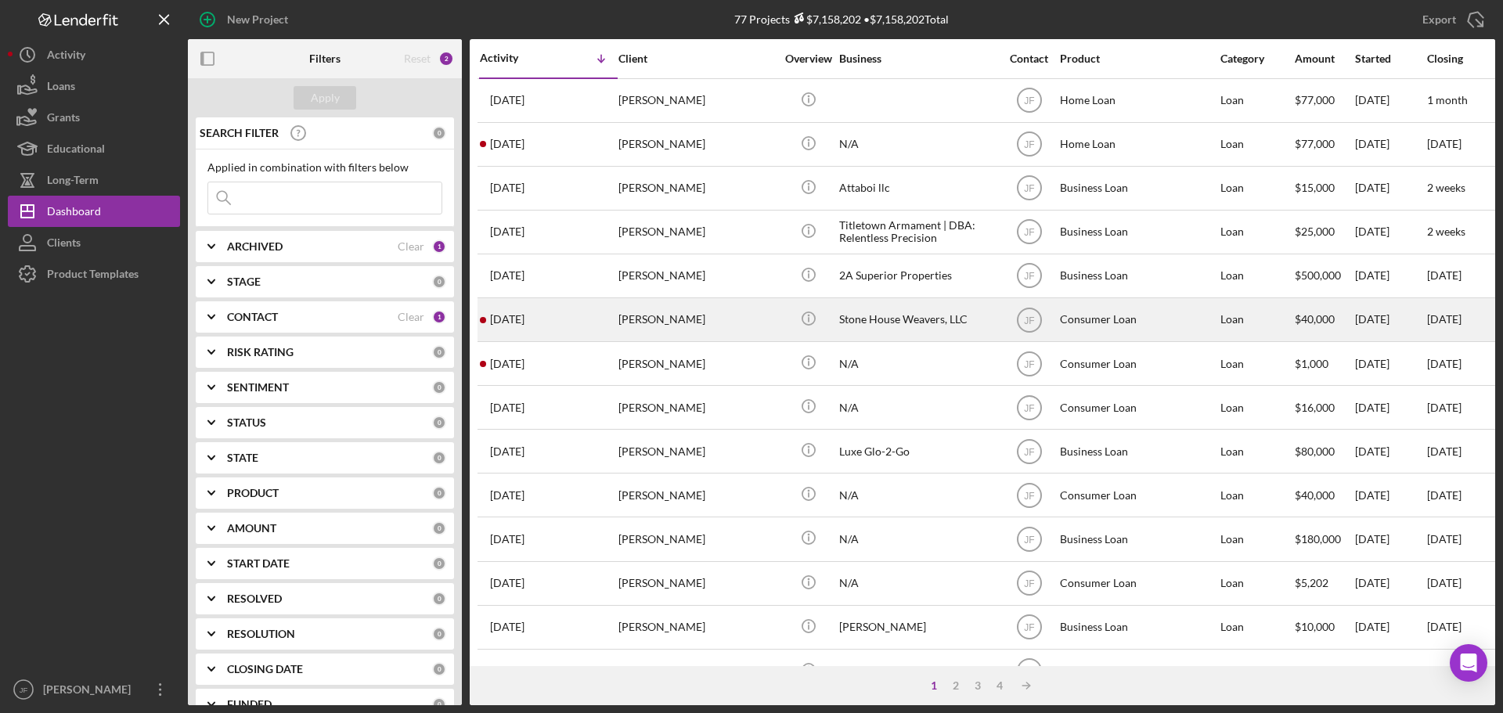
click at [630, 315] on div "[PERSON_NAME]" at bounding box center [696, 319] width 157 height 41
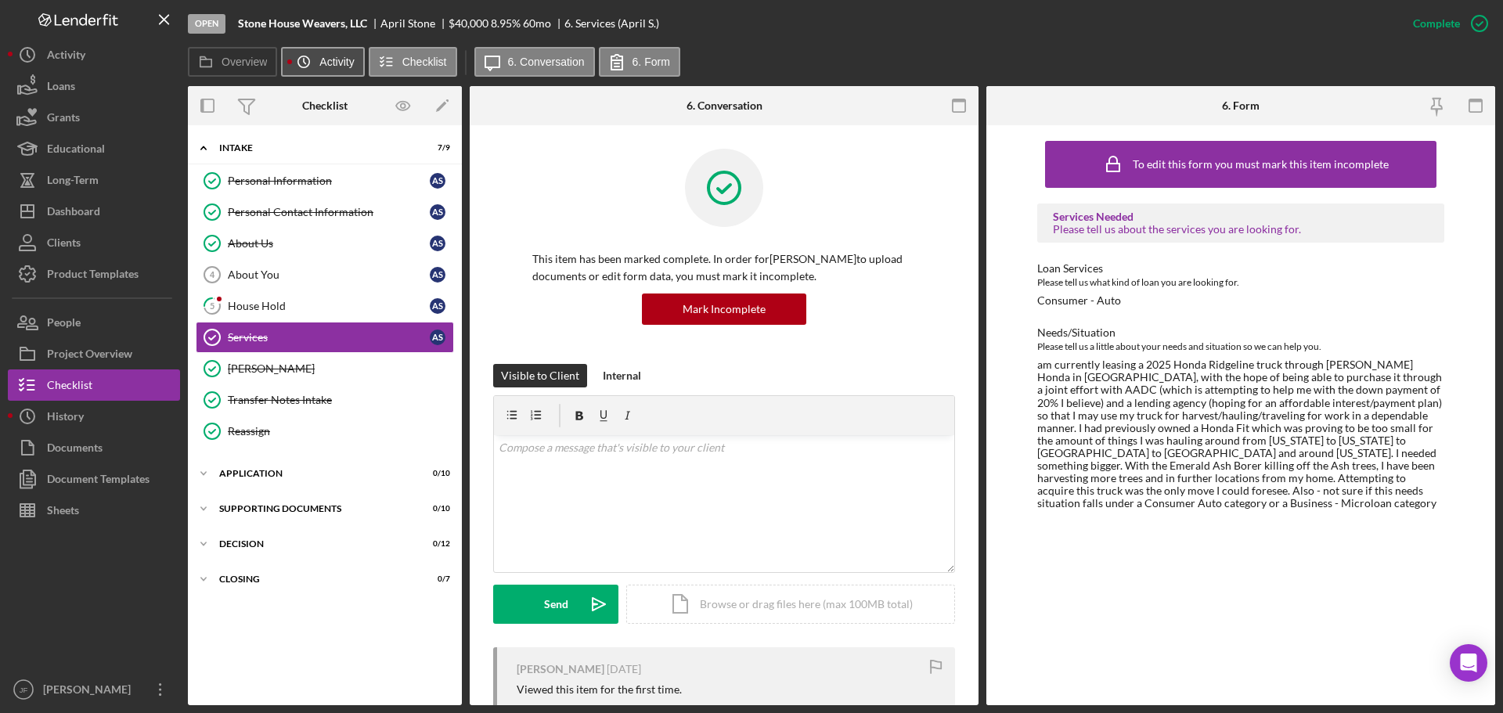
click at [321, 60] on label "Activity" at bounding box center [336, 62] width 34 height 13
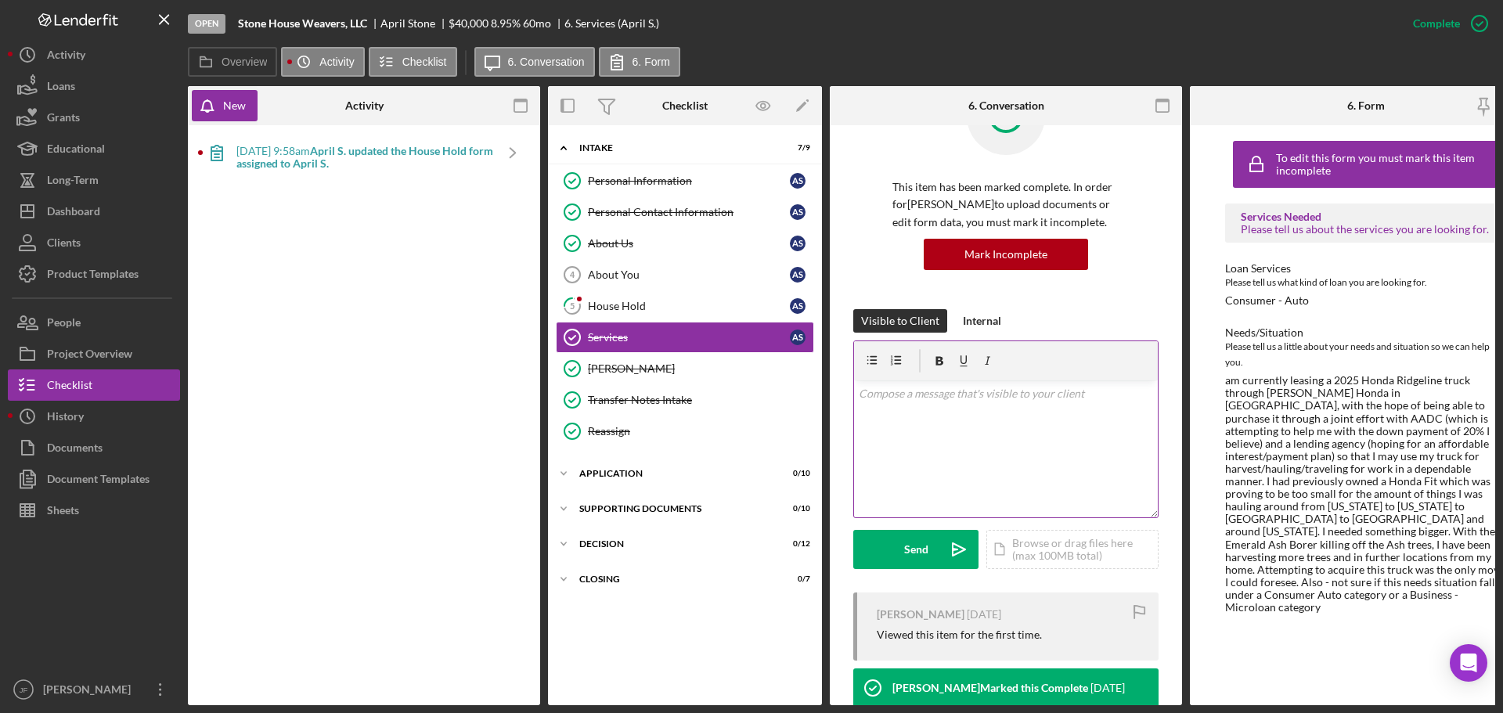
scroll to position [25, 0]
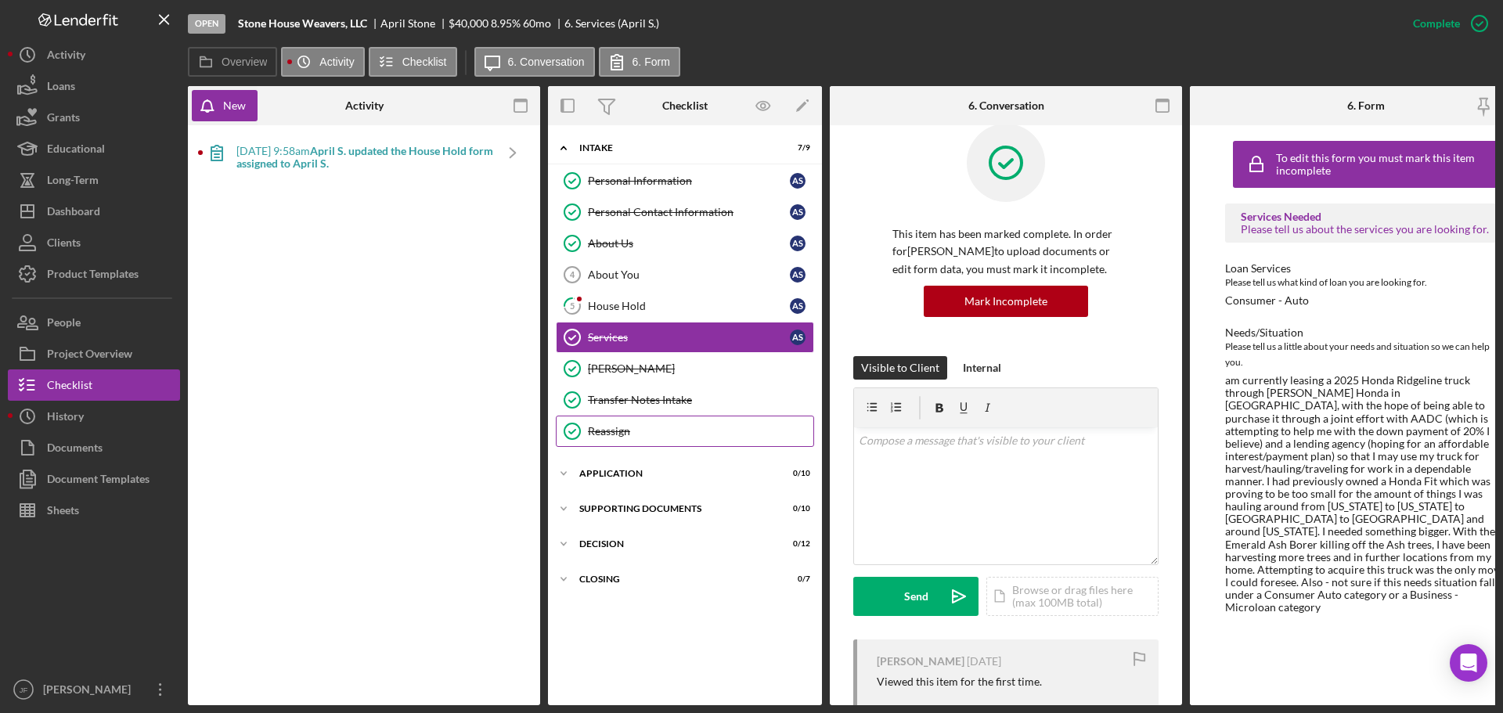
click at [632, 422] on link "Reassign Reassign" at bounding box center [685, 431] width 258 height 31
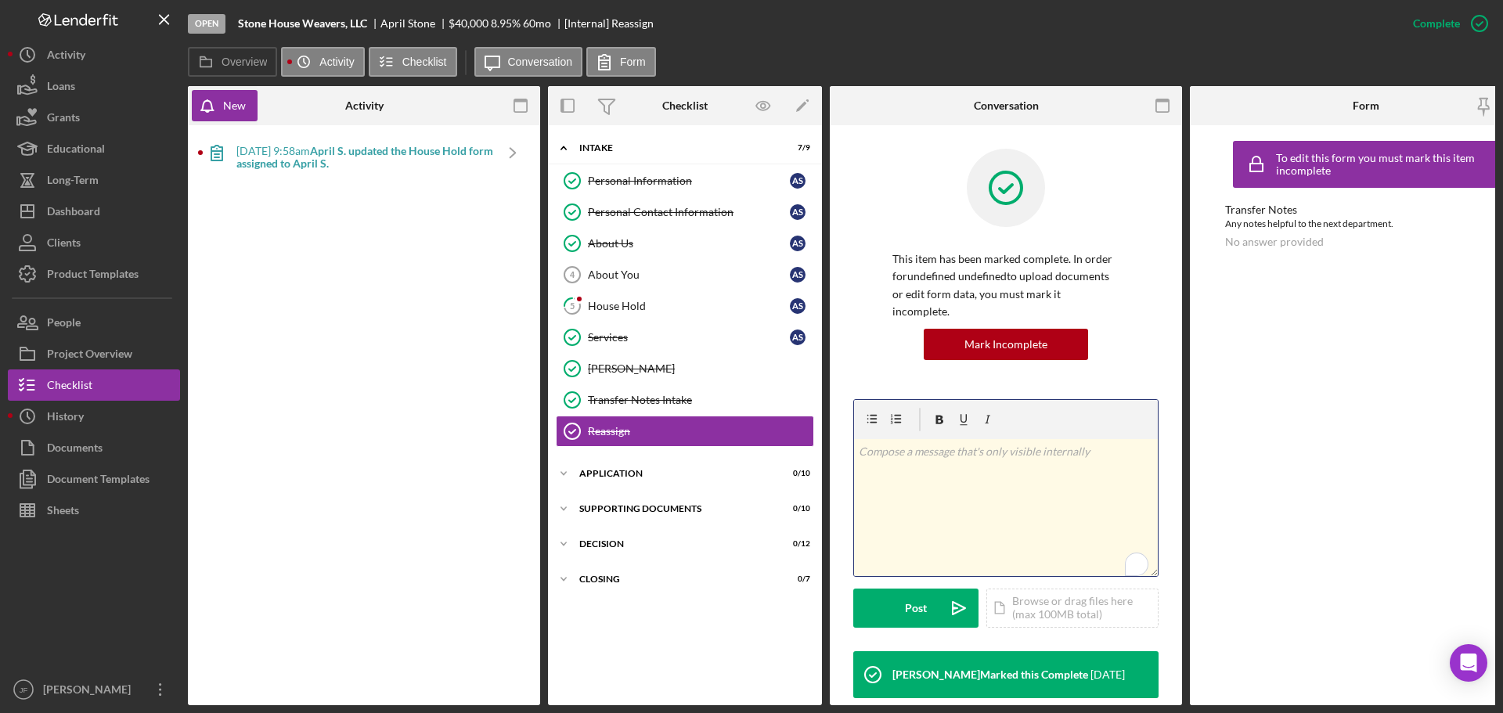
click at [910, 456] on div "v Color teal Color pink Remove color Add row above Add row below Add column bef…" at bounding box center [1006, 507] width 304 height 137
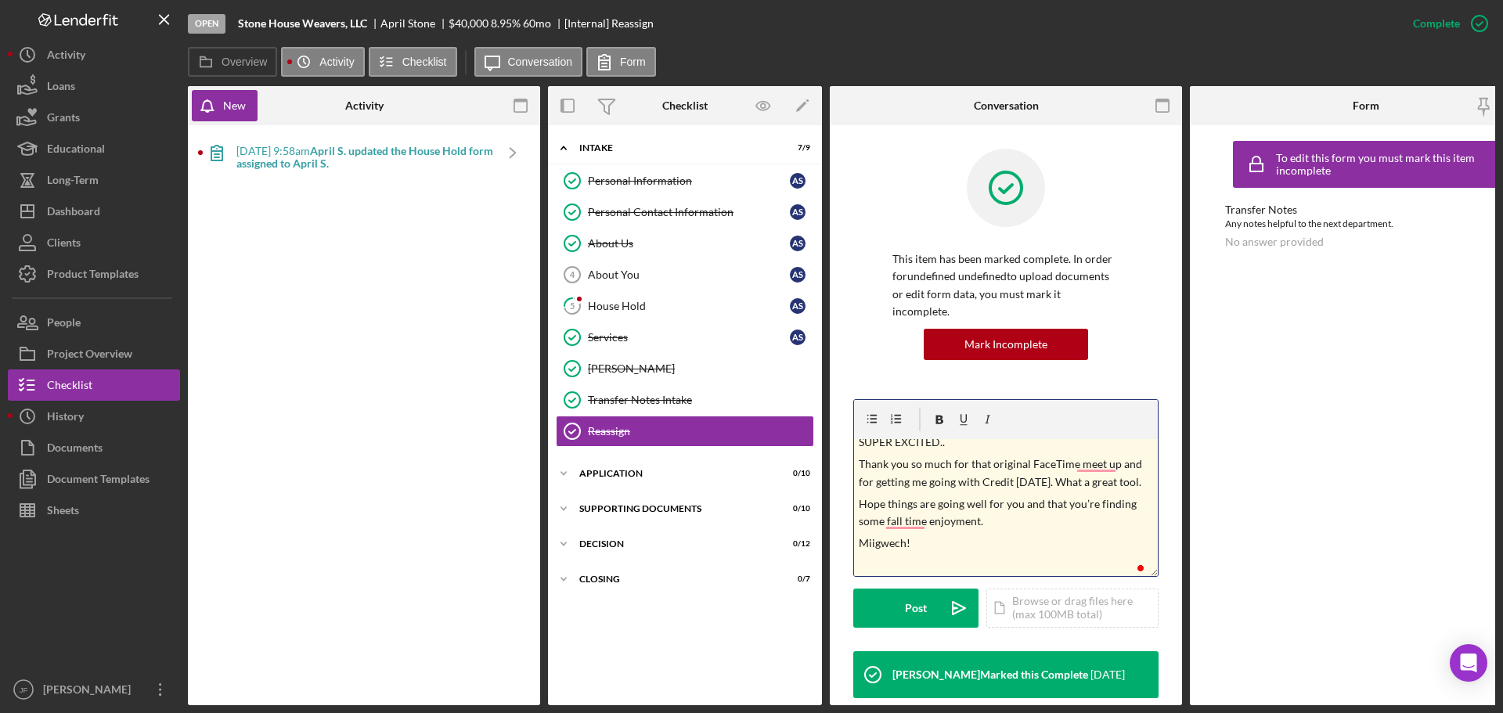
scroll to position [180, 0]
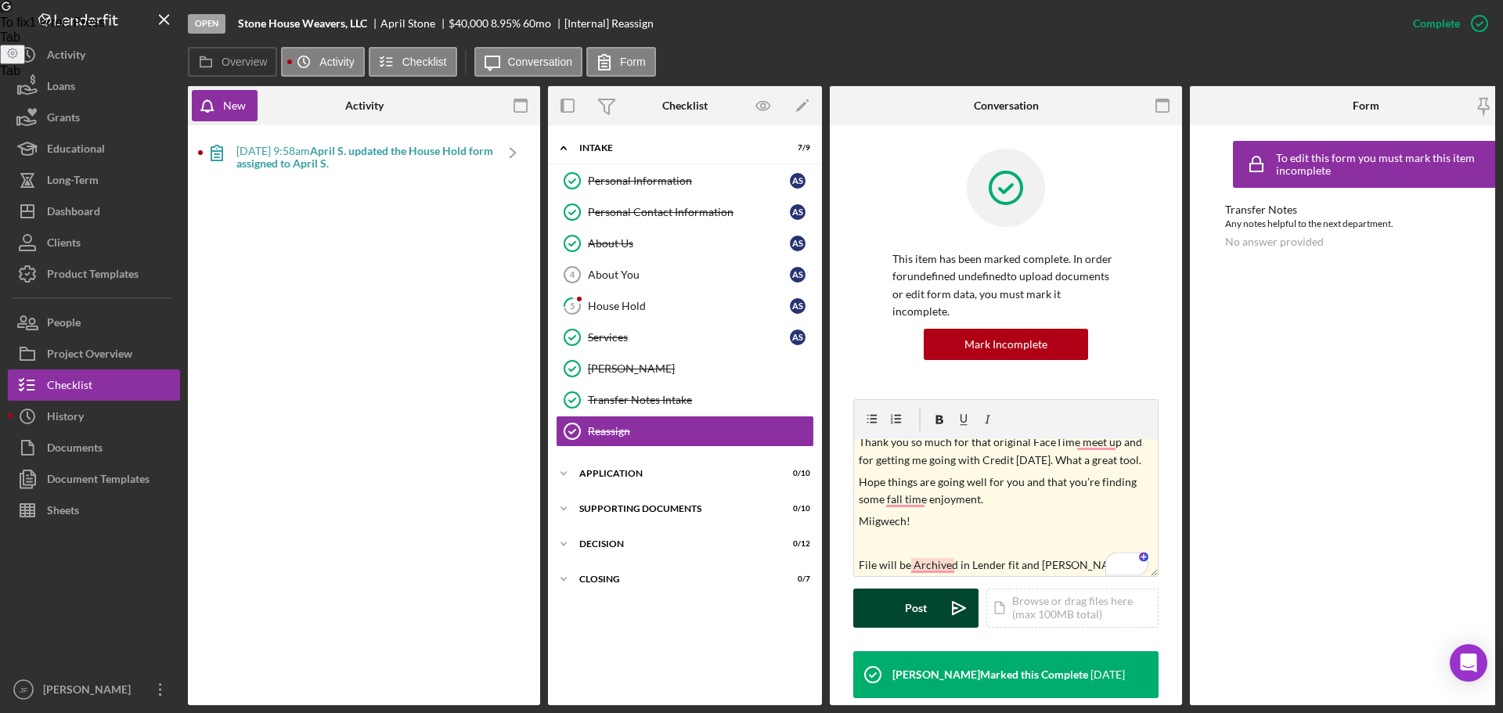
click at [888, 596] on button "Post Icon/icon-invite-send" at bounding box center [915, 608] width 125 height 39
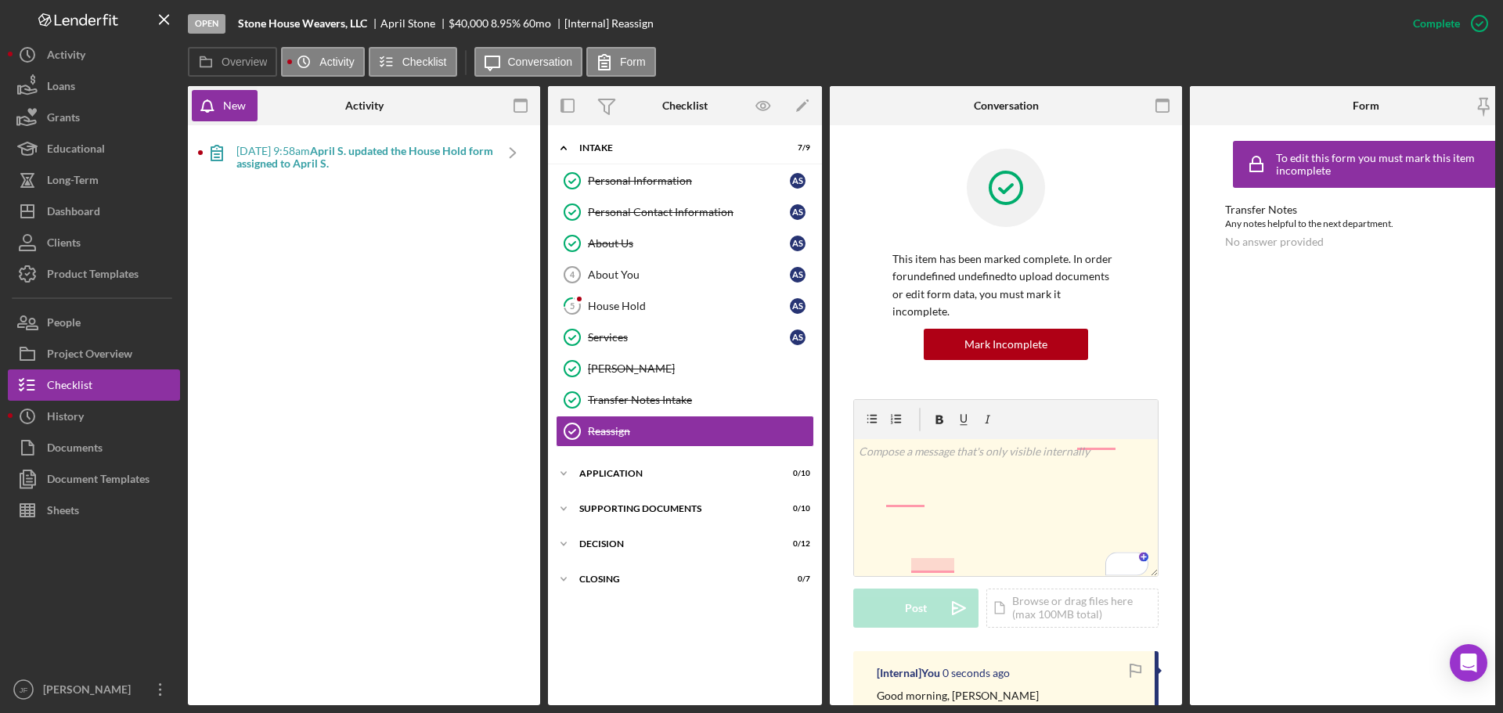
scroll to position [0, 0]
click at [248, 62] on label "Overview" at bounding box center [244, 62] width 45 height 13
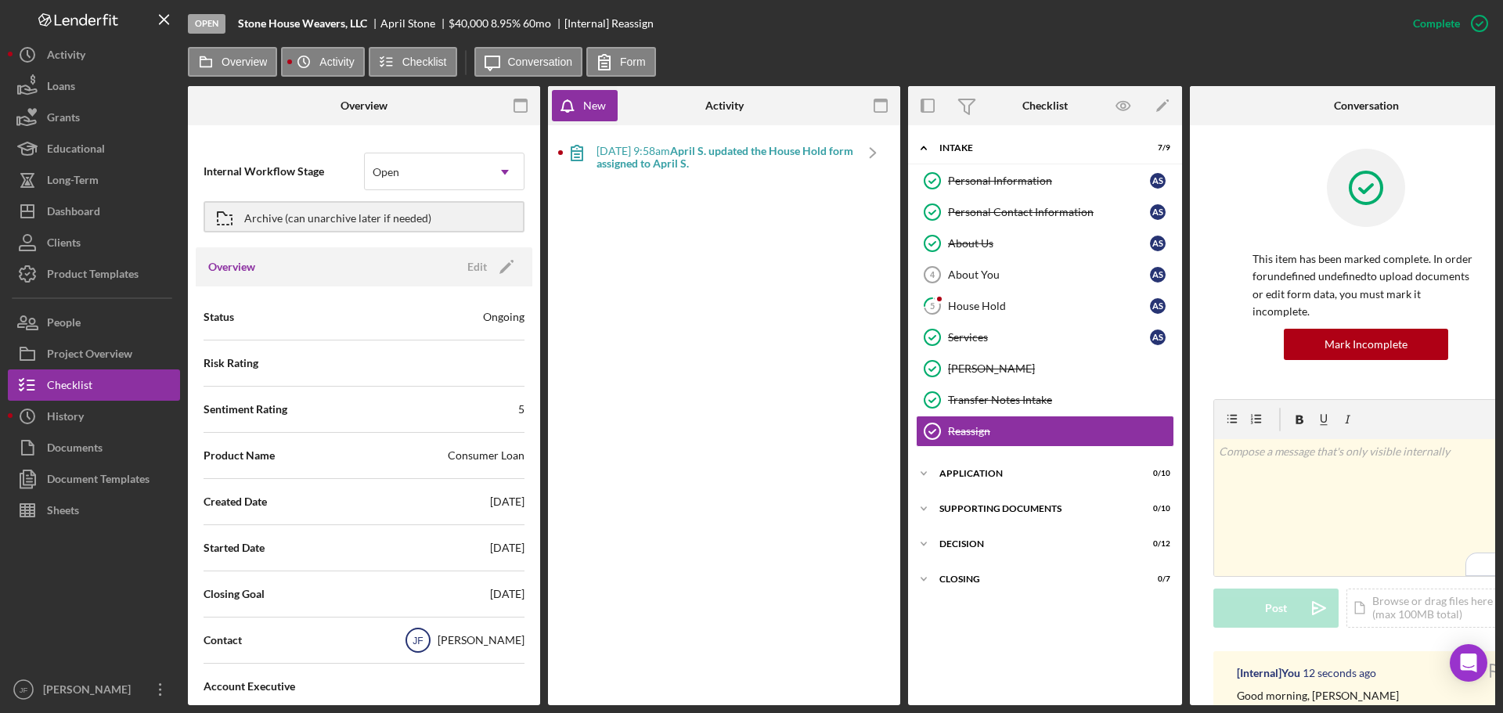
click at [423, 642] on text "JF" at bounding box center [417, 641] width 10 height 11
click at [435, 165] on div "Open" at bounding box center [425, 172] width 121 height 36
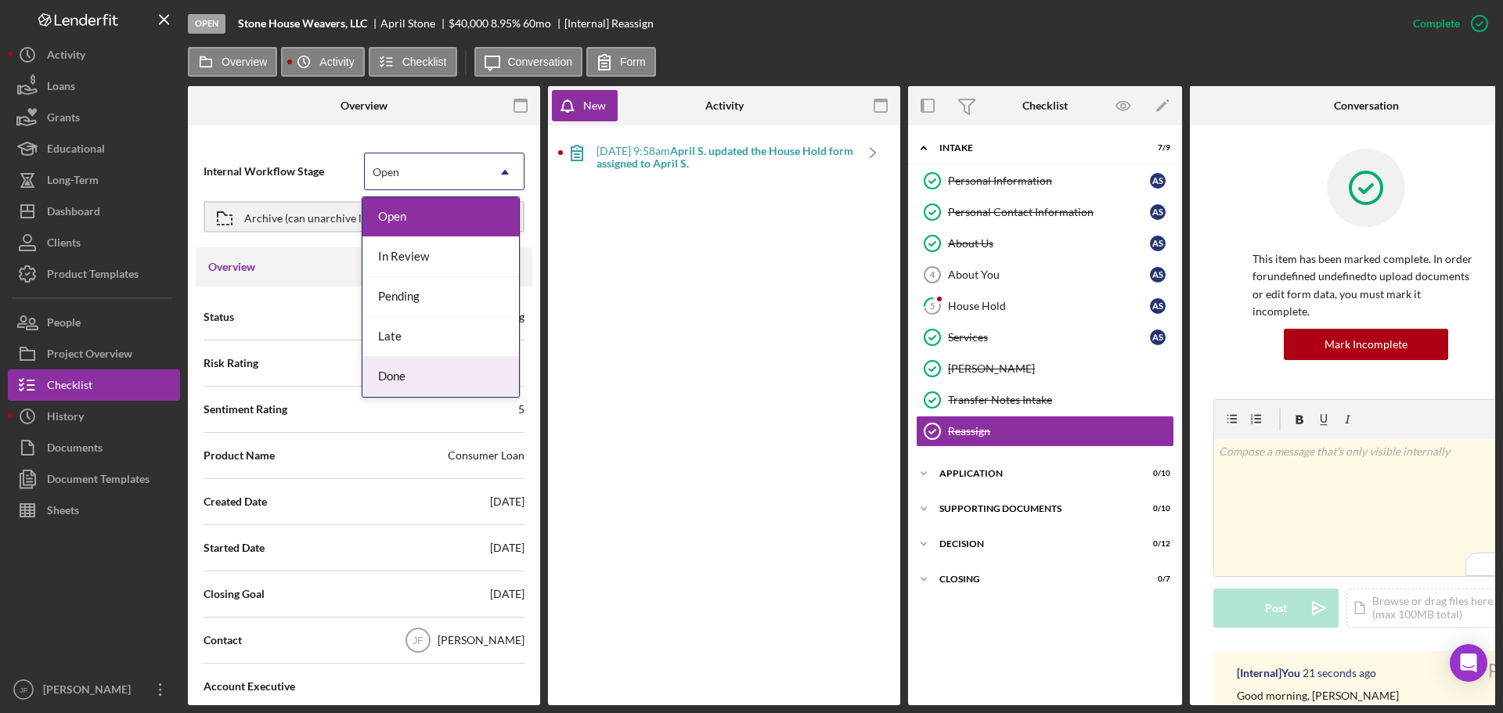
click at [407, 380] on div "Done" at bounding box center [440, 377] width 157 height 40
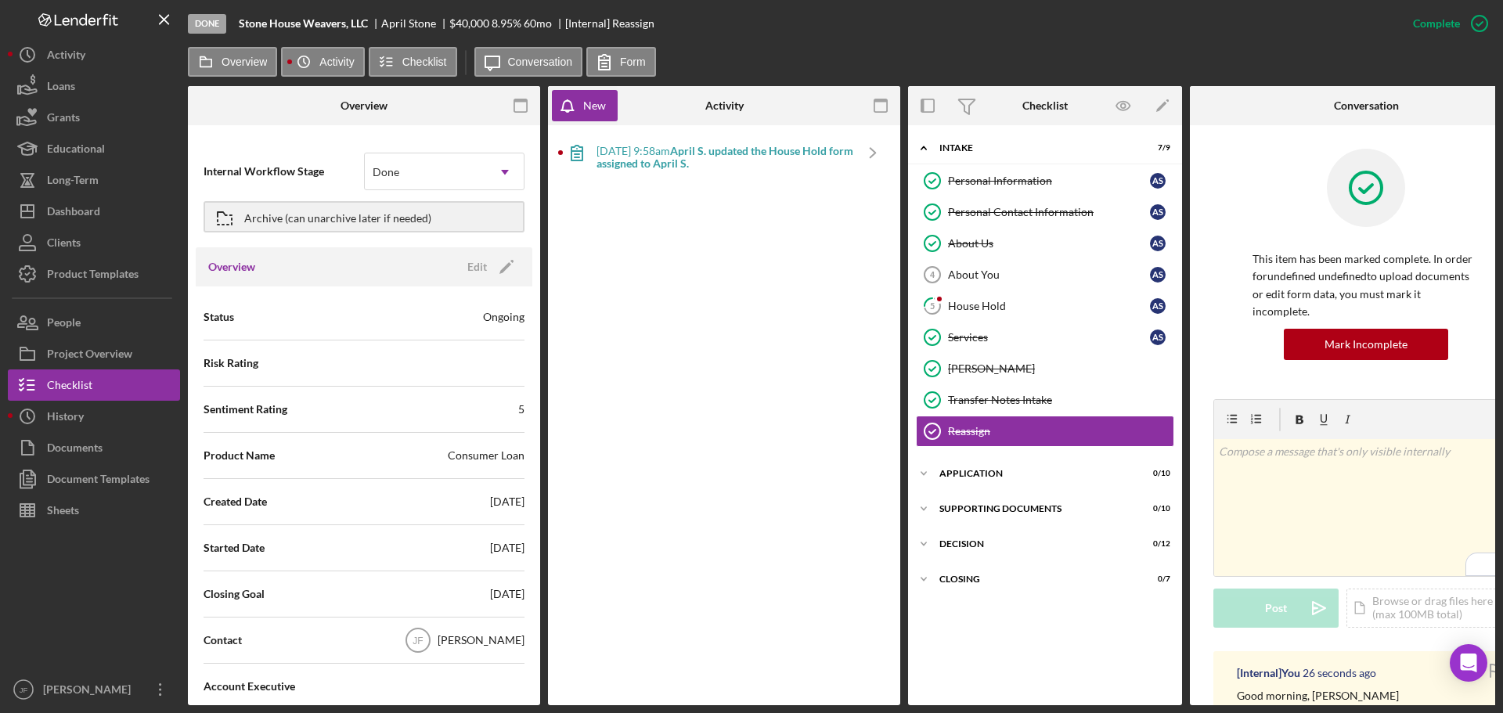
click at [416, 315] on div "Status Ongoing" at bounding box center [363, 316] width 321 height 39
click at [503, 321] on div "Ongoing" at bounding box center [503, 317] width 41 height 16
click at [117, 357] on div "Project Overview" at bounding box center [89, 355] width 85 height 35
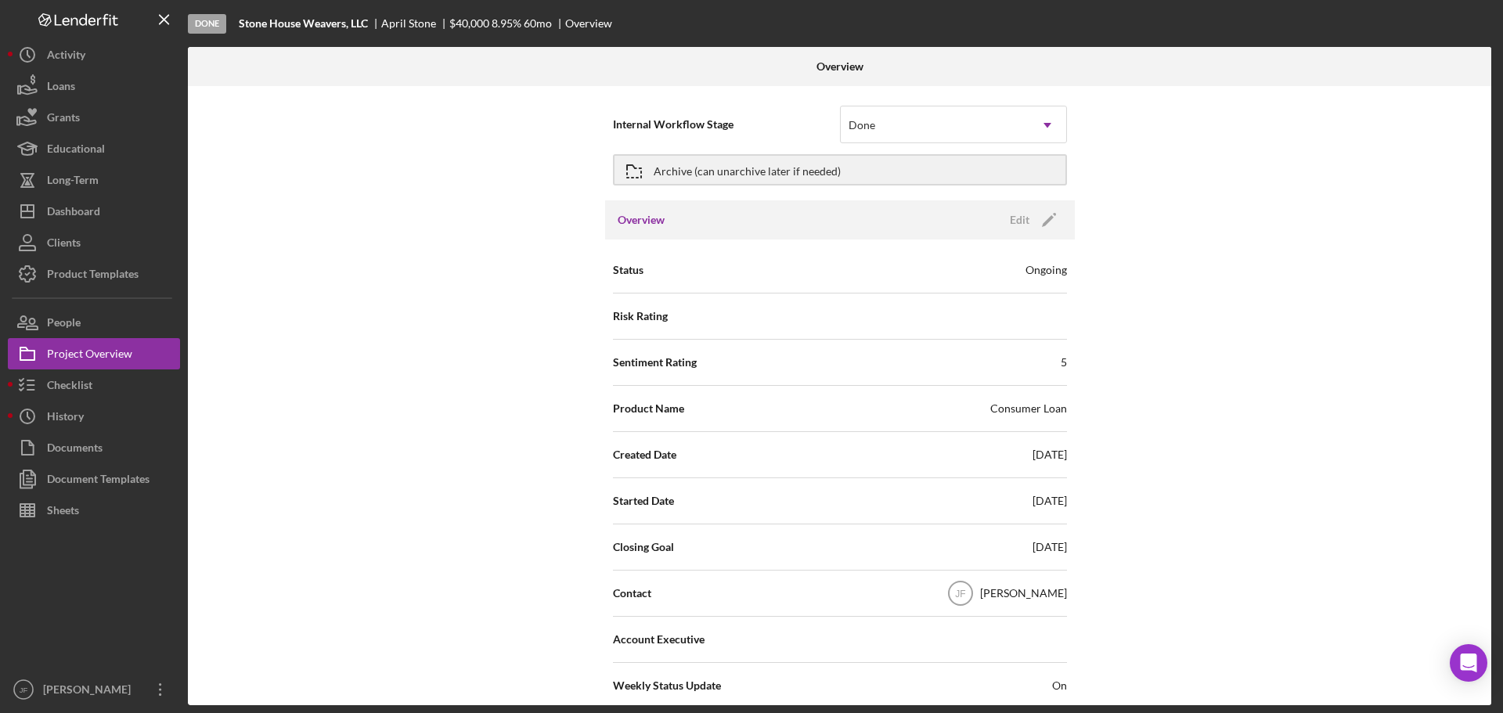
click at [1050, 272] on div "Ongoing" at bounding box center [1045, 270] width 41 height 16
click at [1044, 216] on icon "Icon/Edit" at bounding box center [1048, 219] width 39 height 39
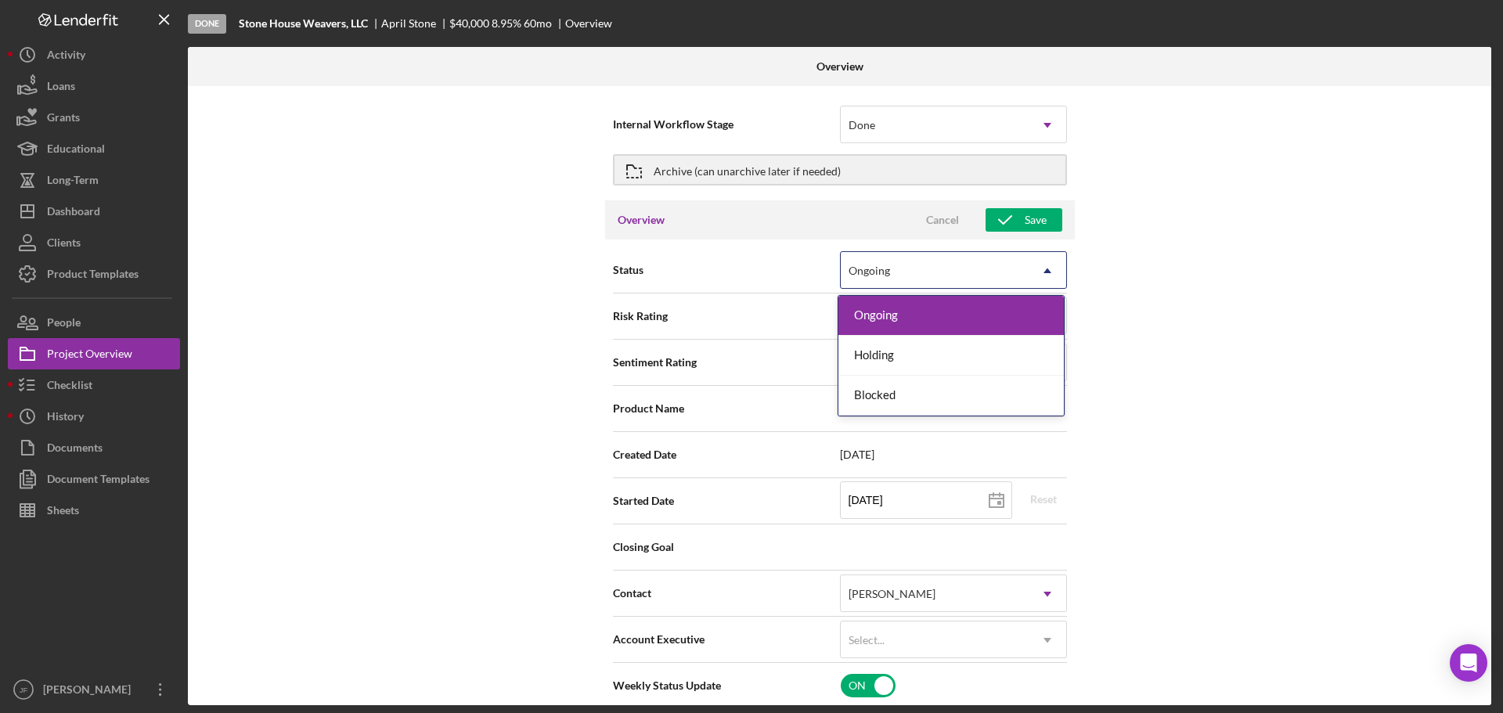
click at [964, 255] on div "Ongoing" at bounding box center [935, 271] width 188 height 36
click at [903, 276] on div "Ongoing" at bounding box center [935, 271] width 188 height 36
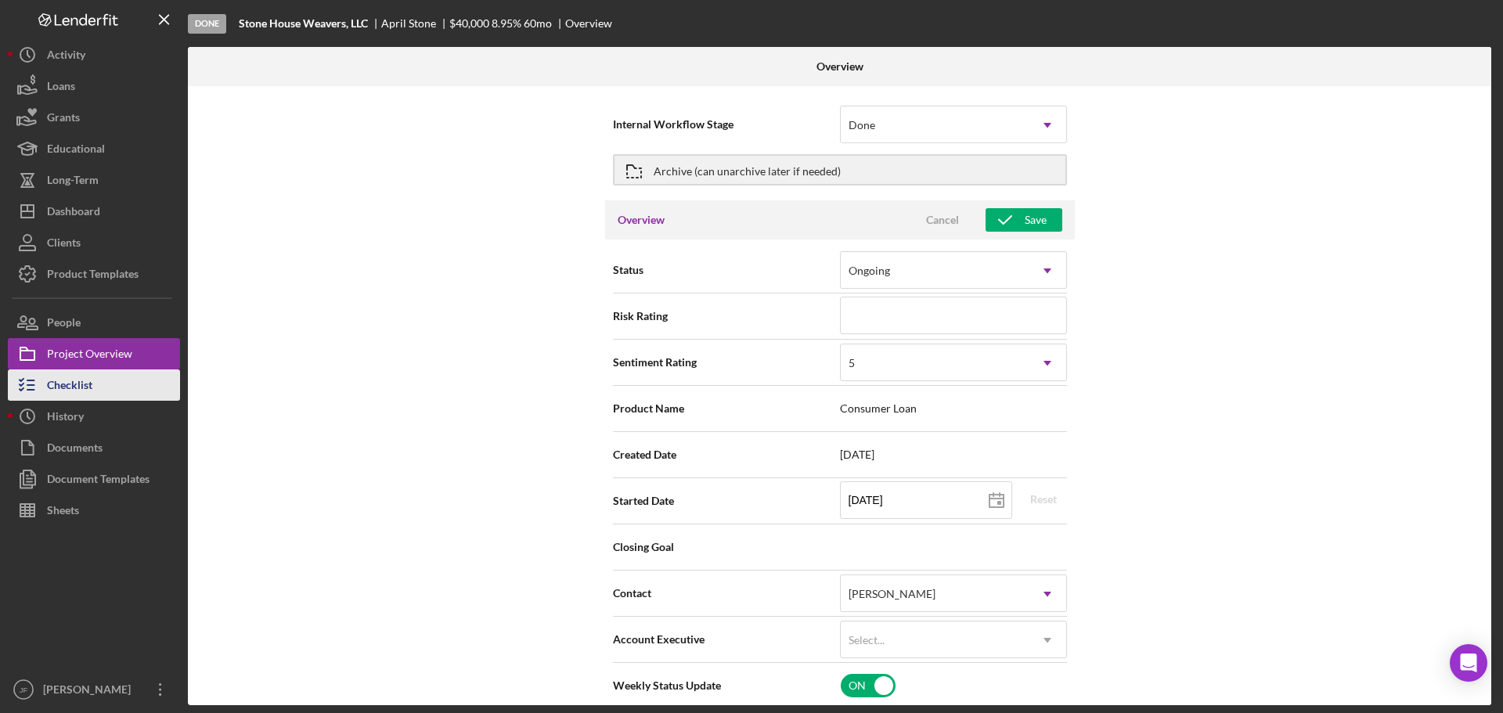
click at [93, 390] on button "Checklist" at bounding box center [94, 384] width 172 height 31
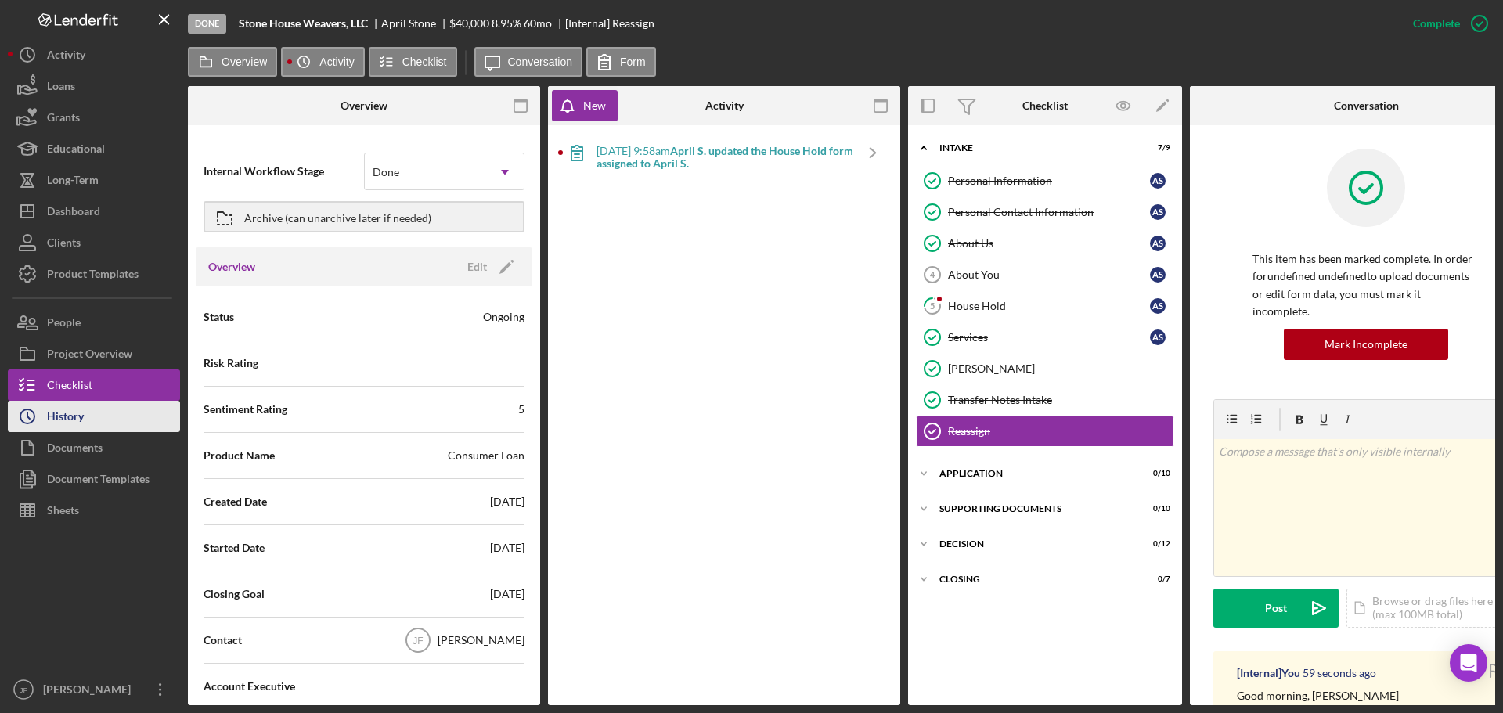
click at [93, 425] on button "Icon/History History" at bounding box center [94, 416] width 172 height 31
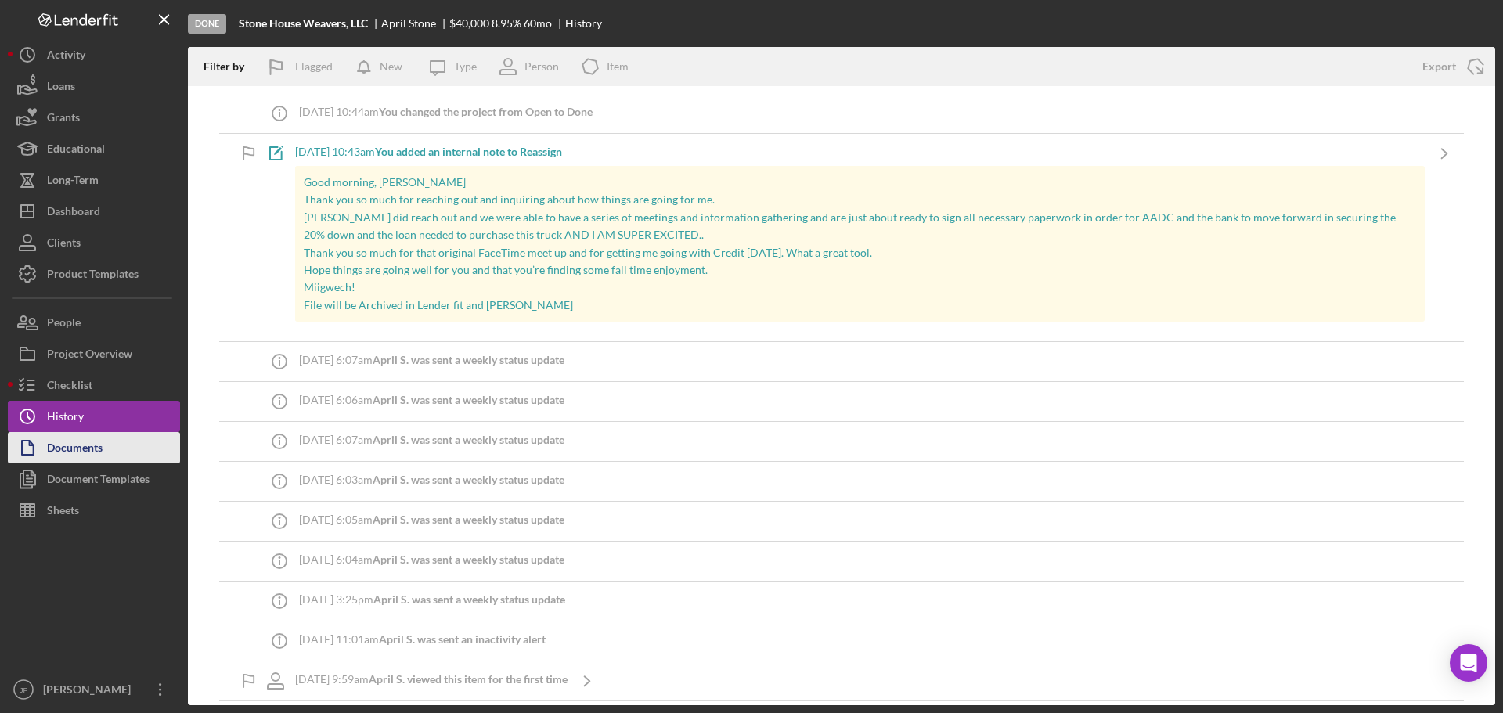
click at [101, 456] on div "Documents" at bounding box center [75, 449] width 56 height 35
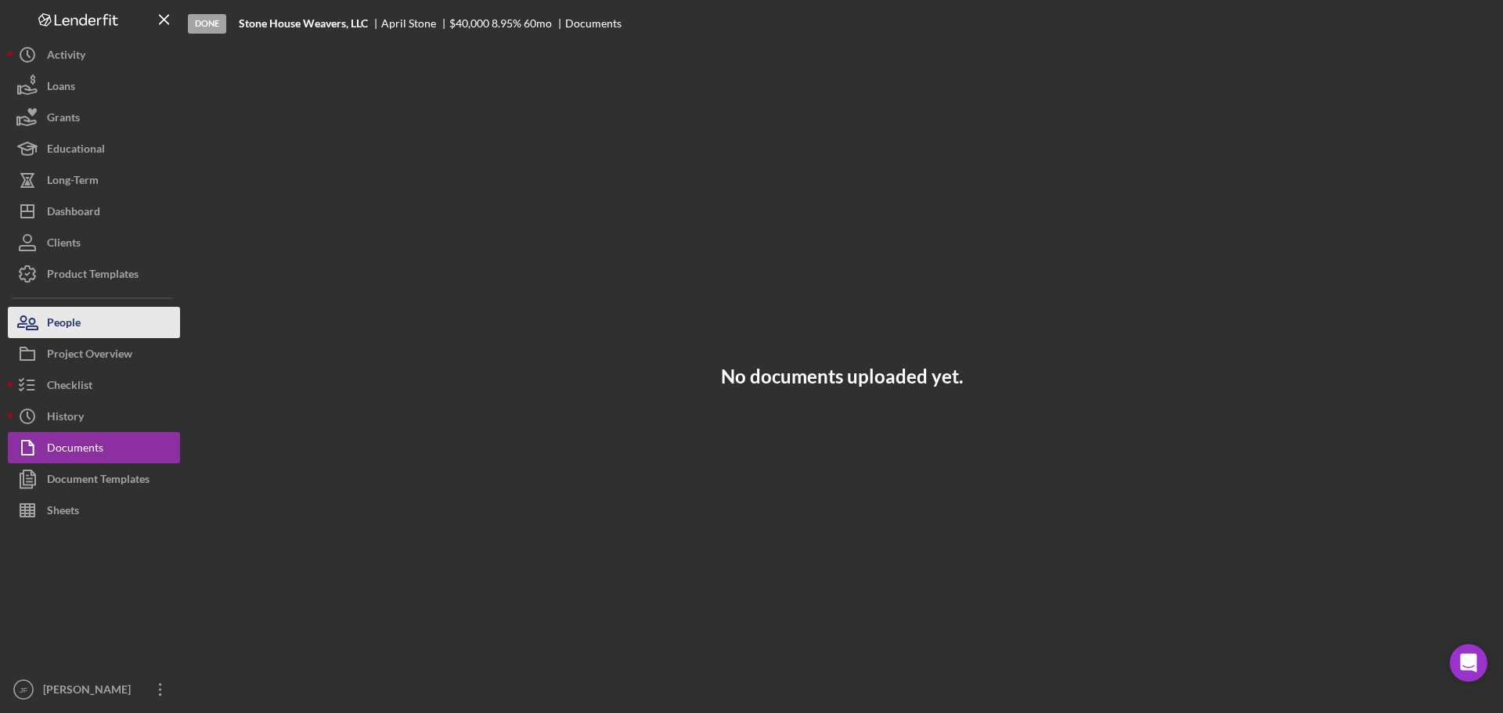
click at [78, 329] on div "People" at bounding box center [64, 324] width 34 height 35
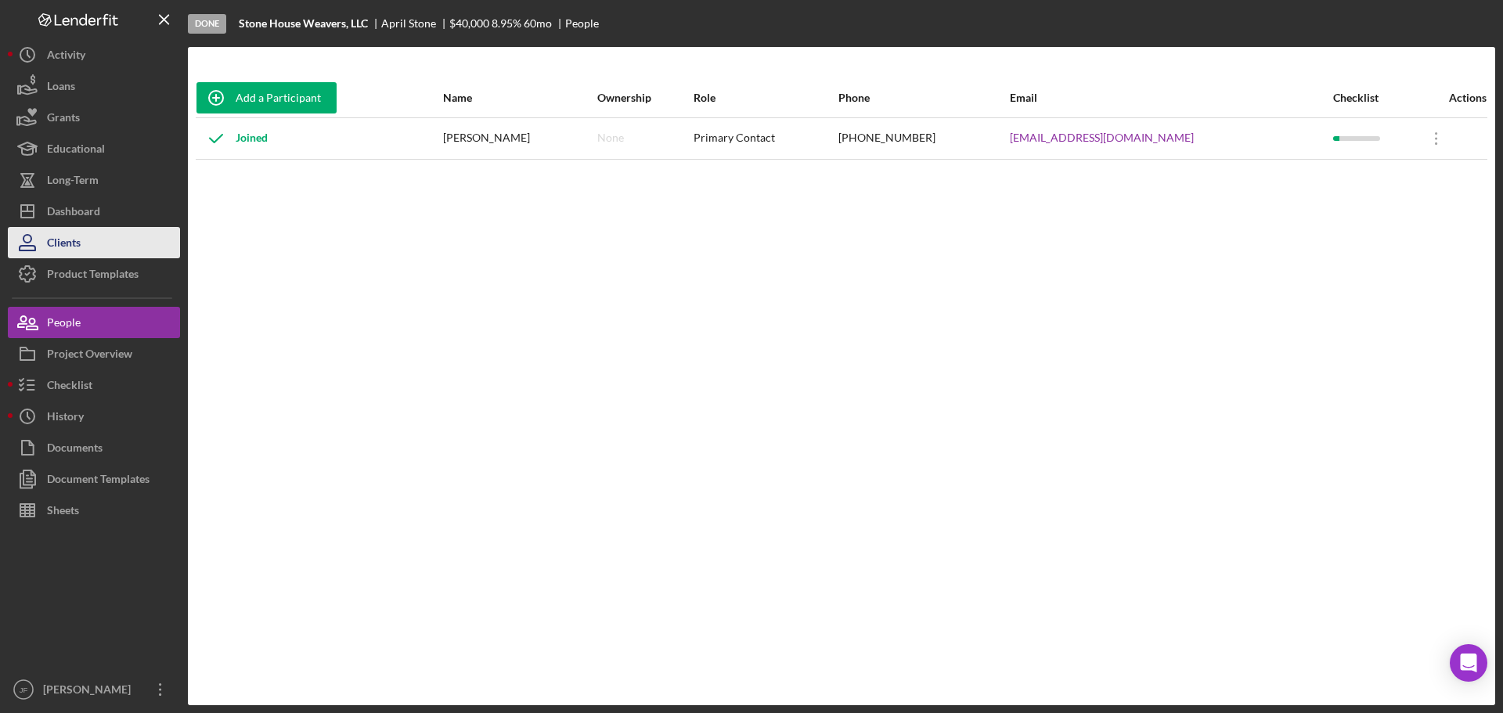
click at [75, 239] on div "Clients" at bounding box center [64, 244] width 34 height 35
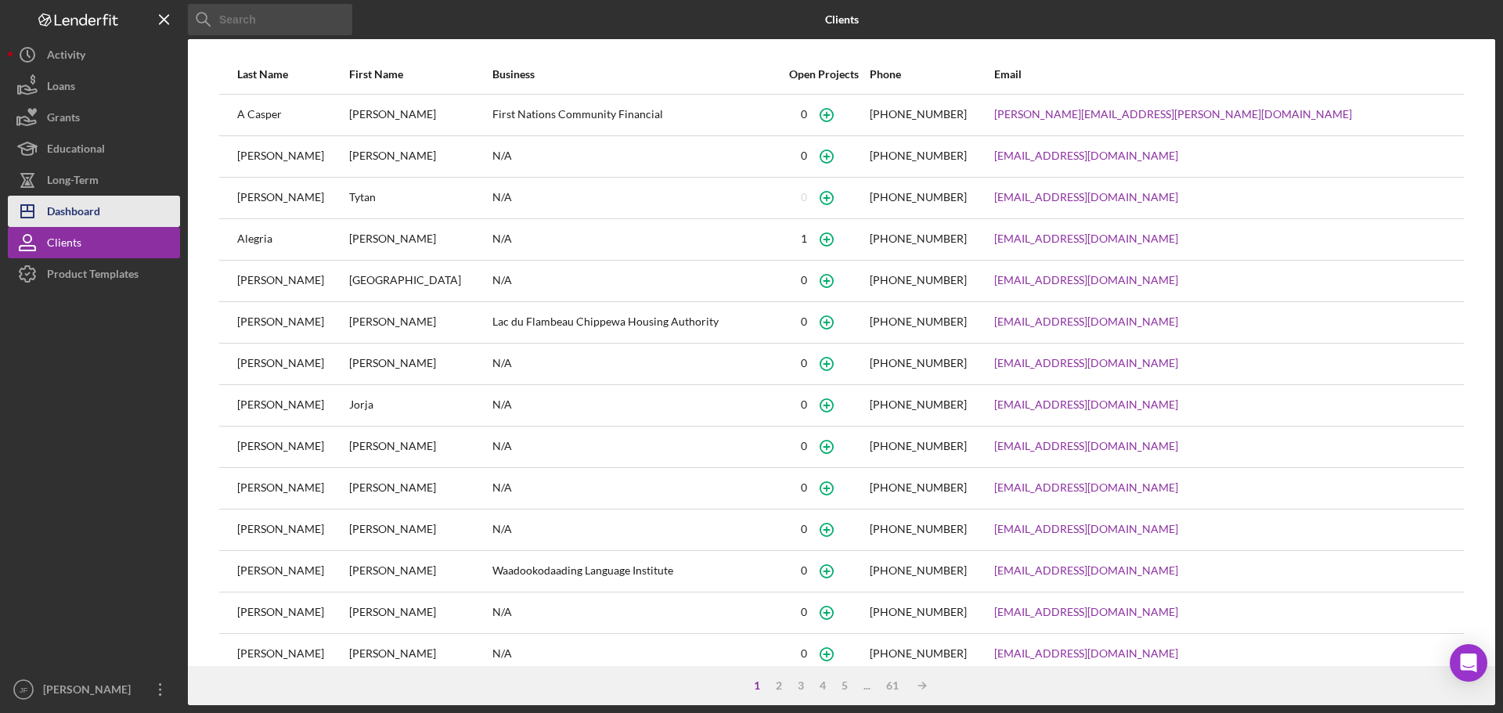
click at [81, 210] on div "Dashboard" at bounding box center [73, 213] width 53 height 35
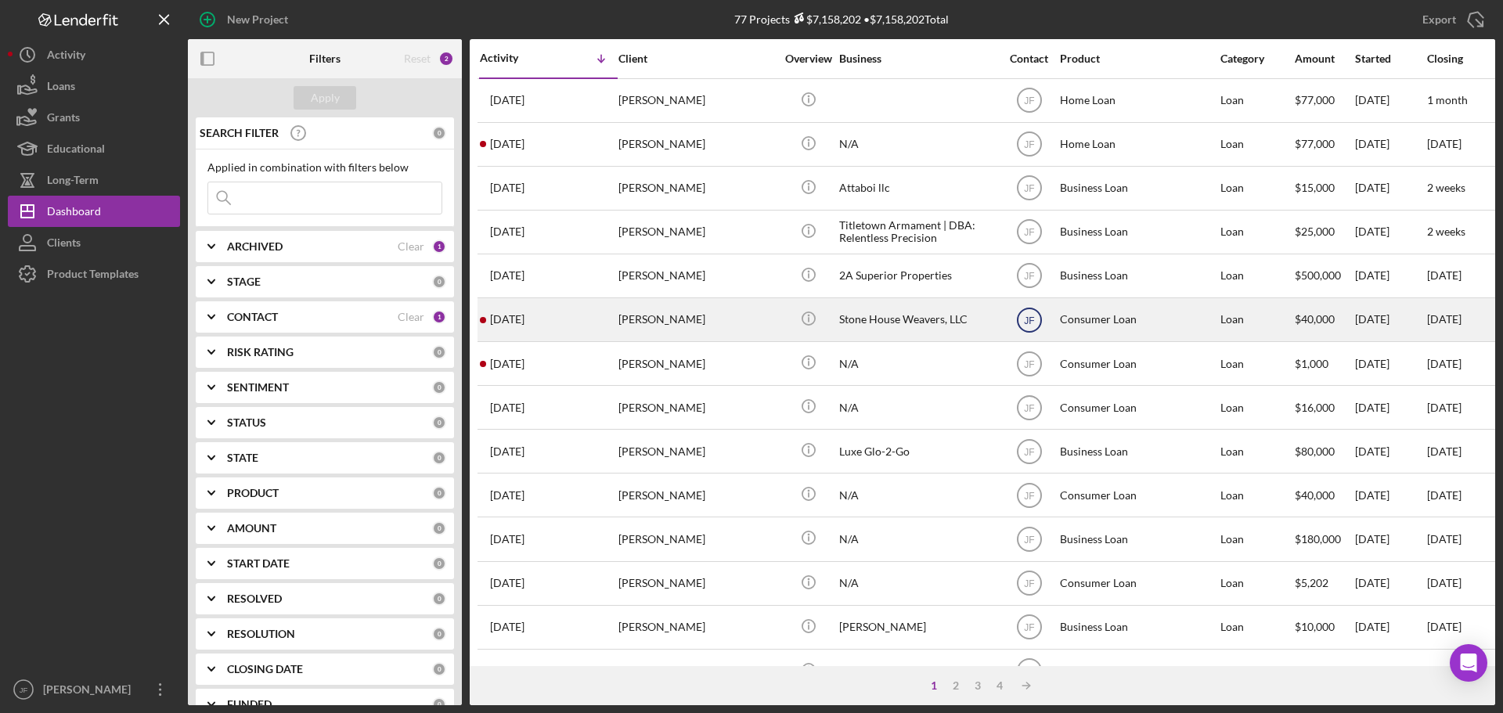
click at [1031, 315] on text "JF" at bounding box center [1029, 320] width 10 height 11
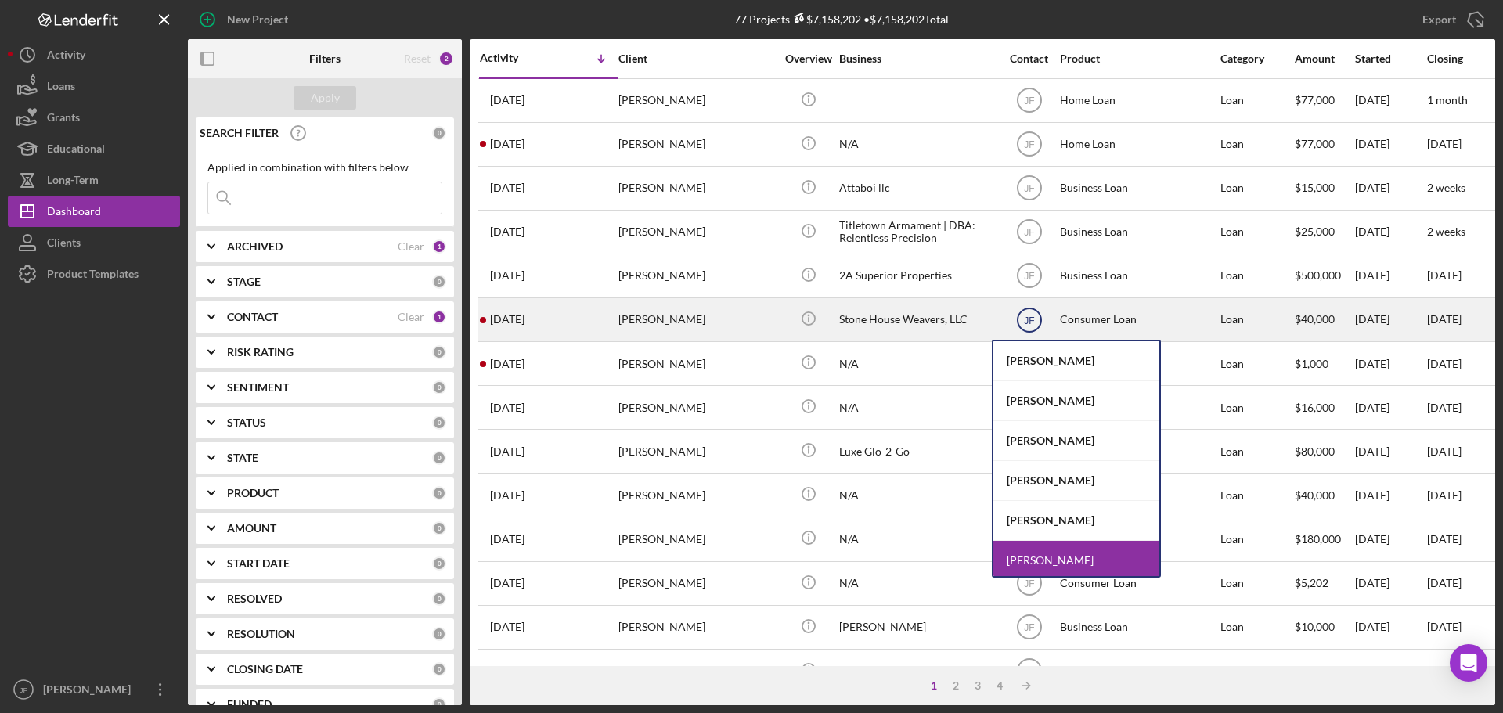
click at [1031, 315] on text "JF" at bounding box center [1029, 320] width 10 height 11
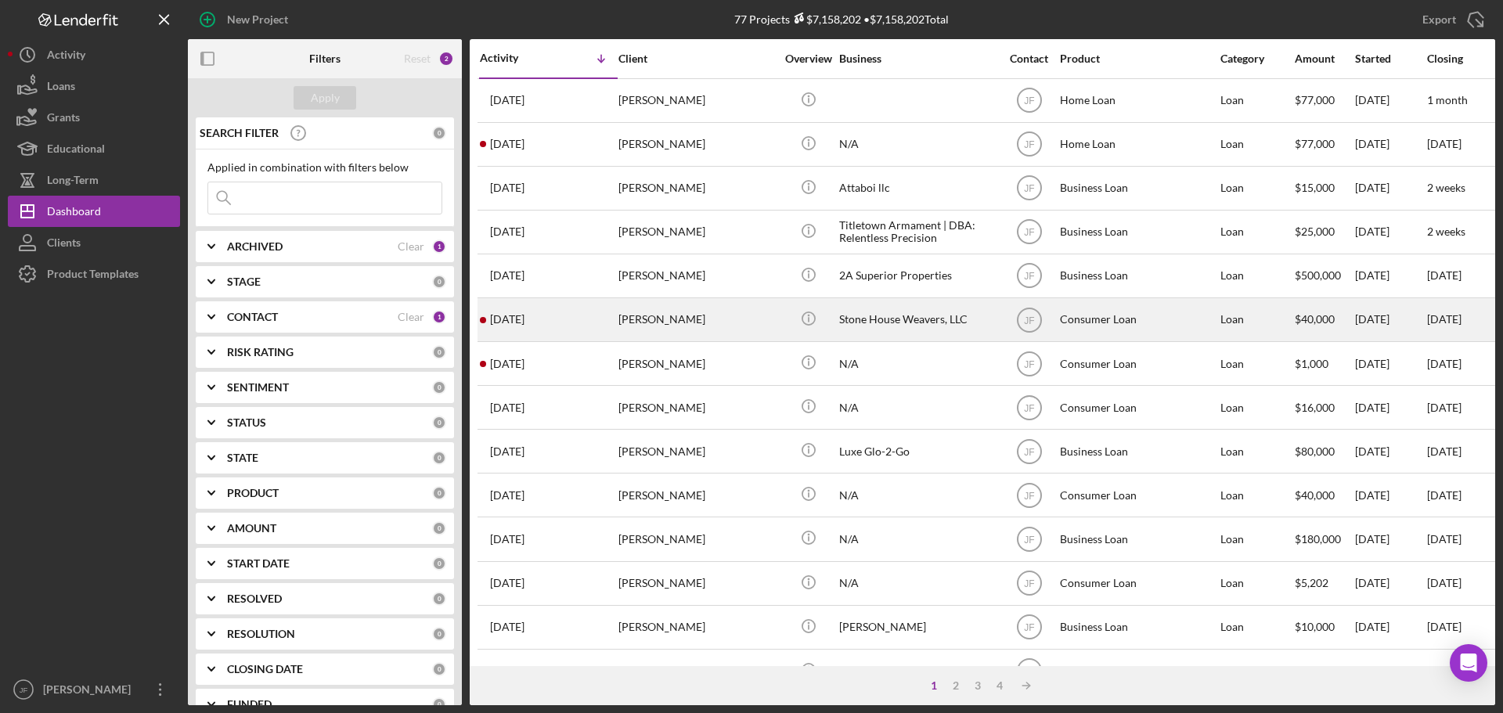
click at [725, 317] on div "[PERSON_NAME]" at bounding box center [696, 319] width 157 height 41
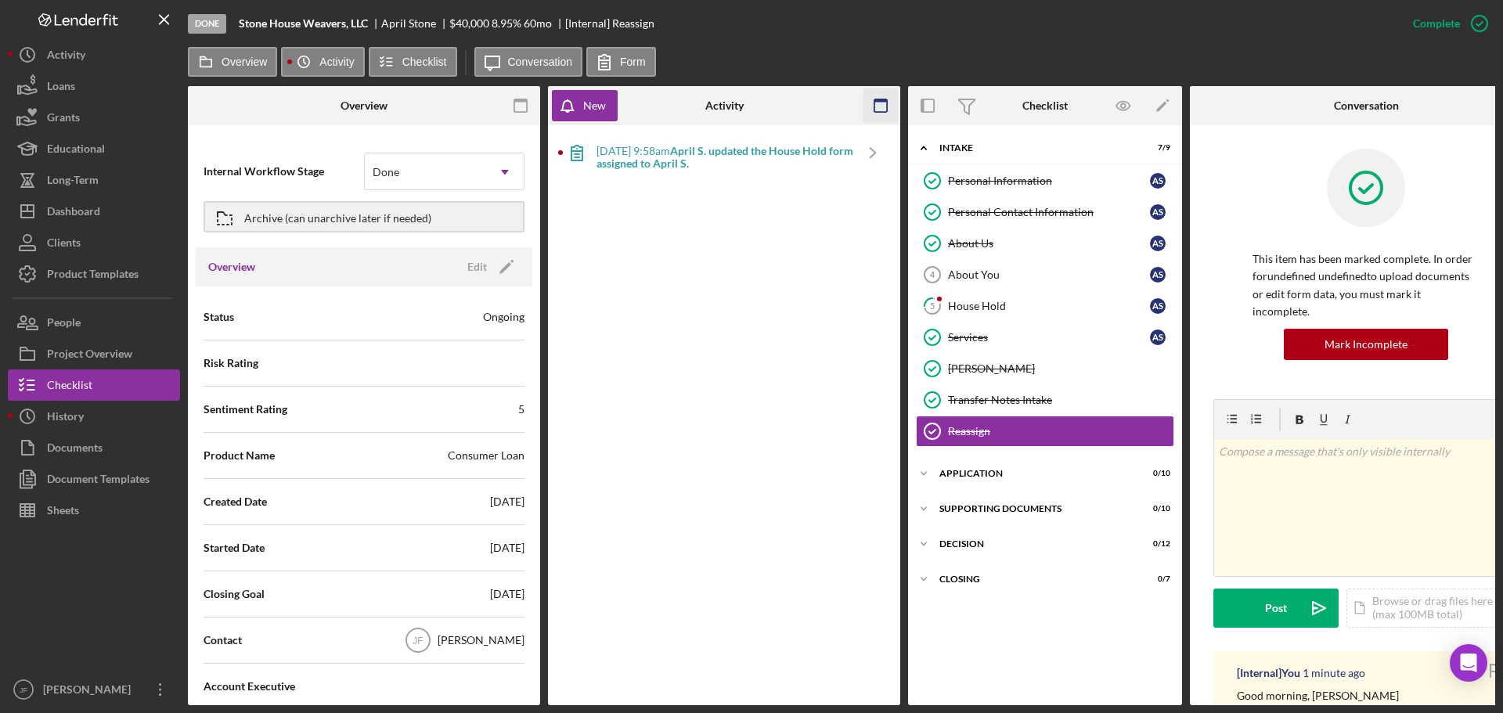
click at [881, 110] on icon "button" at bounding box center [880, 105] width 35 height 35
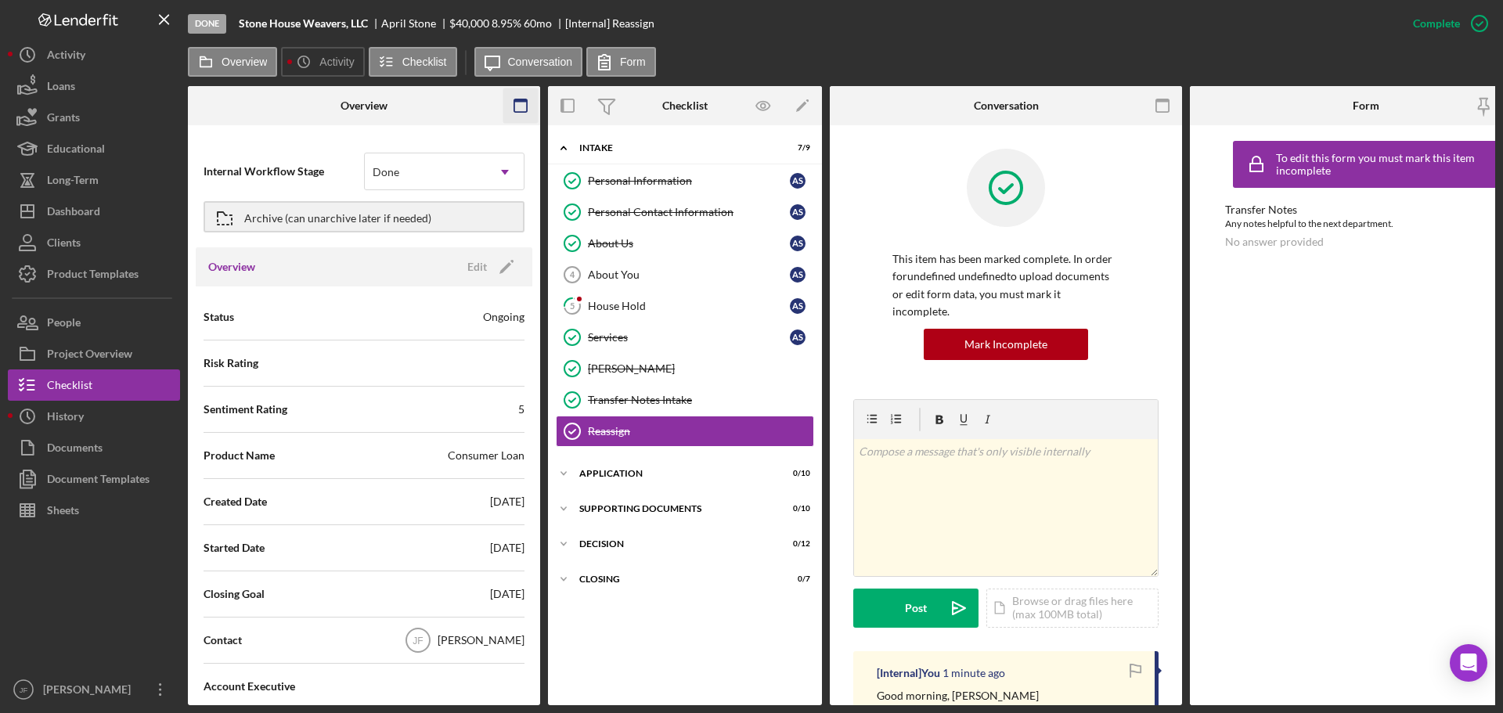
click at [525, 104] on icon "button" at bounding box center [520, 105] width 35 height 35
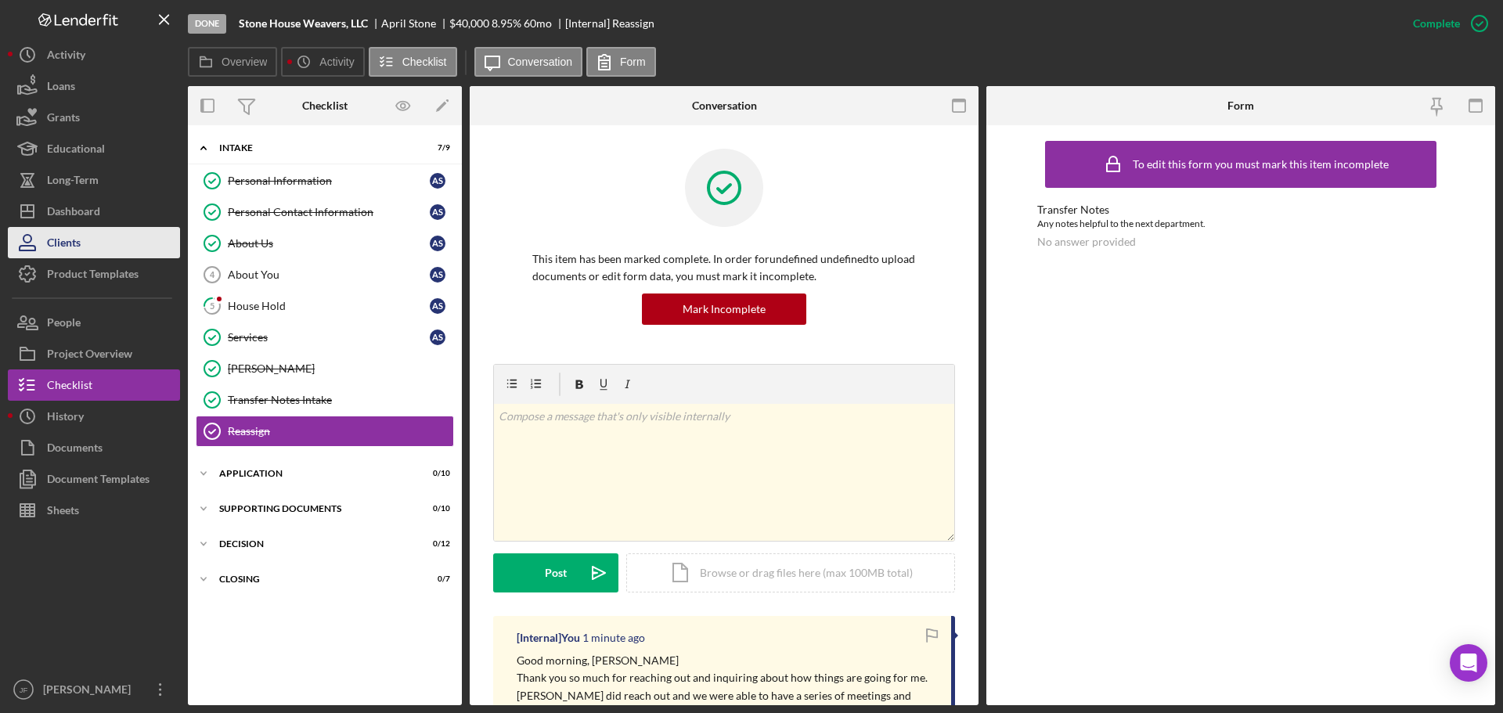
click at [109, 248] on button "Clients" at bounding box center [94, 242] width 172 height 31
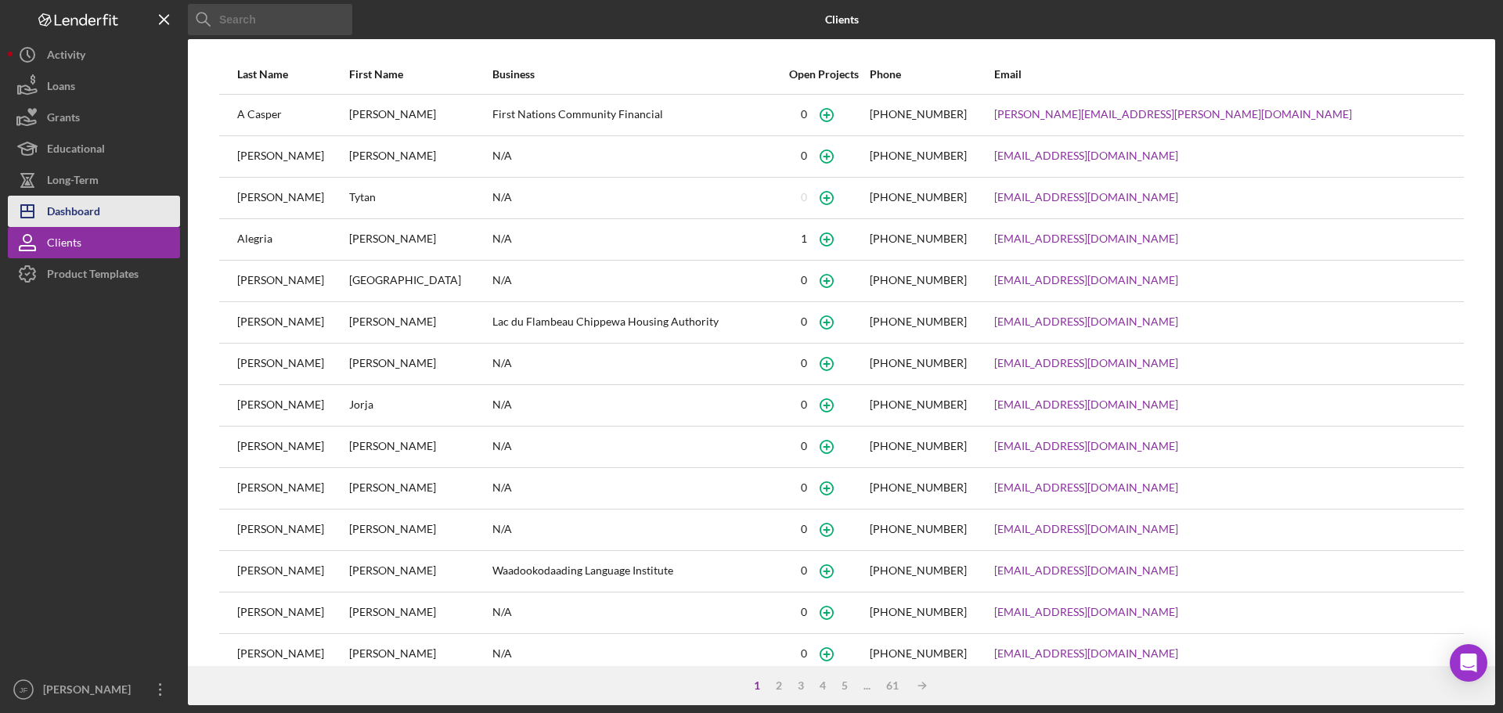
click at [118, 216] on button "Icon/Dashboard Dashboard" at bounding box center [94, 211] width 172 height 31
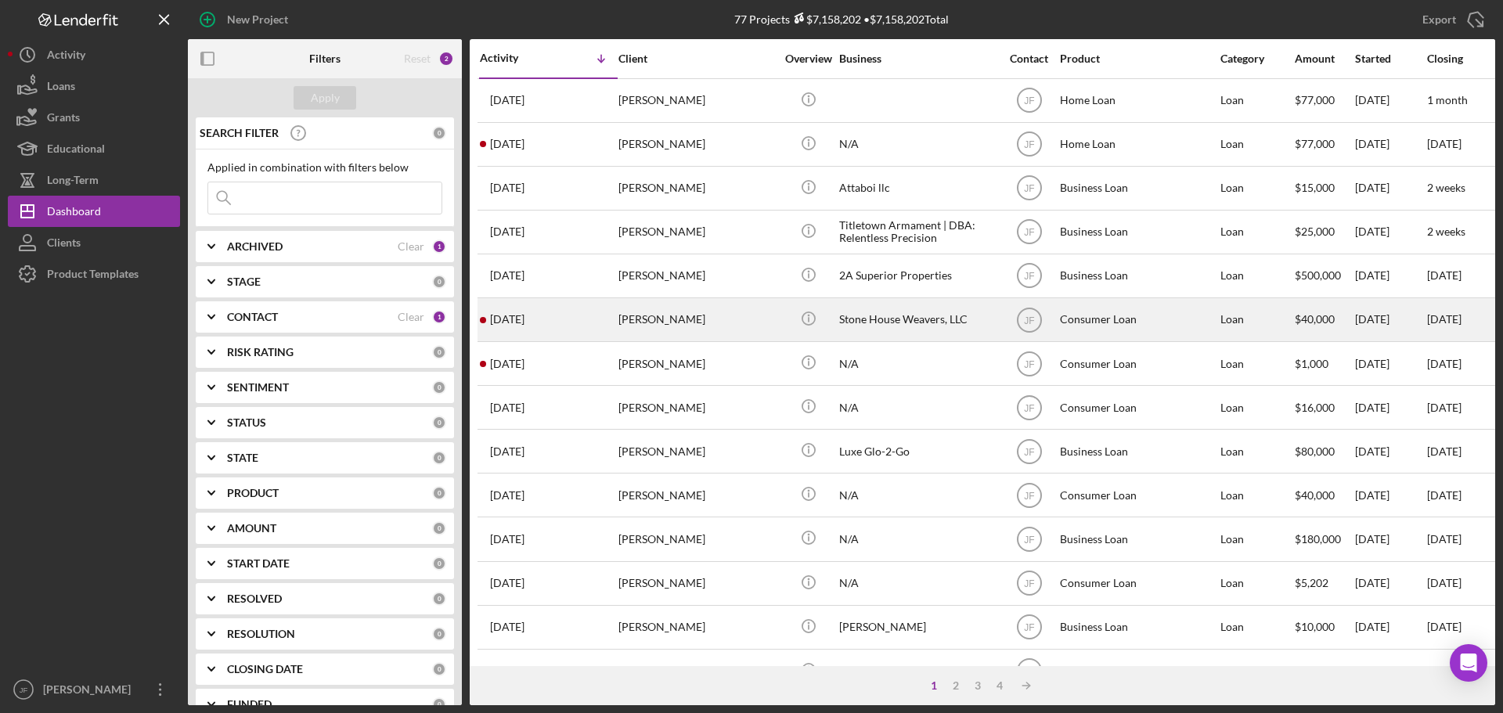
click at [665, 319] on div "[PERSON_NAME]" at bounding box center [696, 319] width 157 height 41
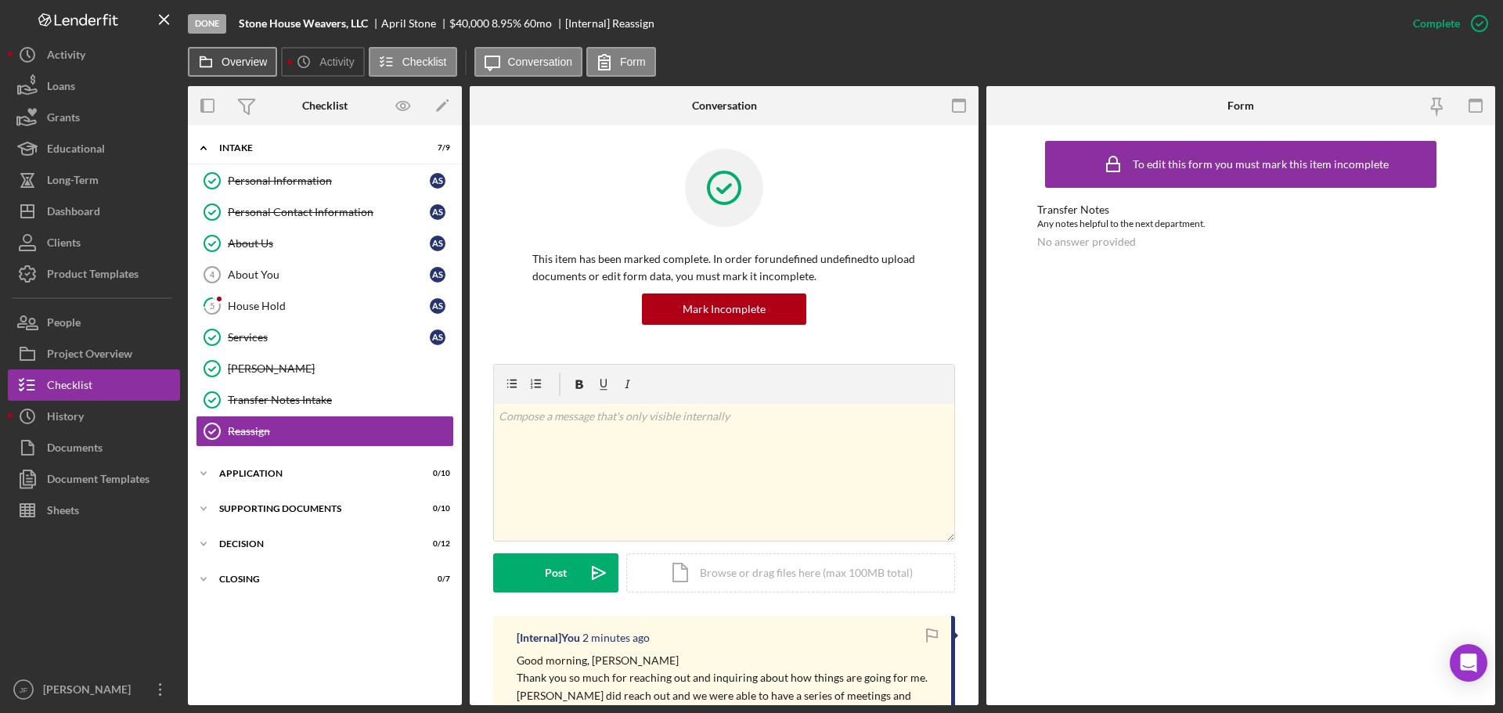
click at [259, 60] on label "Overview" at bounding box center [244, 62] width 45 height 13
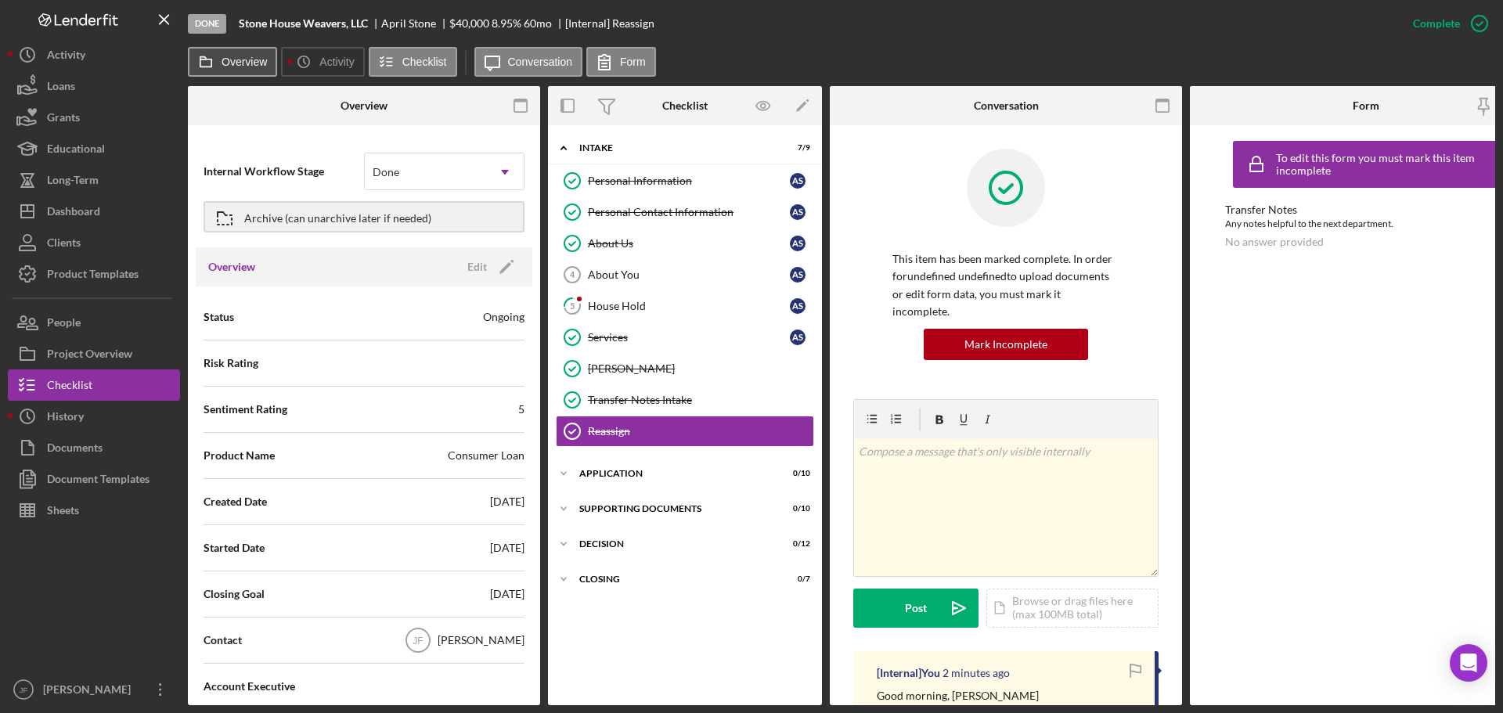
click at [259, 60] on label "Overview" at bounding box center [244, 62] width 45 height 13
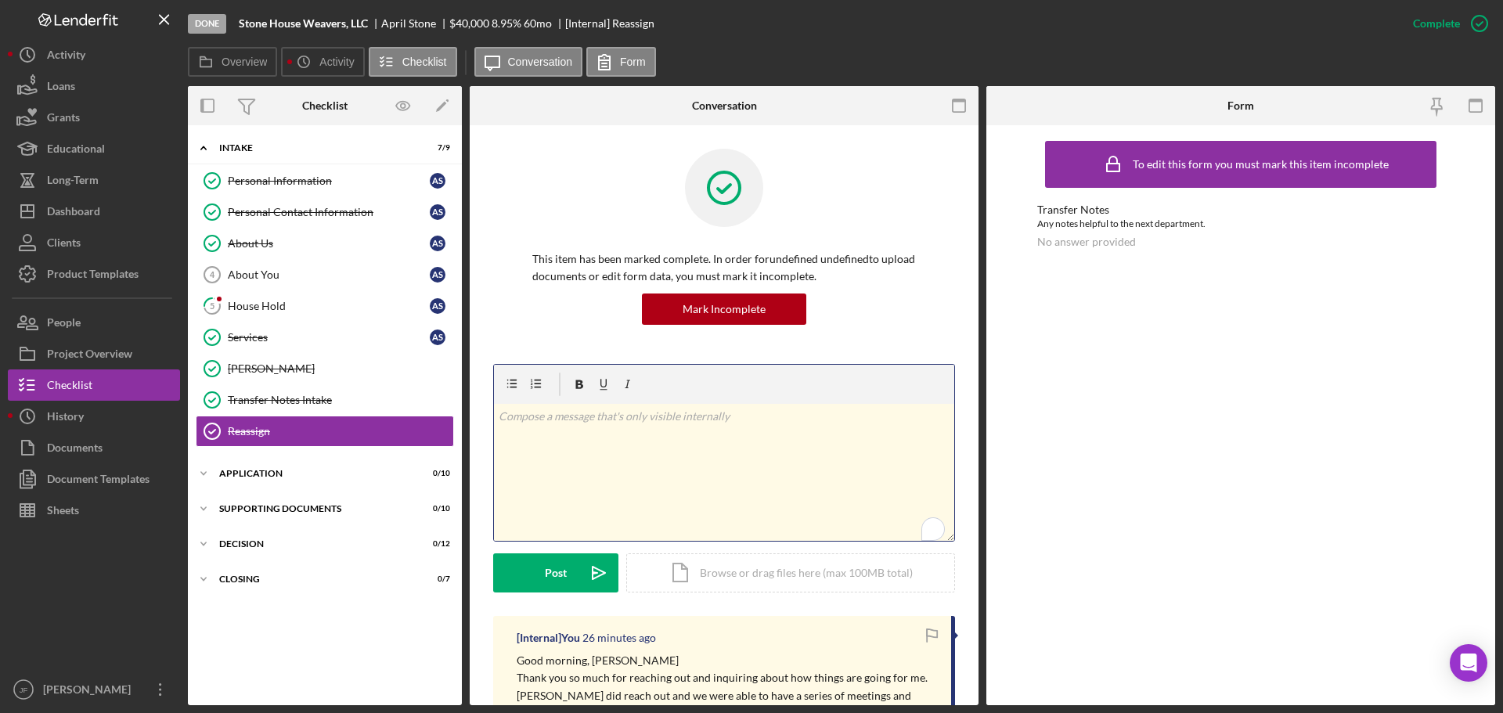
click at [616, 452] on div "v Color teal Color pink Remove color Add row above Add row below Add column bef…" at bounding box center [724, 472] width 460 height 137
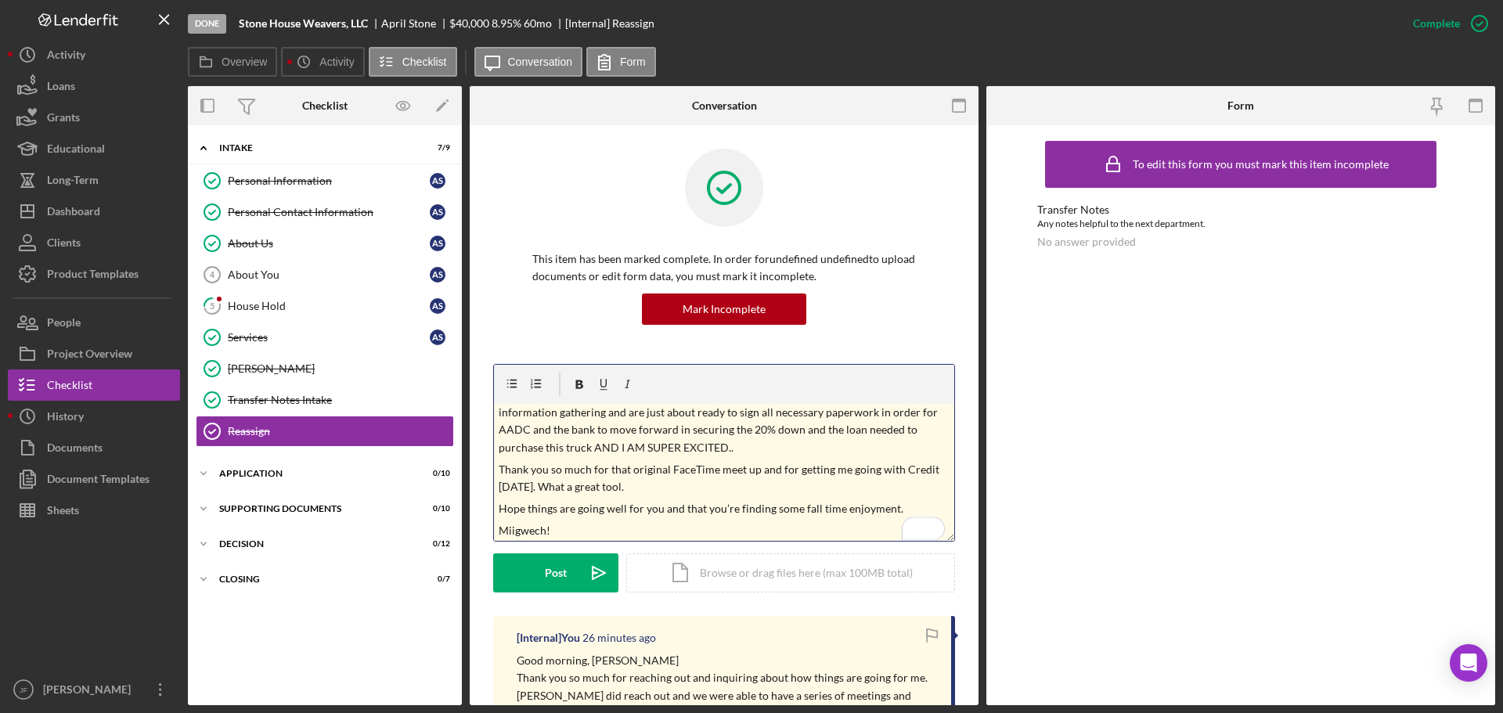
scroll to position [66, 0]
click at [516, 578] on button "Post Icon/icon-invite-send" at bounding box center [555, 572] width 125 height 39
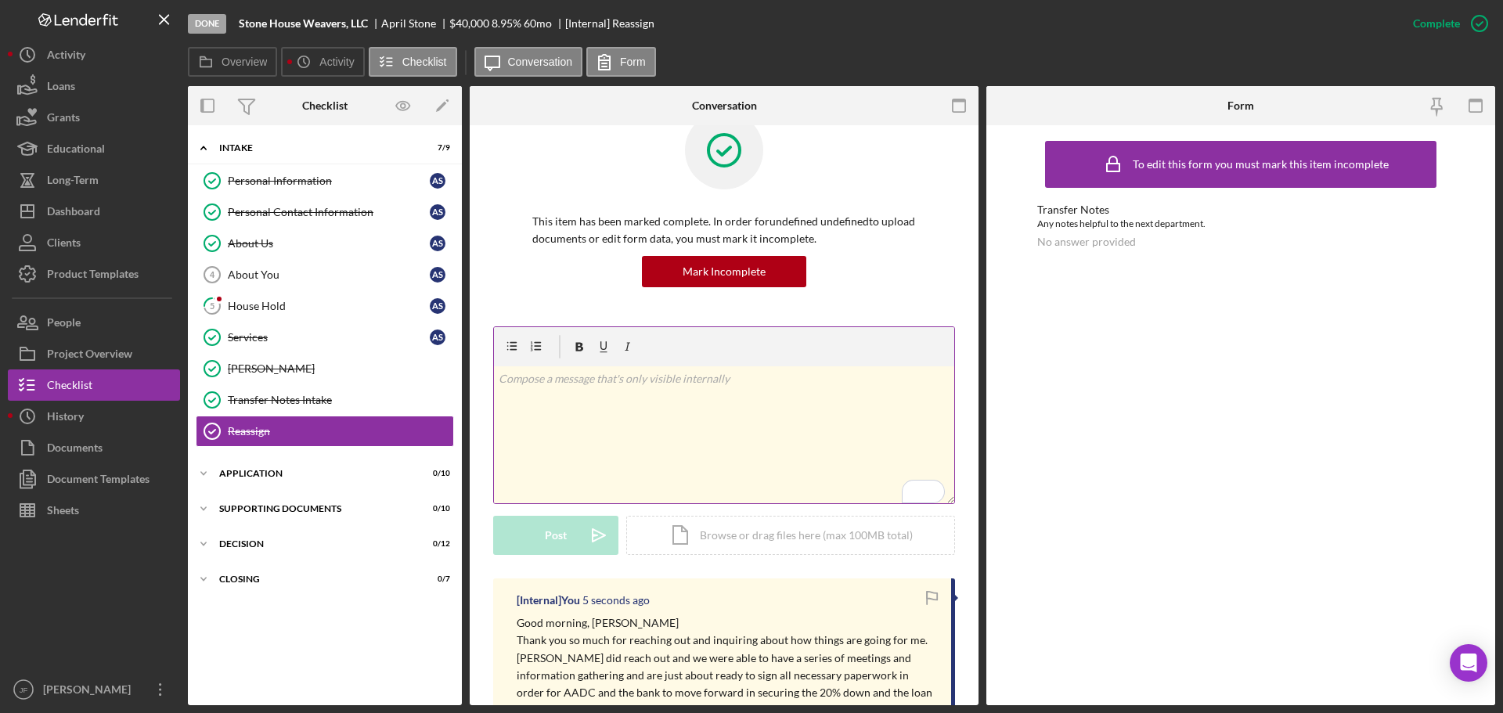
scroll to position [0, 0]
